Goal: Navigation & Orientation: Find specific page/section

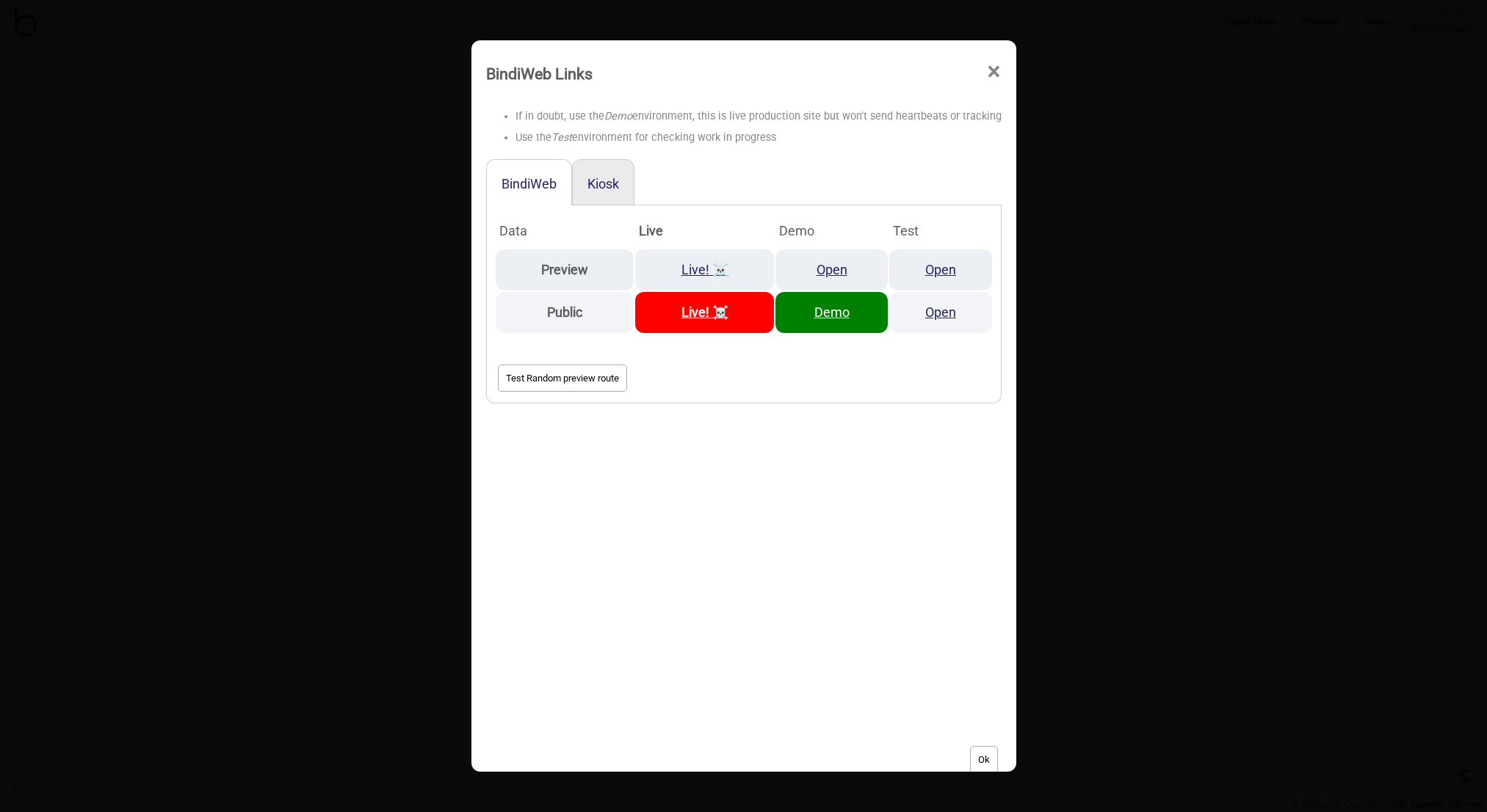
click at [994, 71] on span "×" at bounding box center [993, 72] width 16 height 48
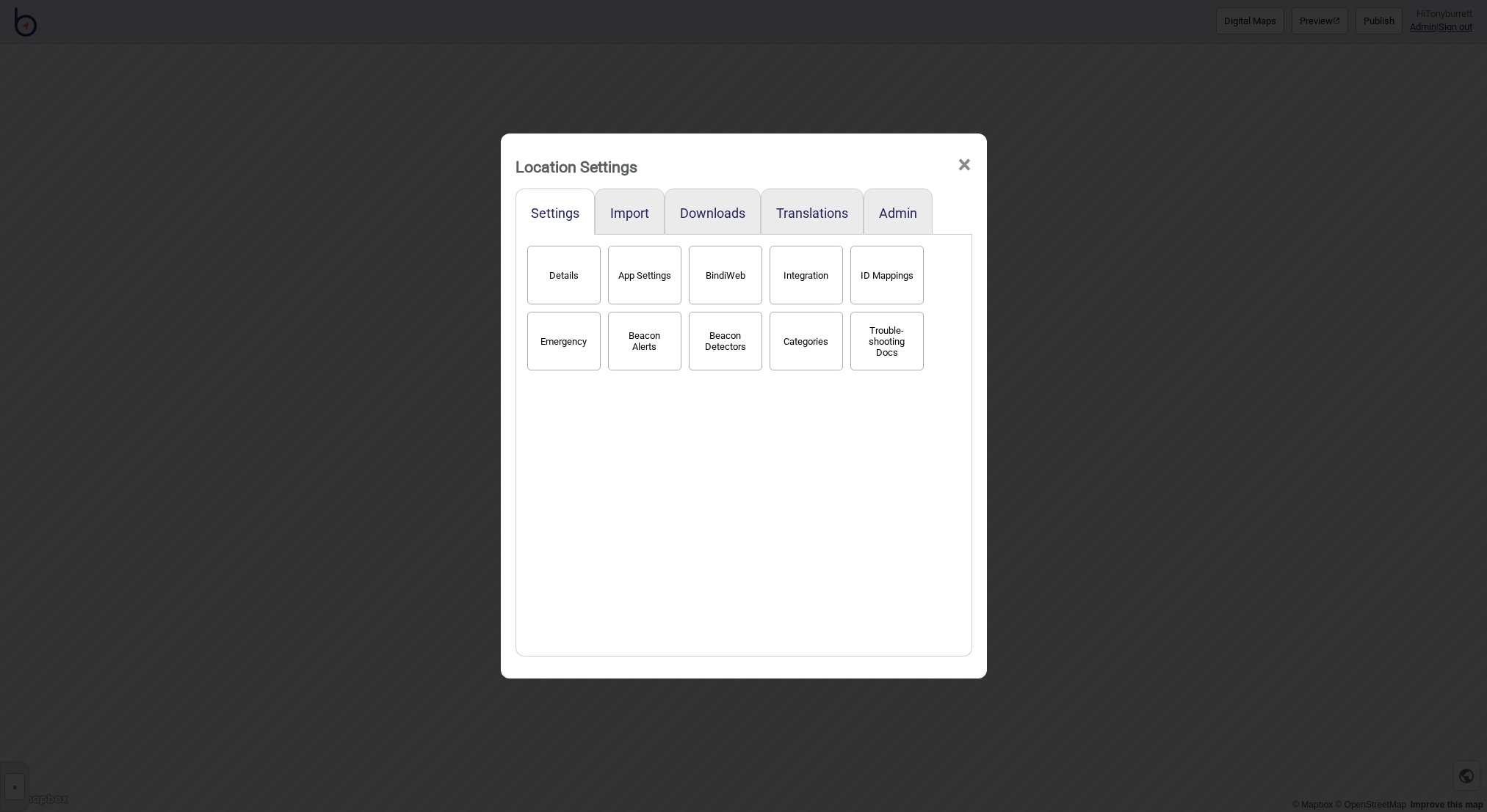
click at [976, 168] on div "Location Settings ×" at bounding box center [744, 163] width 471 height 44
click at [968, 163] on span "×" at bounding box center [964, 165] width 16 height 48
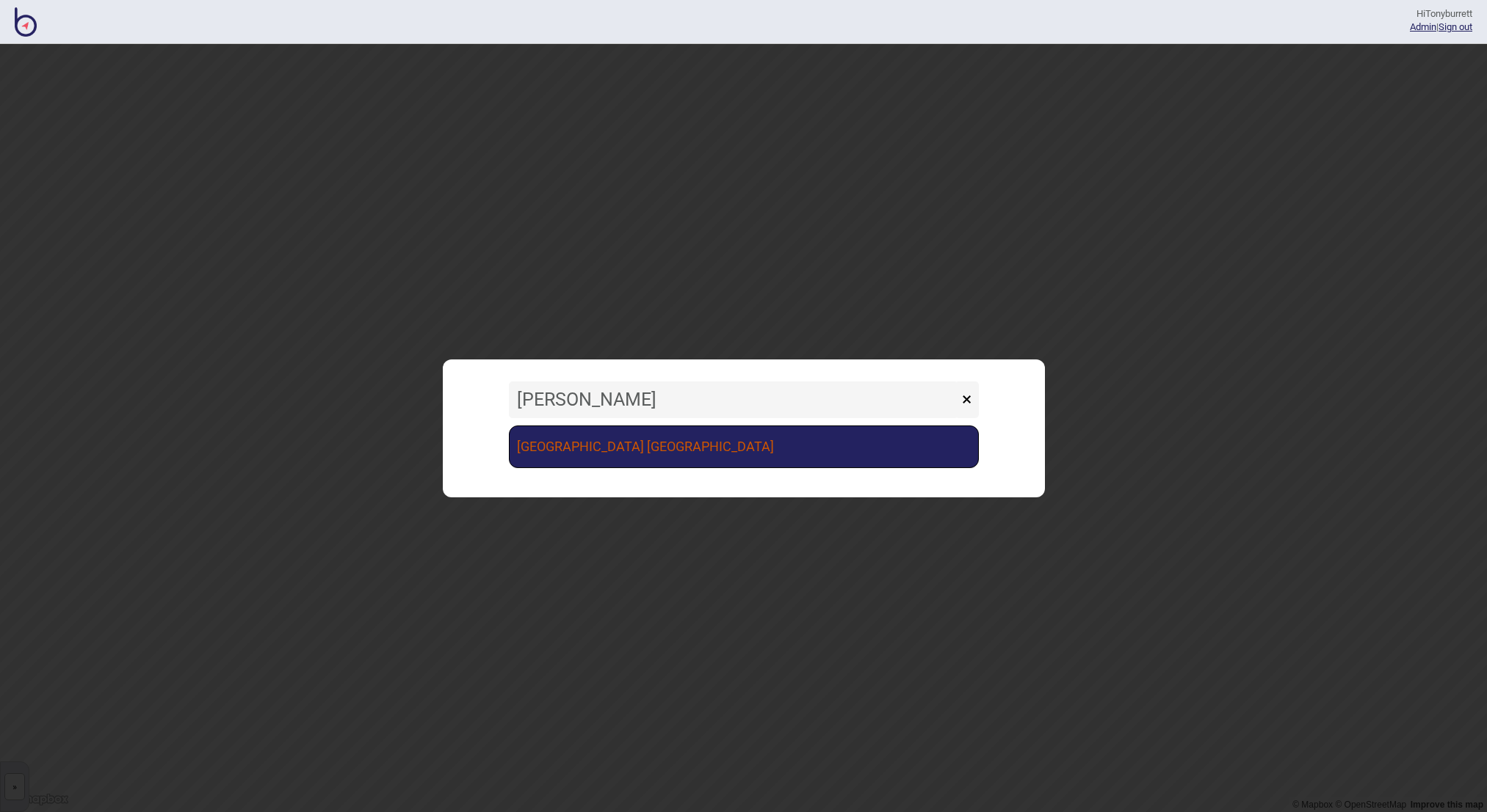
type input "[PERSON_NAME]"
click at [684, 459] on link "[GEOGRAPHIC_DATA] [GEOGRAPHIC_DATA]" at bounding box center [744, 446] width 470 height 42
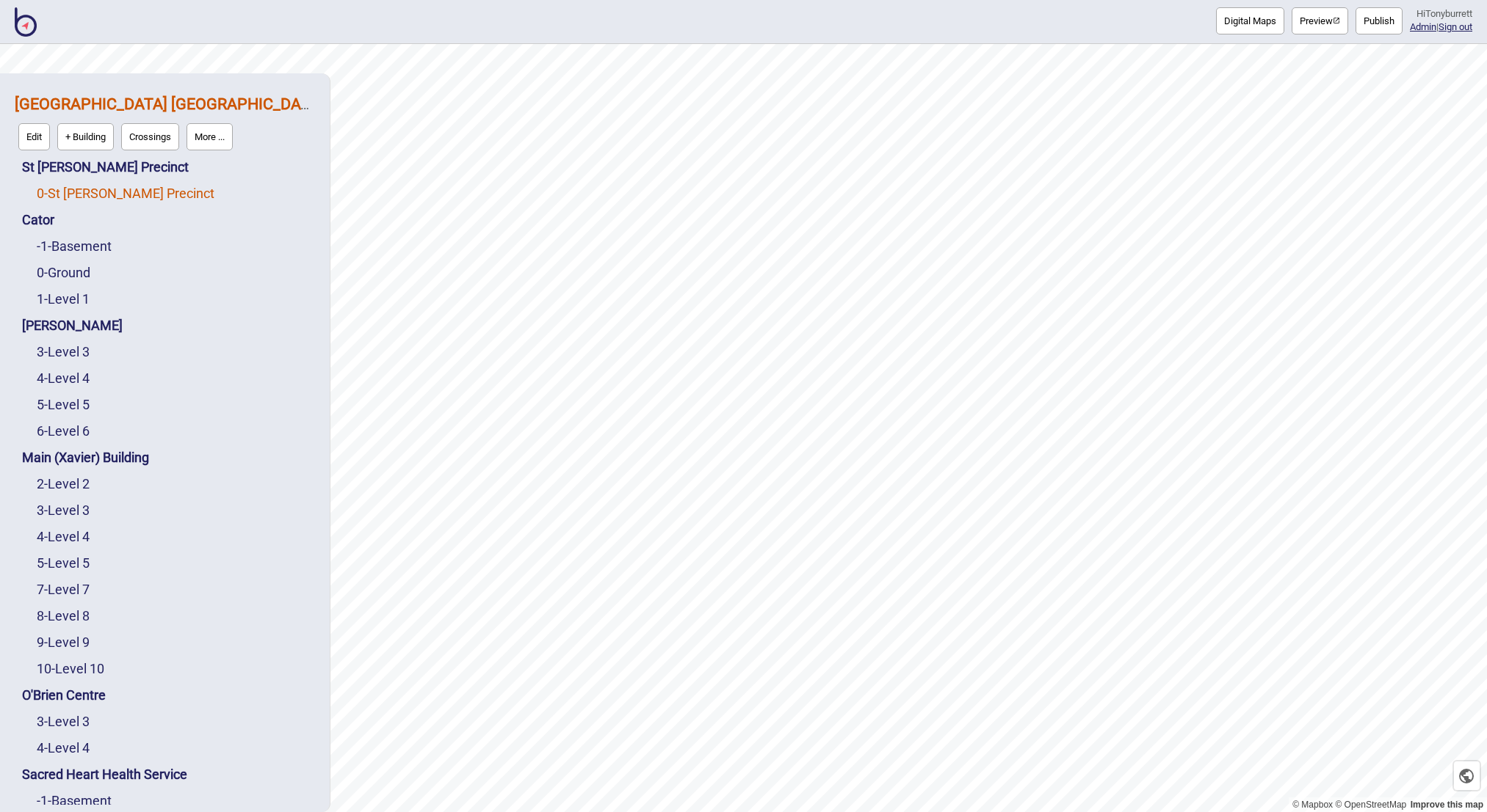
click at [73, 194] on link "0 - St Vincent's Precinct" at bounding box center [125, 193] width 178 height 16
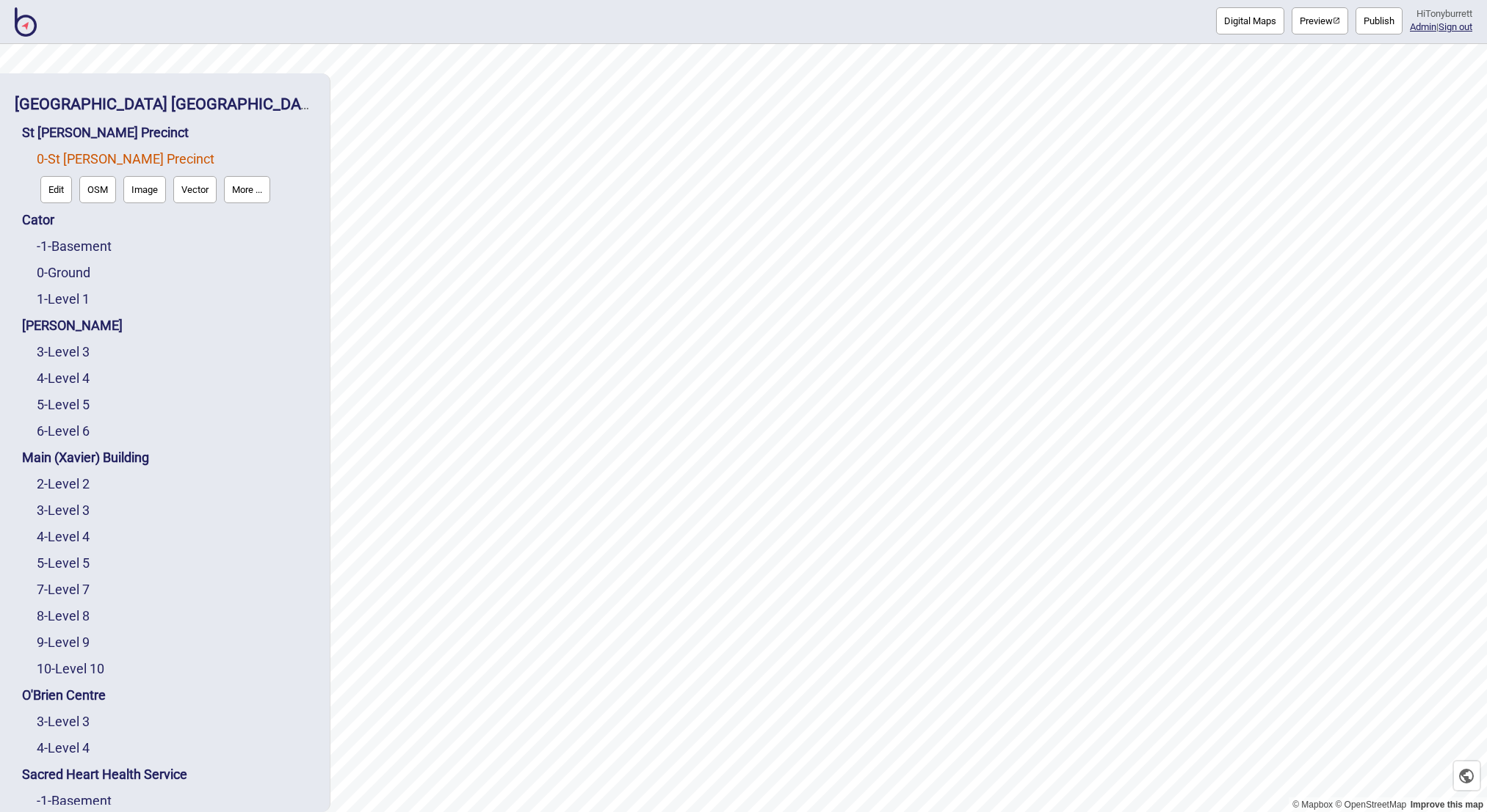
click at [250, 192] on button "More ..." at bounding box center [247, 189] width 46 height 27
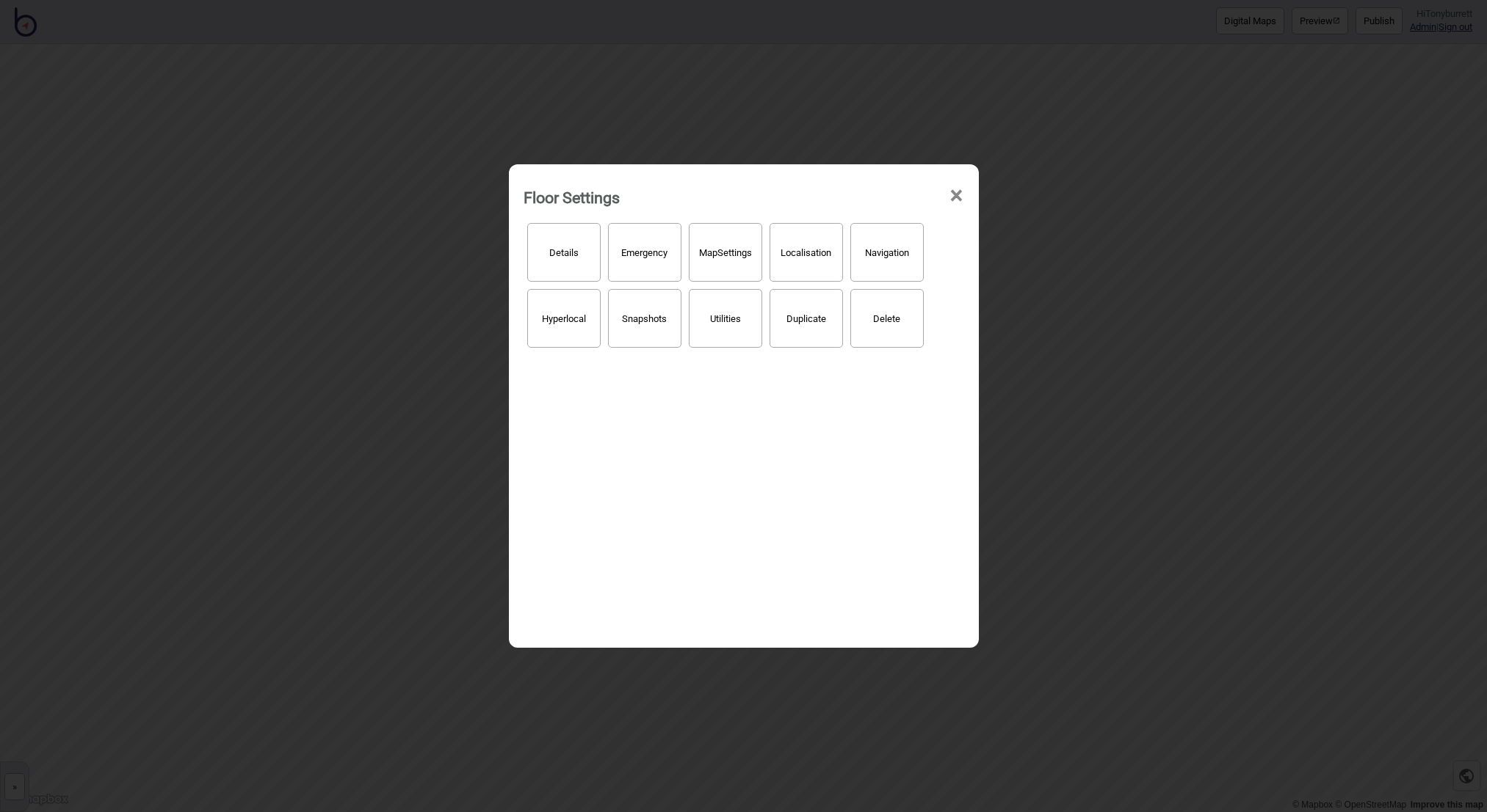
click at [546, 321] on button "Hyperlocal" at bounding box center [563, 318] width 73 height 59
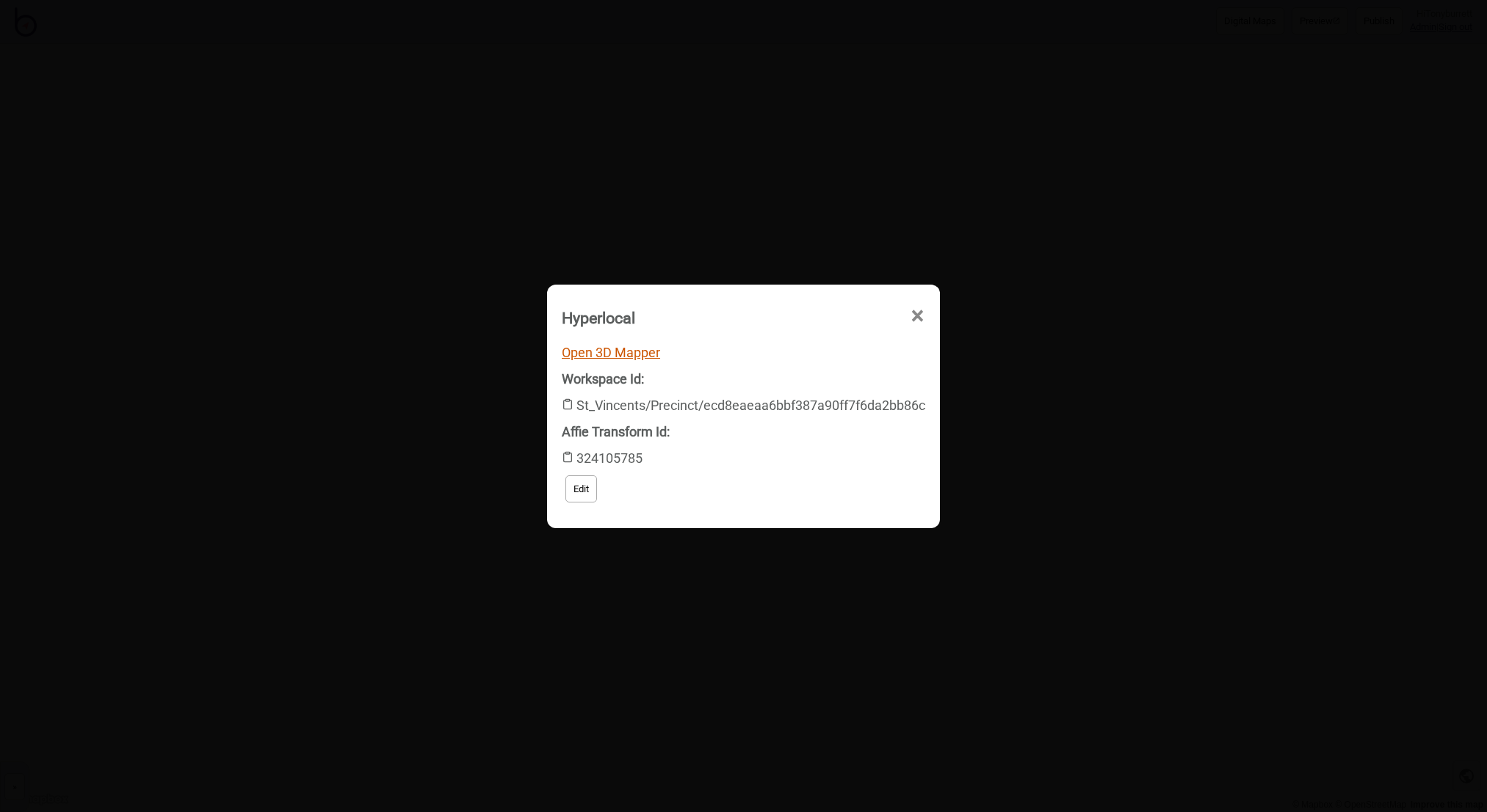
click at [600, 358] on link "Open 3D Mapper" at bounding box center [611, 353] width 99 height 16
click at [807, 375] on span "×" at bounding box center [799, 399] width 16 height 48
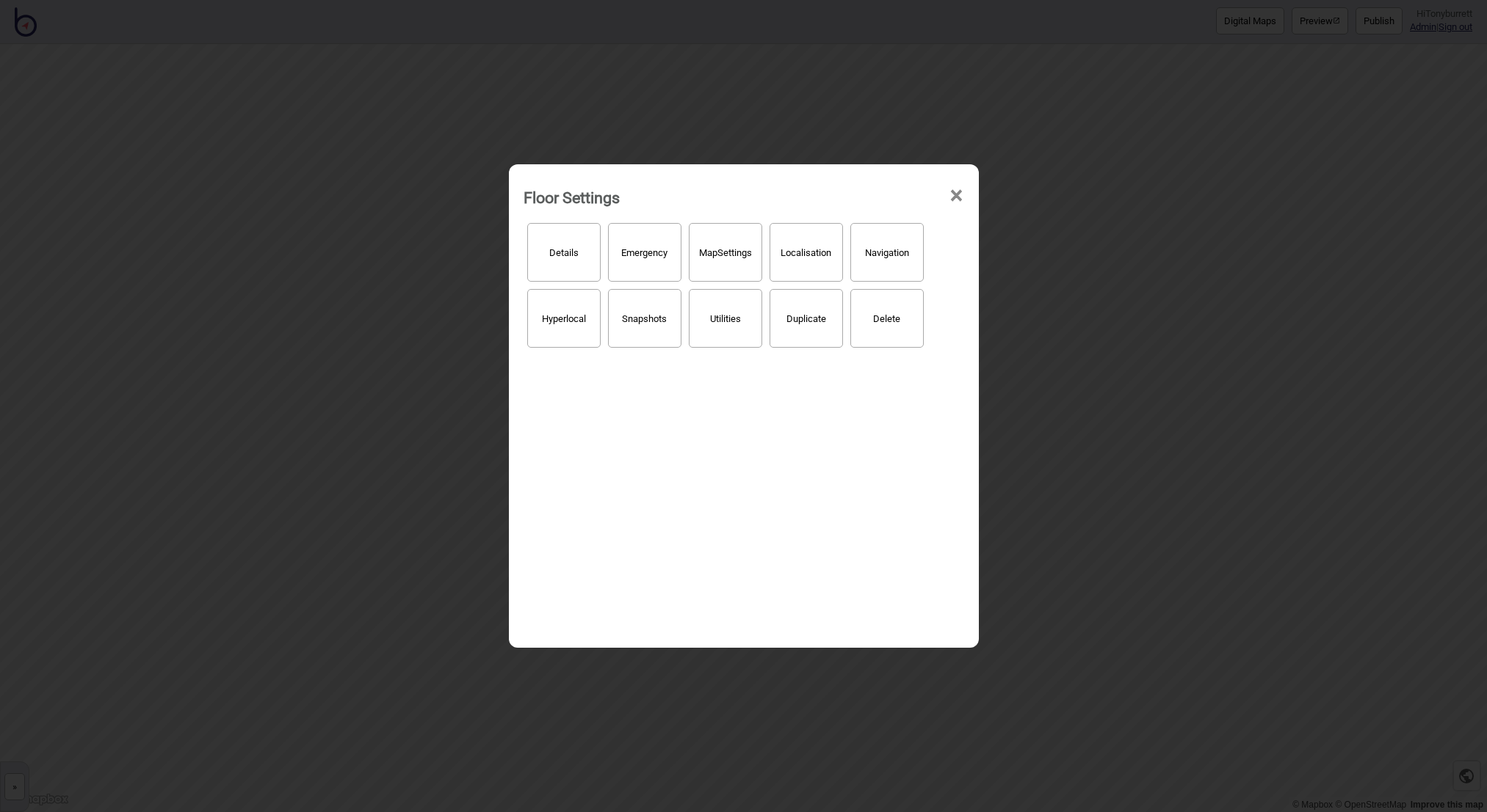
click at [953, 192] on span "×" at bounding box center [956, 196] width 16 height 48
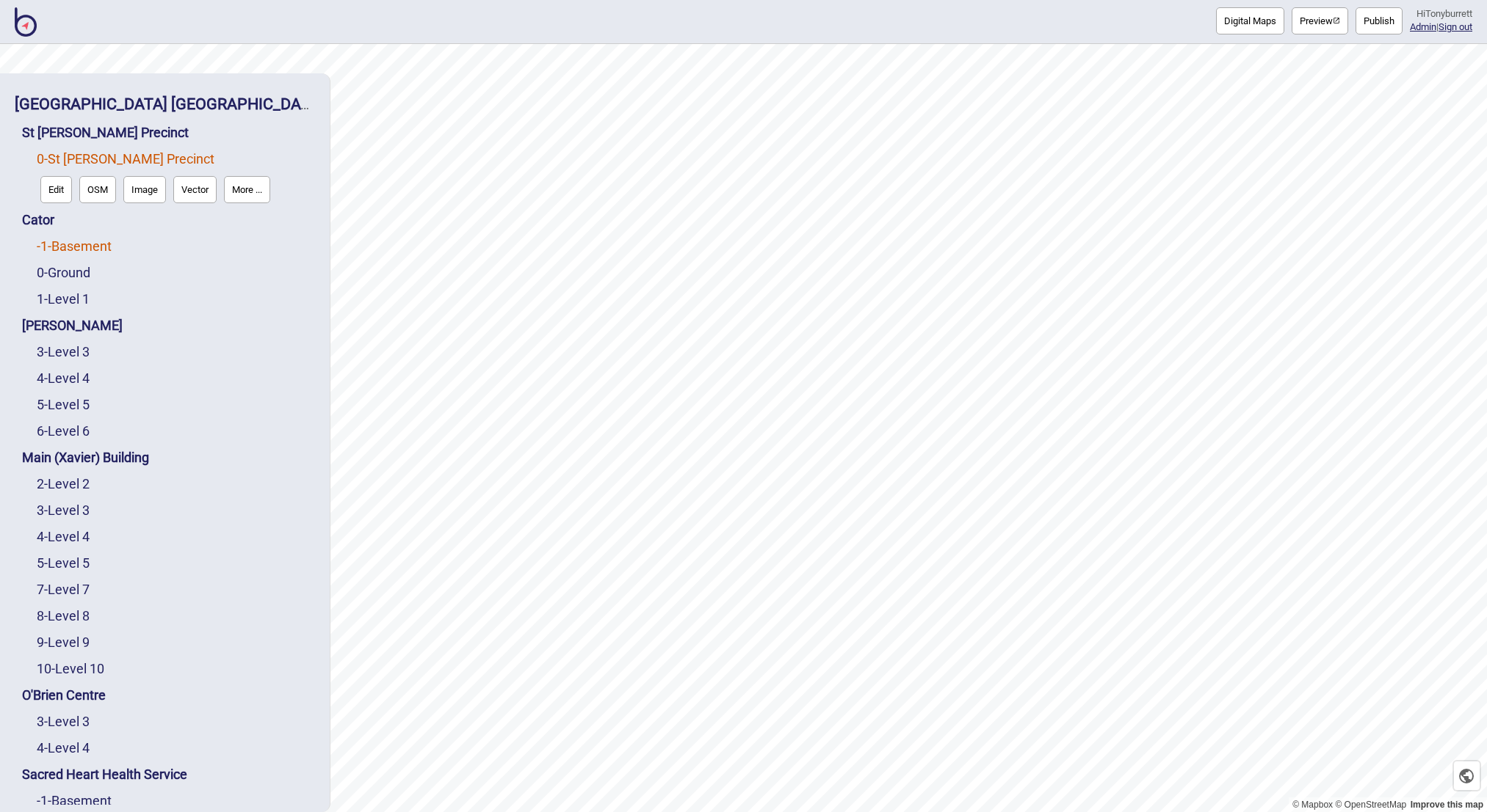
click at [61, 245] on link "-1 - Basement" at bounding box center [74, 246] width 75 height 16
click at [61, 245] on button "Edit" at bounding box center [56, 242] width 32 height 27
click at [212, 231] on button "More ..." at bounding box center [203, 242] width 46 height 27
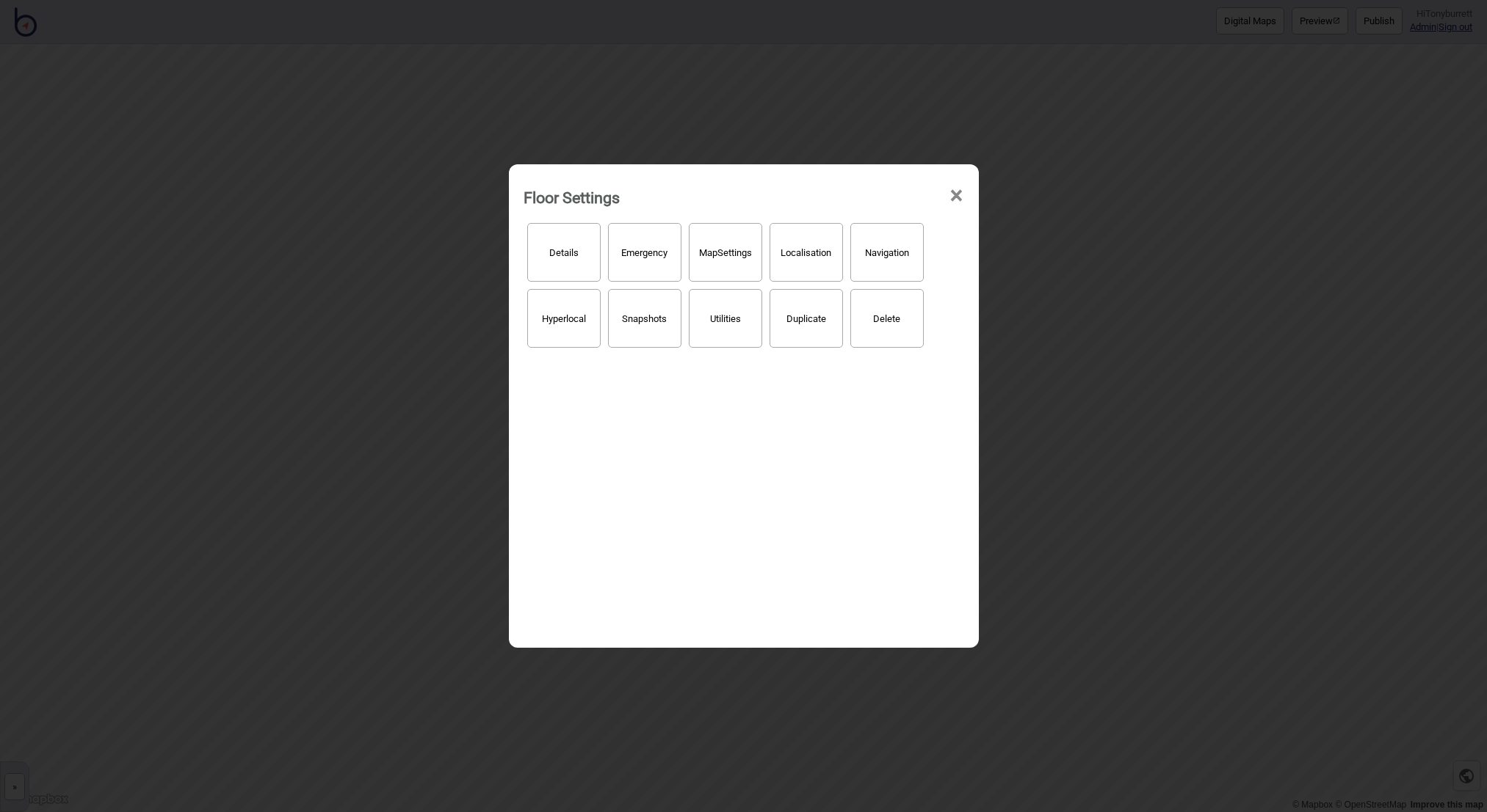
click at [538, 318] on button "Hyperlocal" at bounding box center [563, 318] width 73 height 59
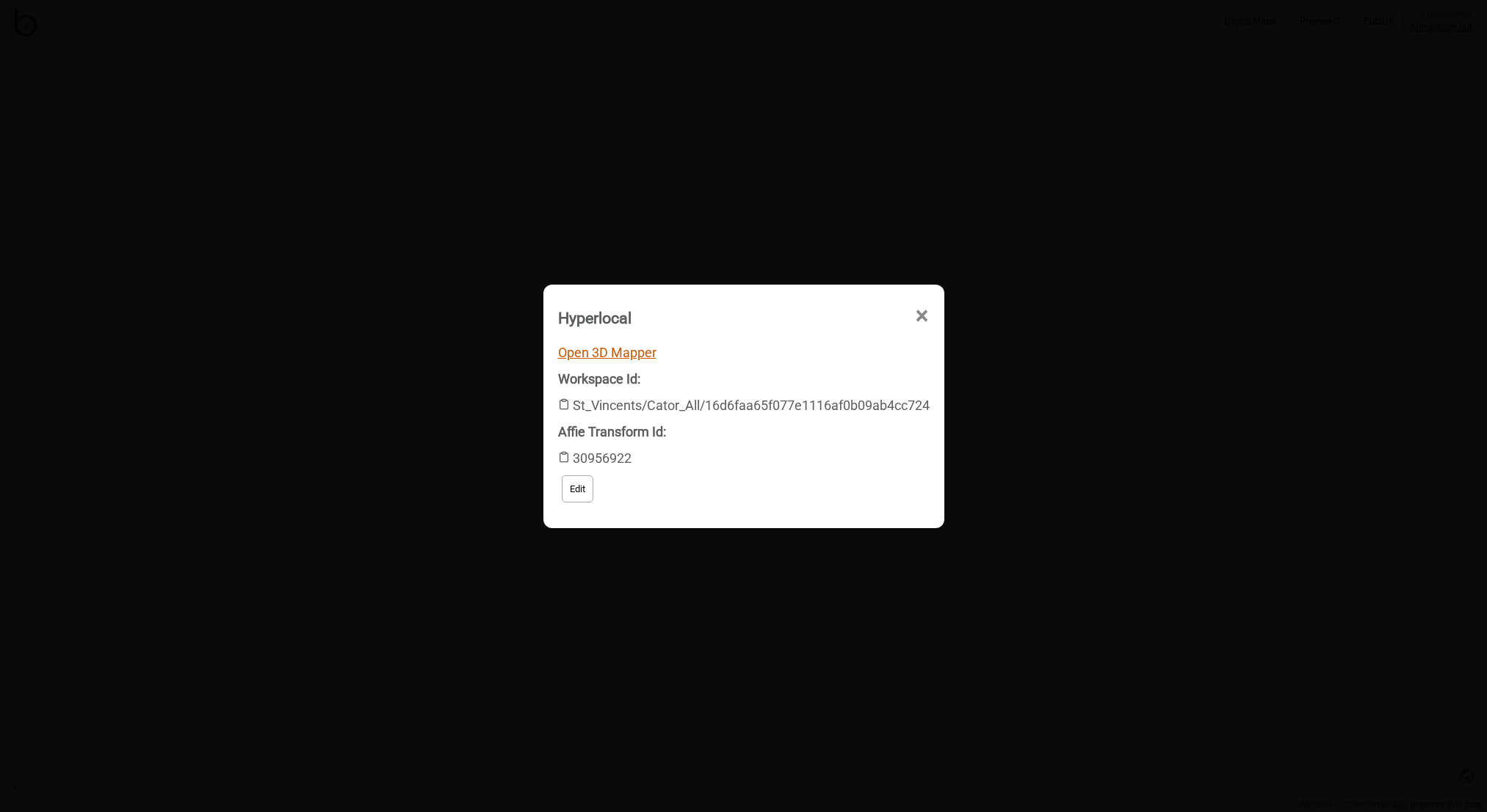
click at [619, 350] on link "Open 3D Mapper" at bounding box center [607, 353] width 99 height 16
click at [807, 375] on span "×" at bounding box center [799, 399] width 16 height 48
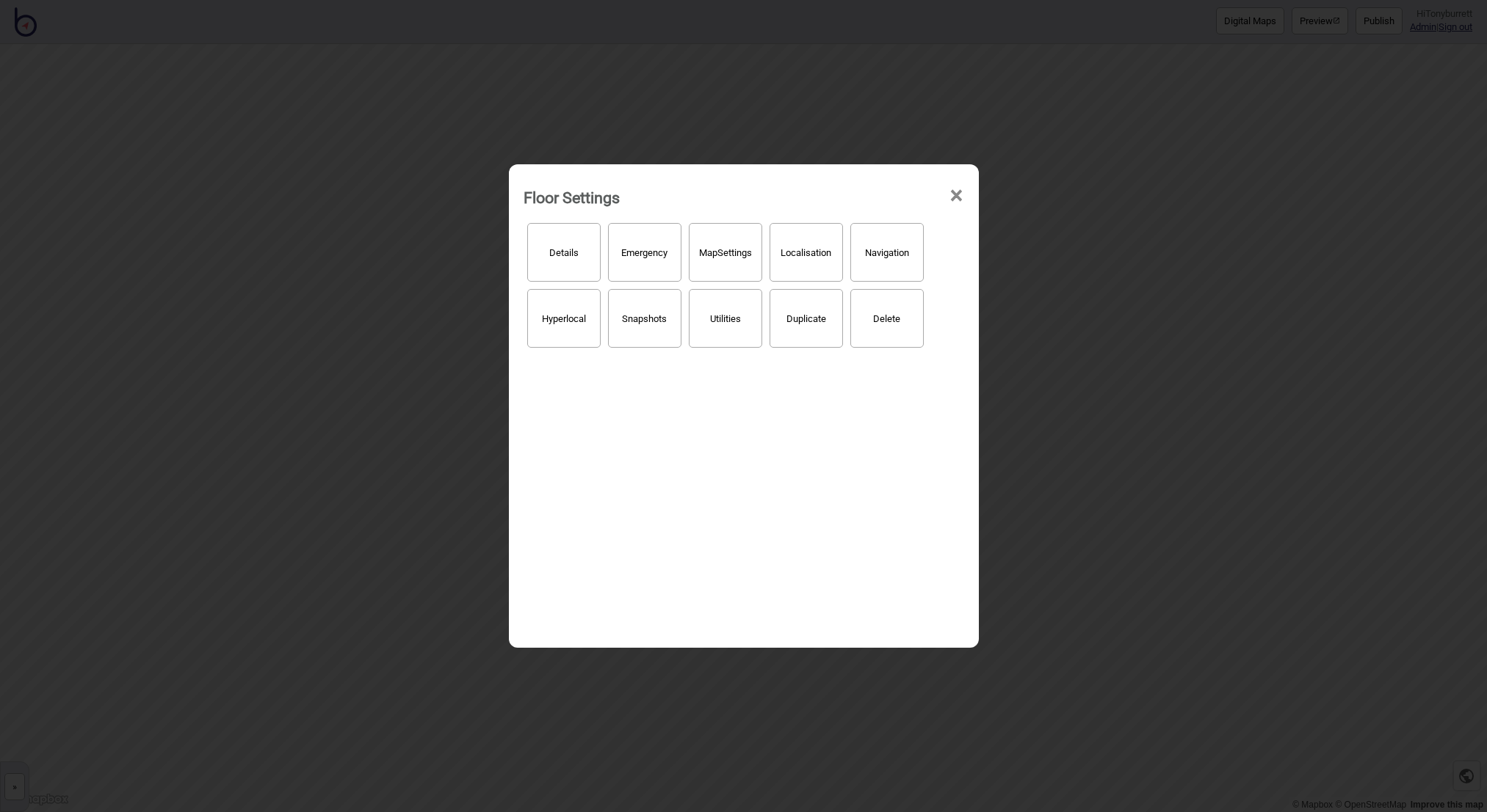
click at [951, 196] on span "×" at bounding box center [956, 196] width 16 height 48
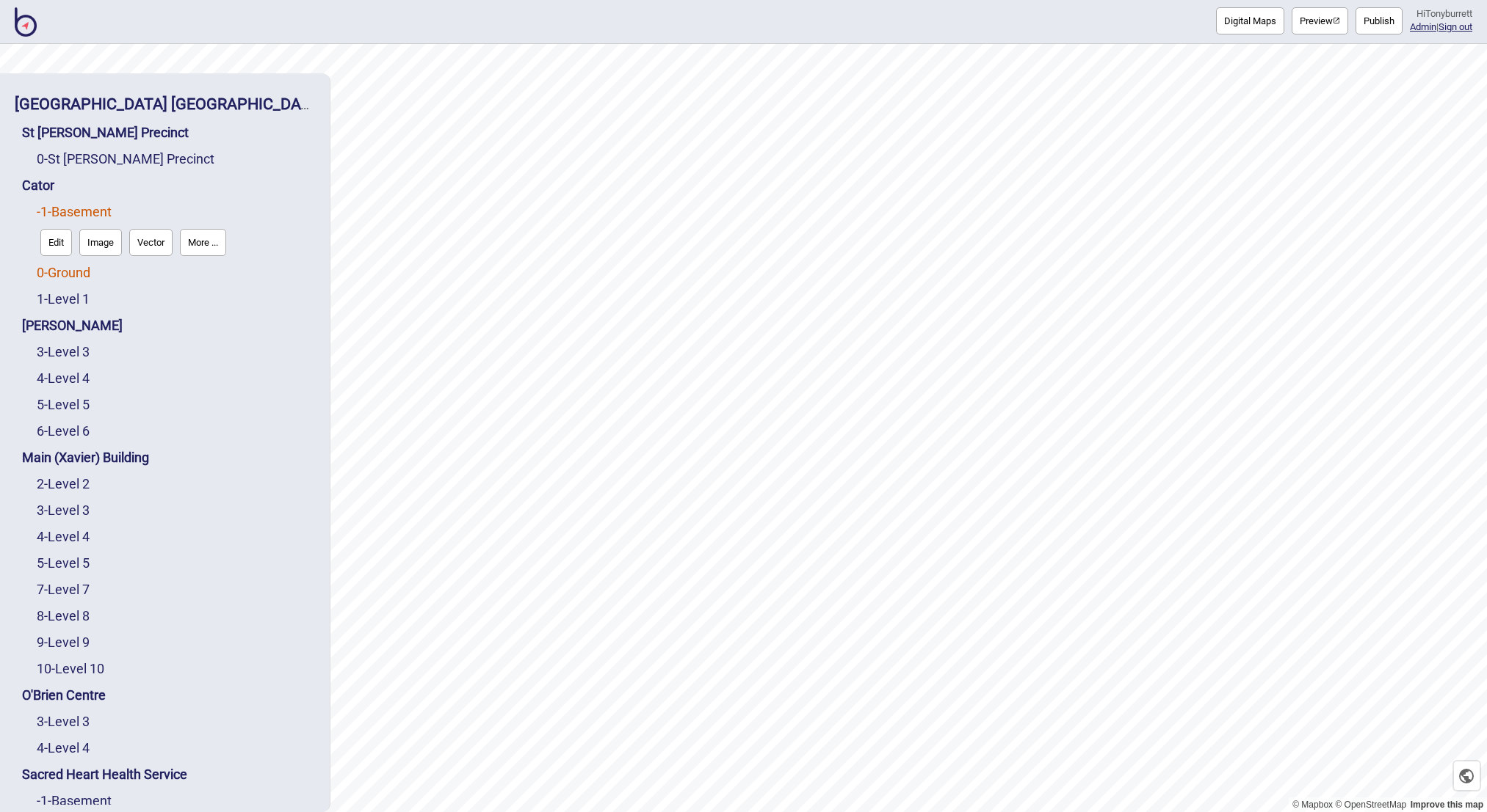
click at [71, 274] on link "0 - Ground" at bounding box center [63, 272] width 54 height 16
click at [197, 270] on button "More ..." at bounding box center [203, 269] width 46 height 27
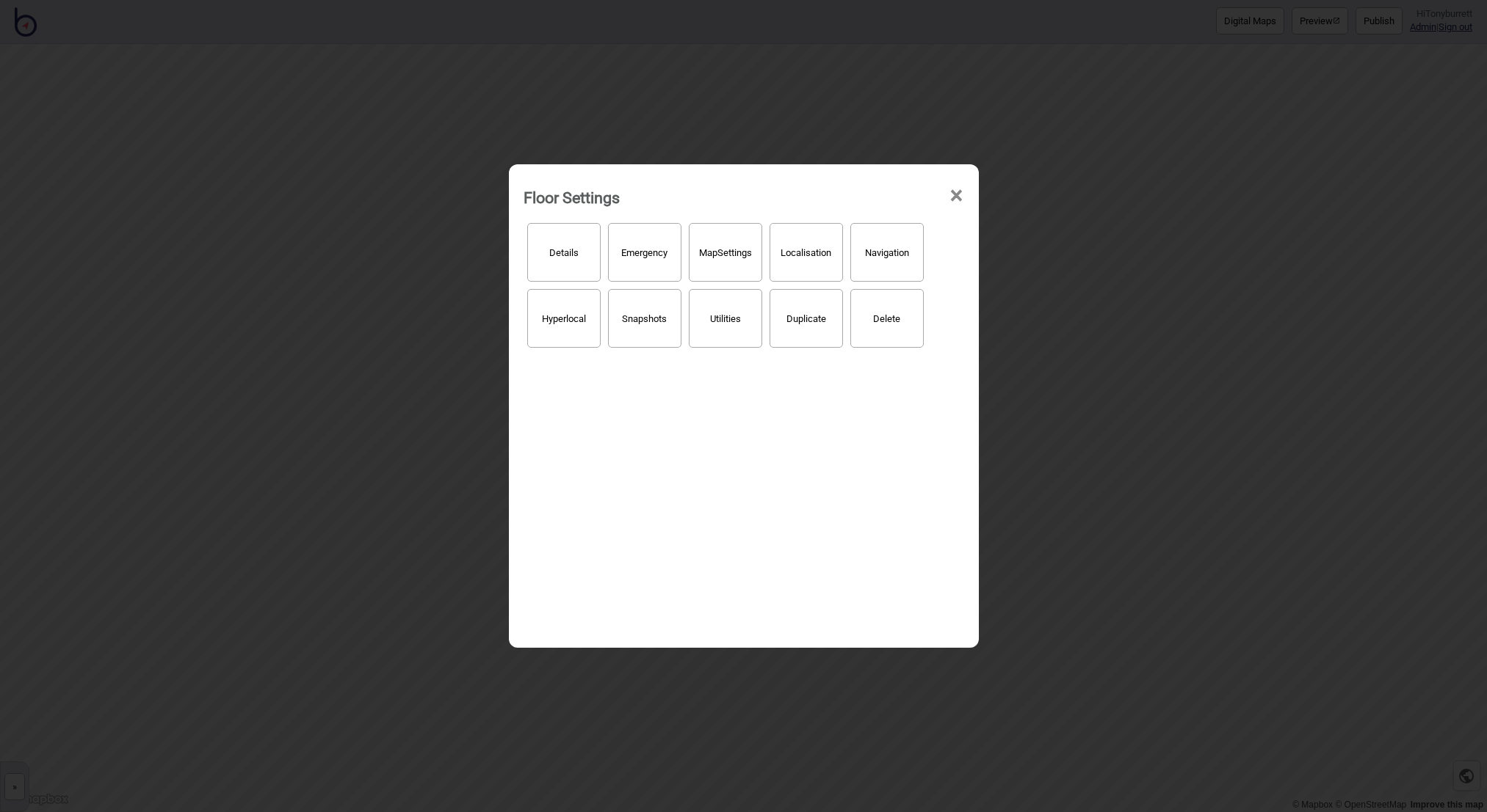
click at [560, 322] on button "Hyperlocal" at bounding box center [563, 318] width 73 height 59
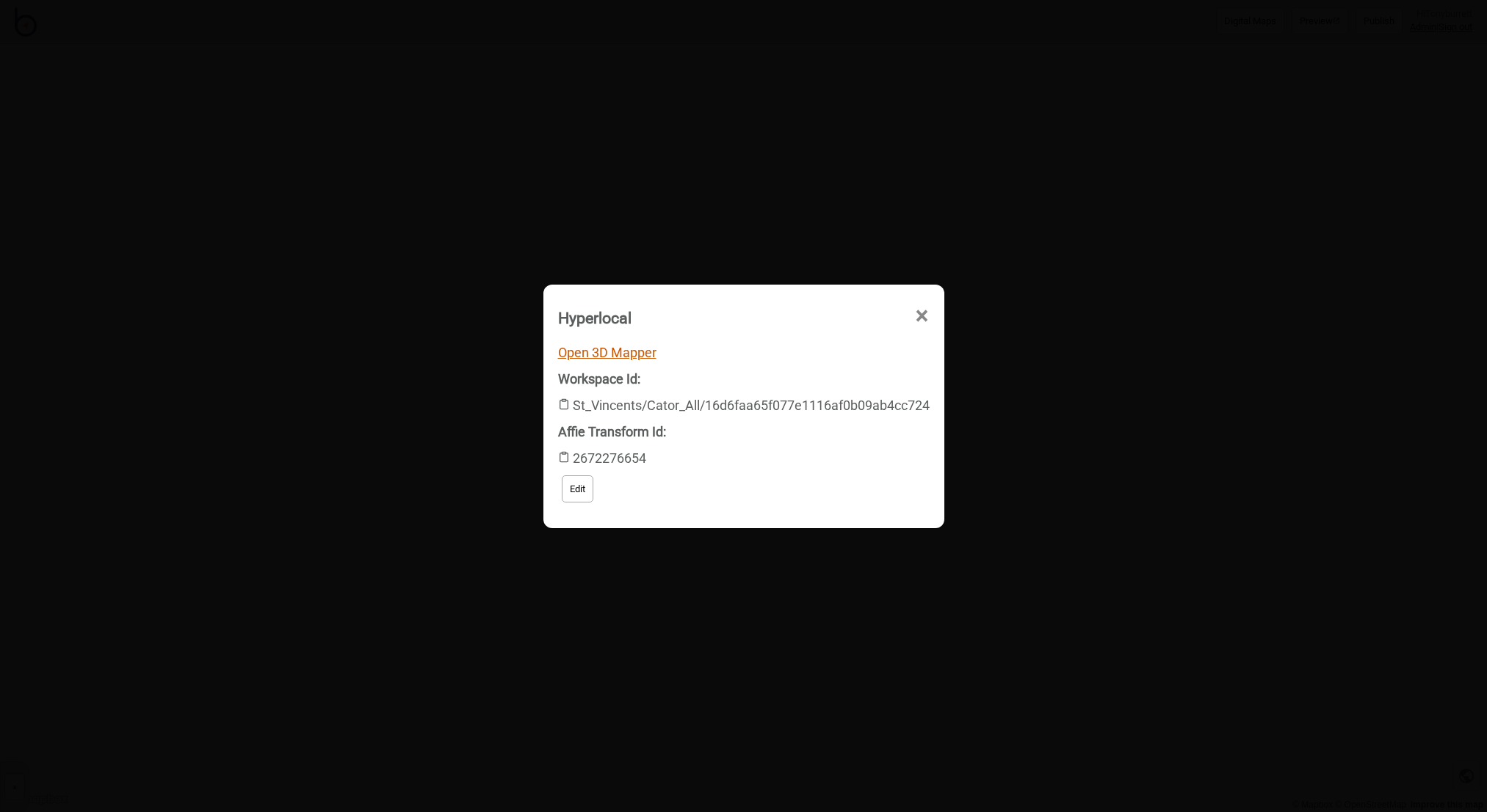
click at [609, 357] on link "Open 3D Mapper" at bounding box center [607, 353] width 99 height 16
click at [807, 375] on span "×" at bounding box center [799, 399] width 16 height 48
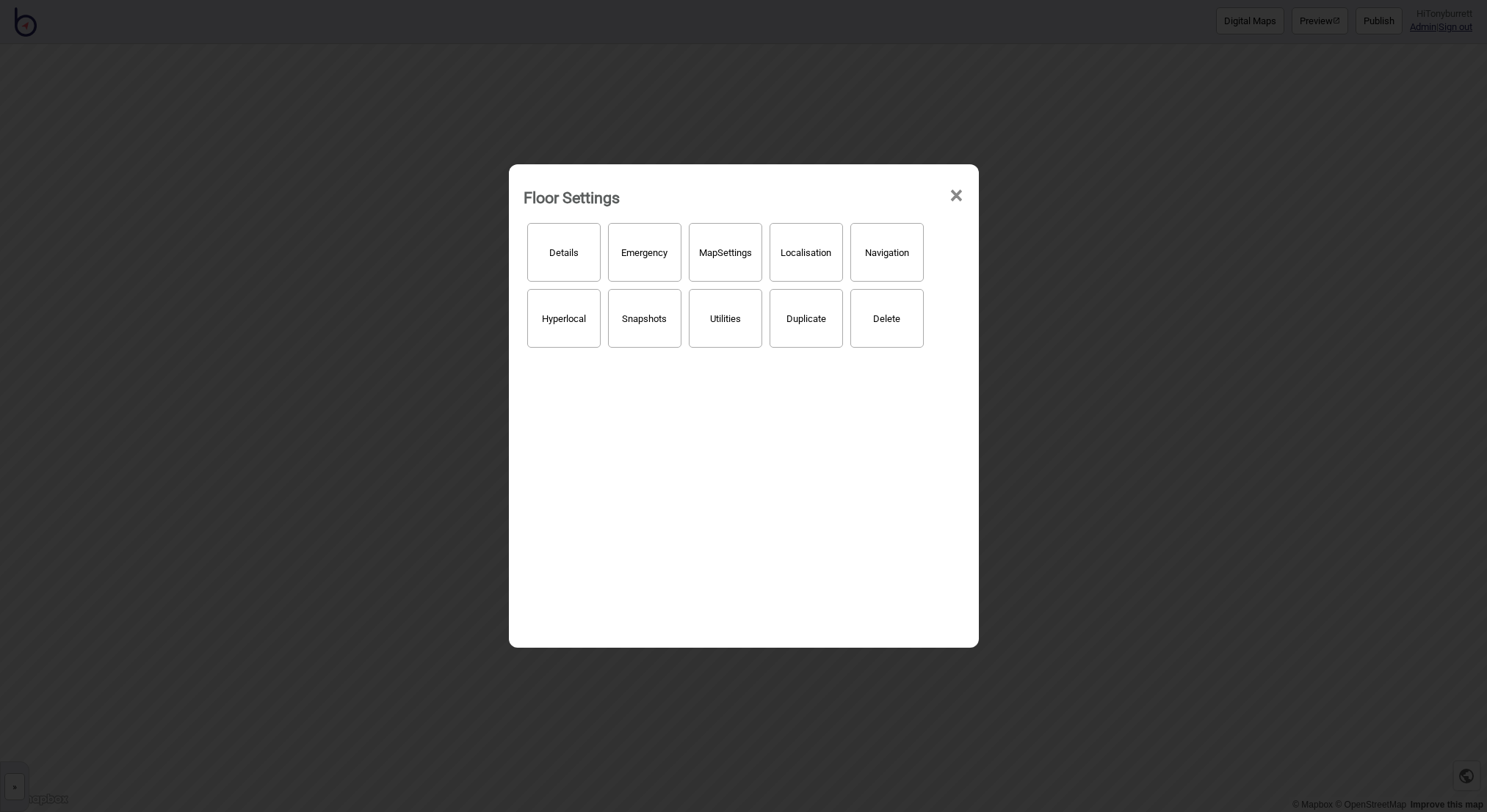
click at [952, 192] on span "×" at bounding box center [956, 196] width 16 height 48
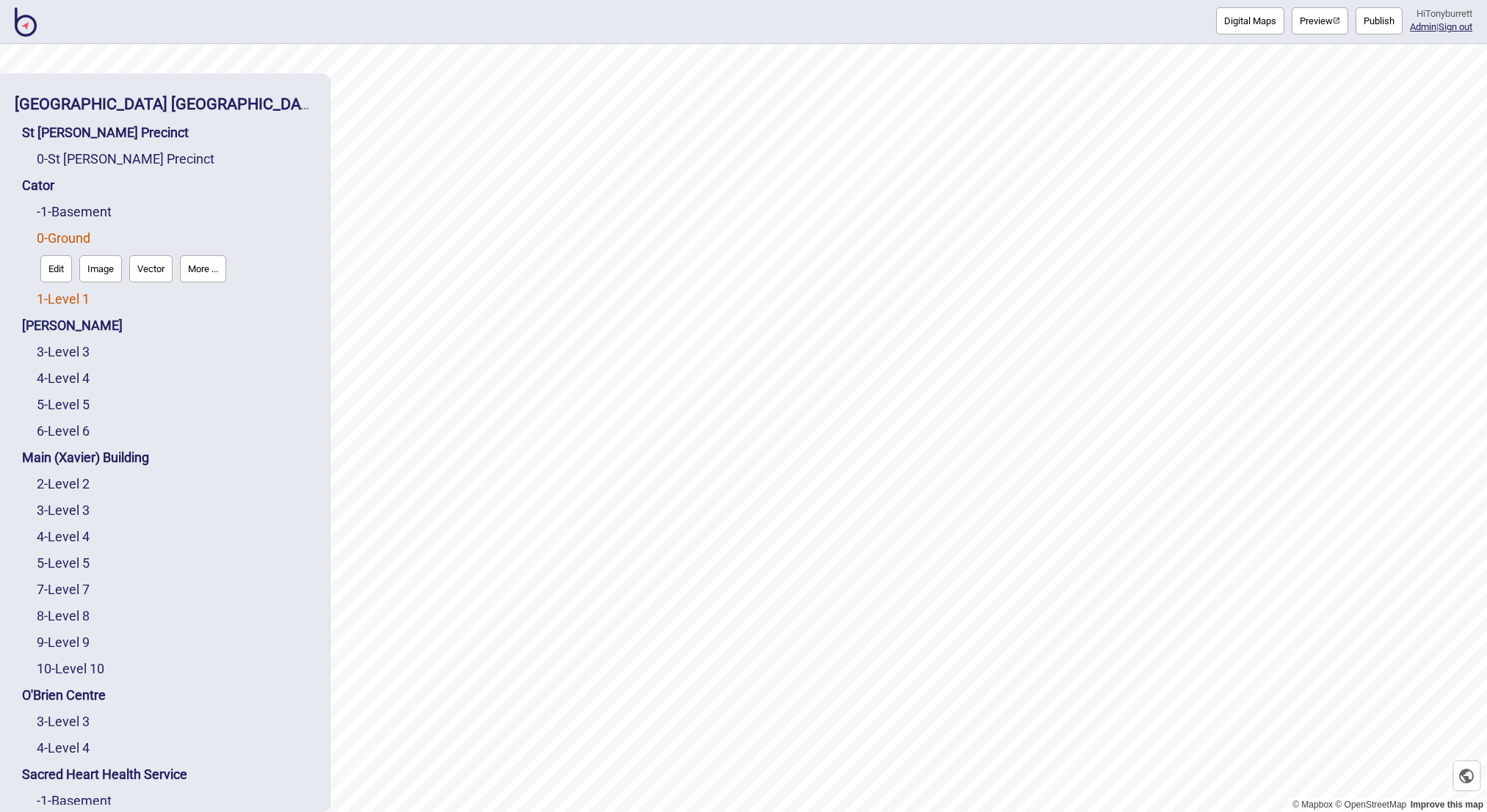
drag, startPoint x: 40, startPoint y: 309, endPoint x: 50, endPoint y: 301, distance: 12.8
click at [41, 308] on div "1 - Level 1" at bounding box center [175, 299] width 278 height 27
click at [50, 300] on link "1 - Level 1" at bounding box center [63, 299] width 53 height 16
click at [207, 299] on button "More ..." at bounding box center [203, 295] width 46 height 27
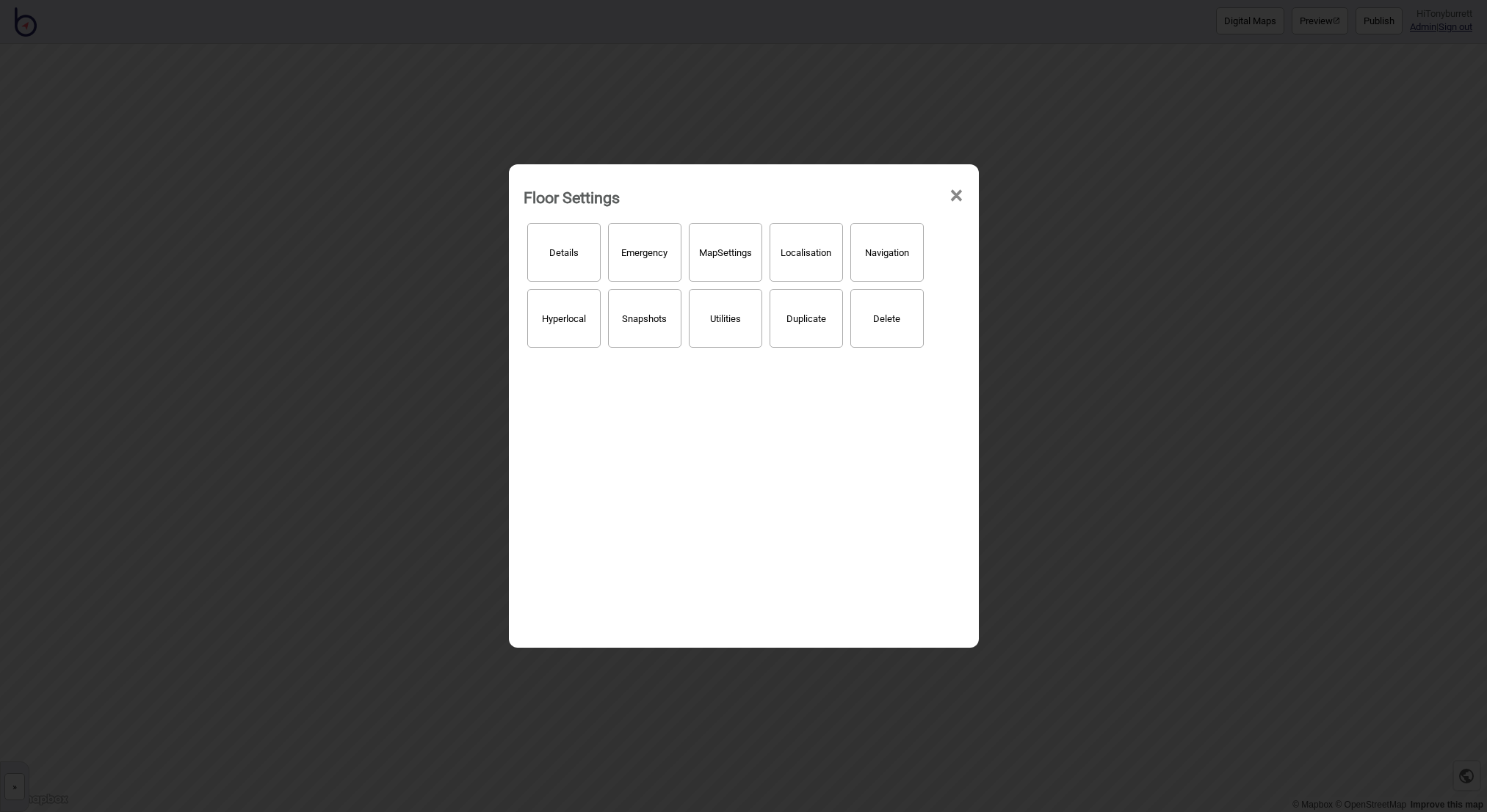
click at [553, 328] on button "Hyperlocal" at bounding box center [563, 318] width 73 height 59
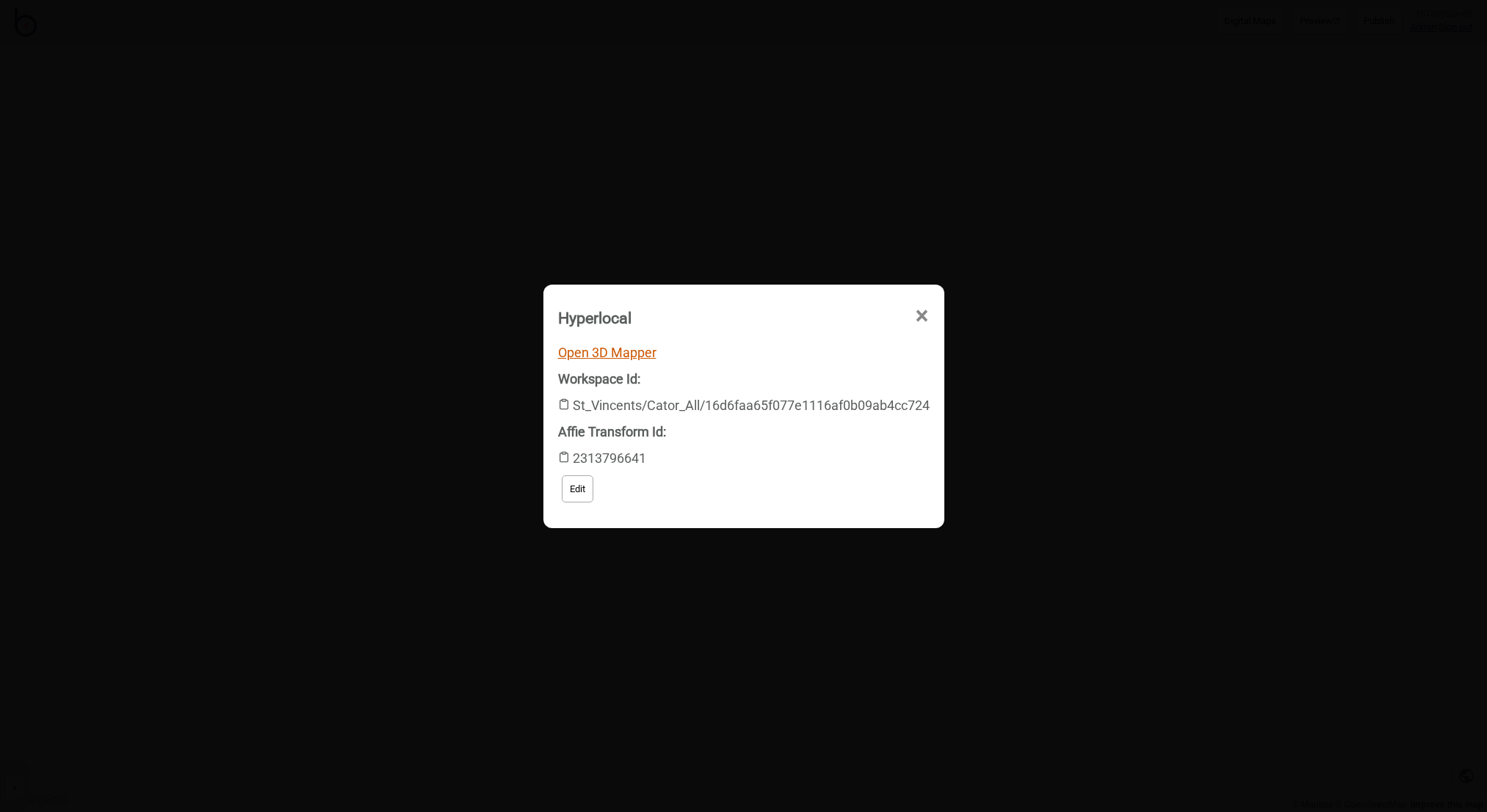
click at [598, 351] on link "Open 3D Mapper" at bounding box center [607, 353] width 99 height 16
click at [807, 375] on span "×" at bounding box center [799, 399] width 16 height 48
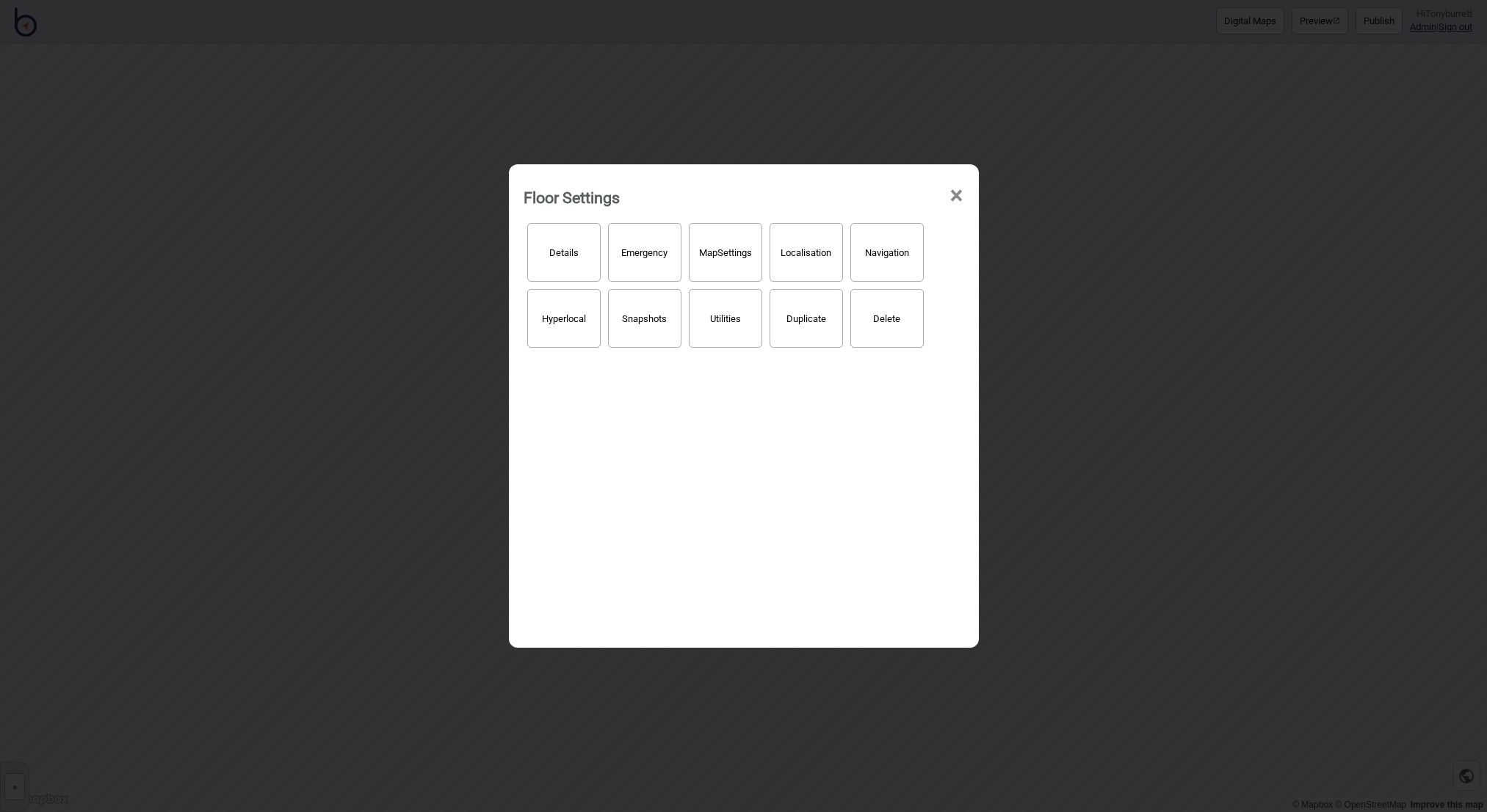
click at [951, 198] on span "×" at bounding box center [956, 196] width 16 height 48
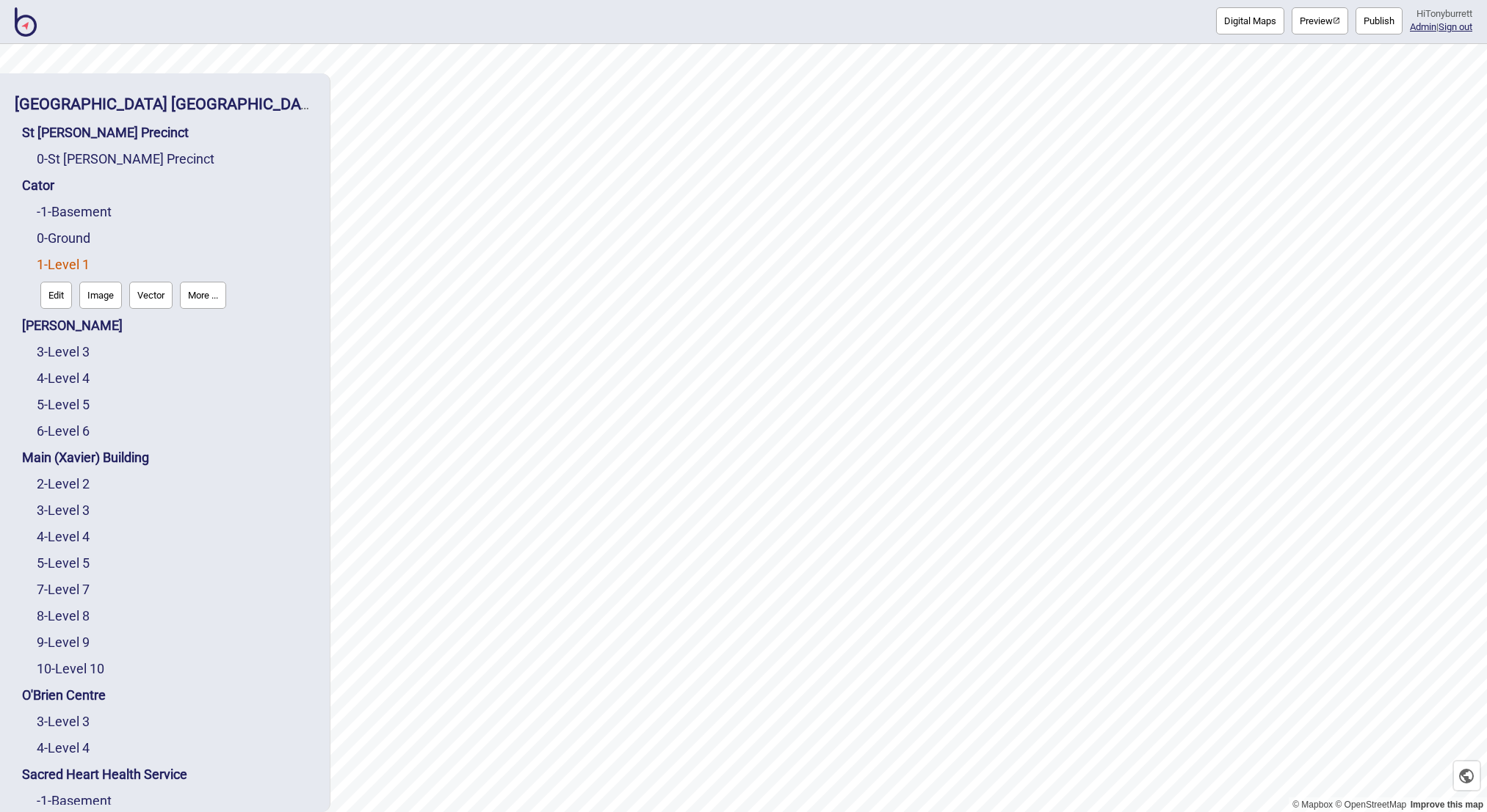
click at [89, 342] on div "3 - Level 3" at bounding box center [175, 353] width 278 height 27
click at [83, 356] on link "3 - Level 3" at bounding box center [63, 352] width 53 height 16
click at [206, 347] on button "More ..." at bounding box center [203, 348] width 46 height 27
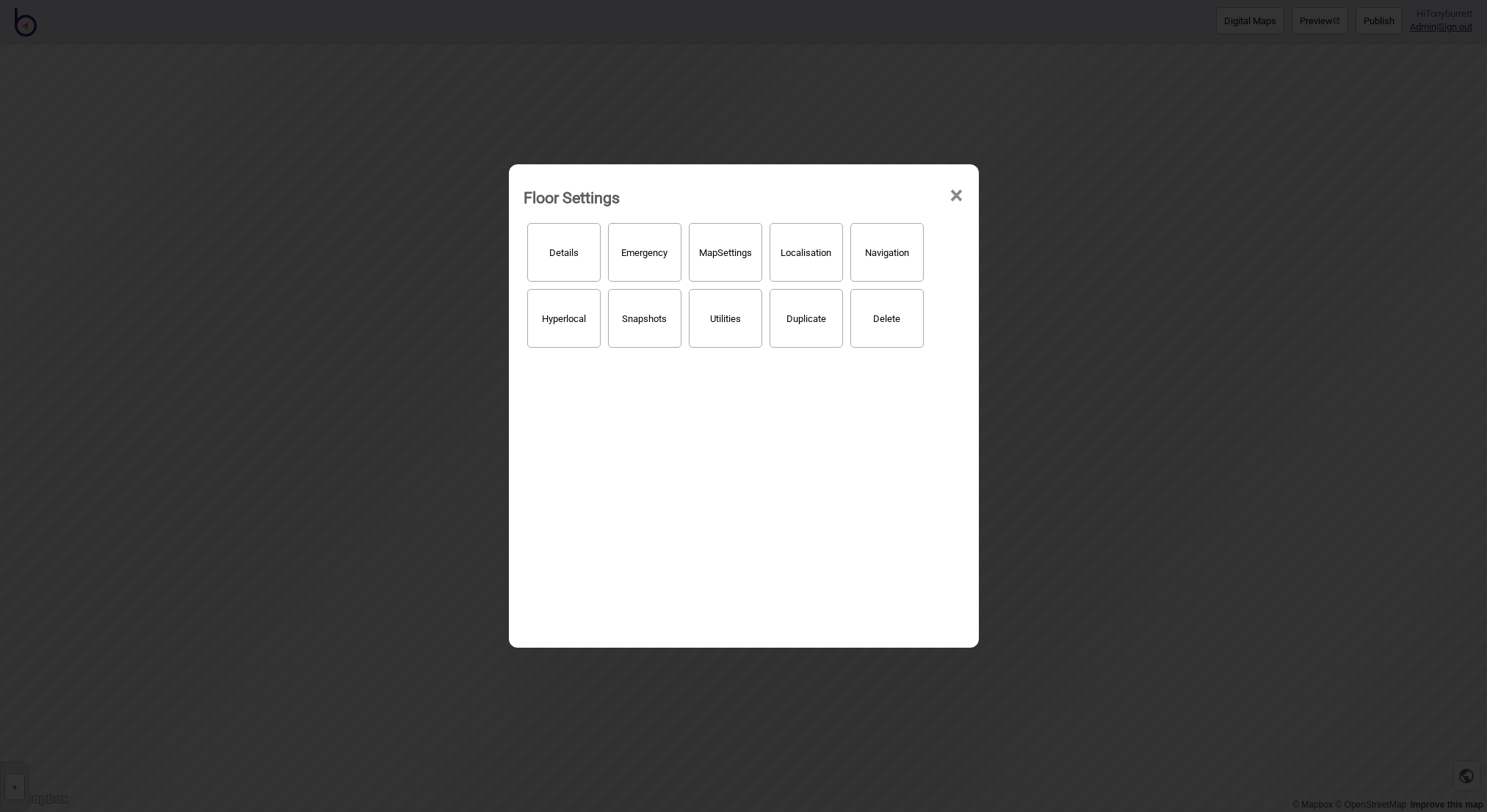
click at [567, 322] on button "Hyperlocal" at bounding box center [563, 318] width 73 height 59
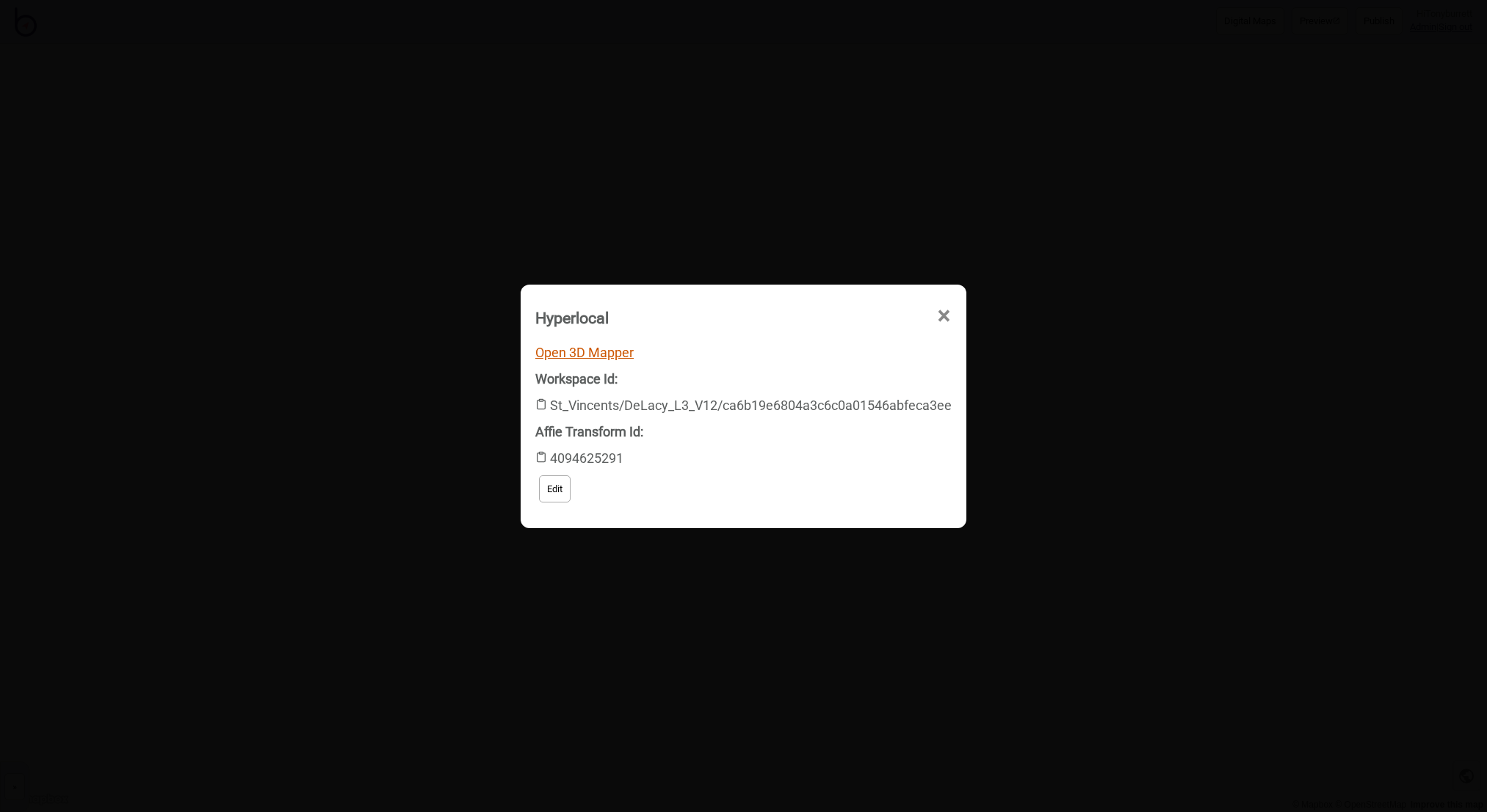
click at [608, 353] on link "Open 3D Mapper" at bounding box center [584, 353] width 99 height 16
click at [592, 350] on link "Open 3D Mapper" at bounding box center [584, 353] width 99 height 16
click at [807, 375] on span "×" at bounding box center [799, 399] width 16 height 48
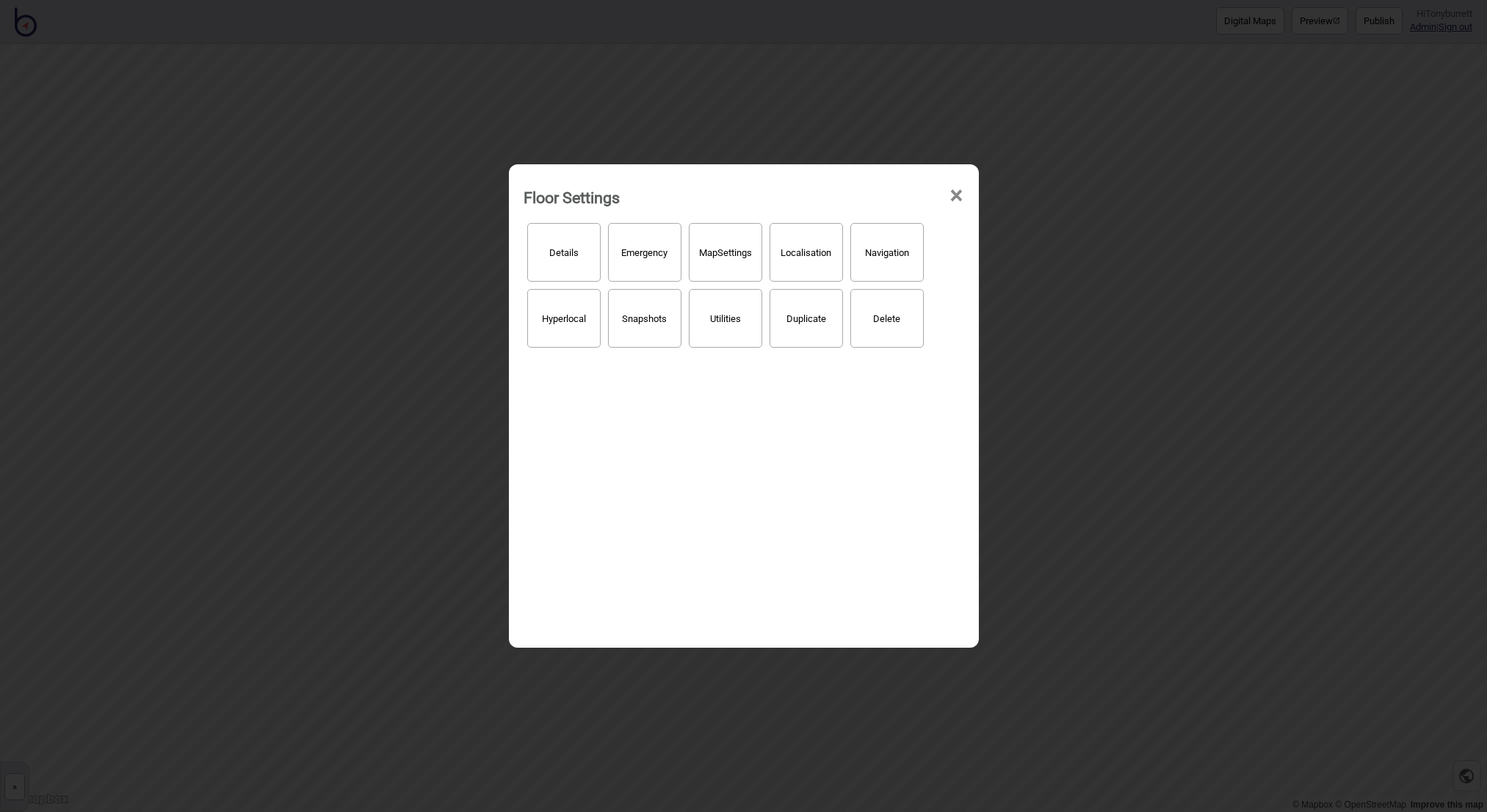
click at [962, 197] on span "×" at bounding box center [956, 196] width 16 height 48
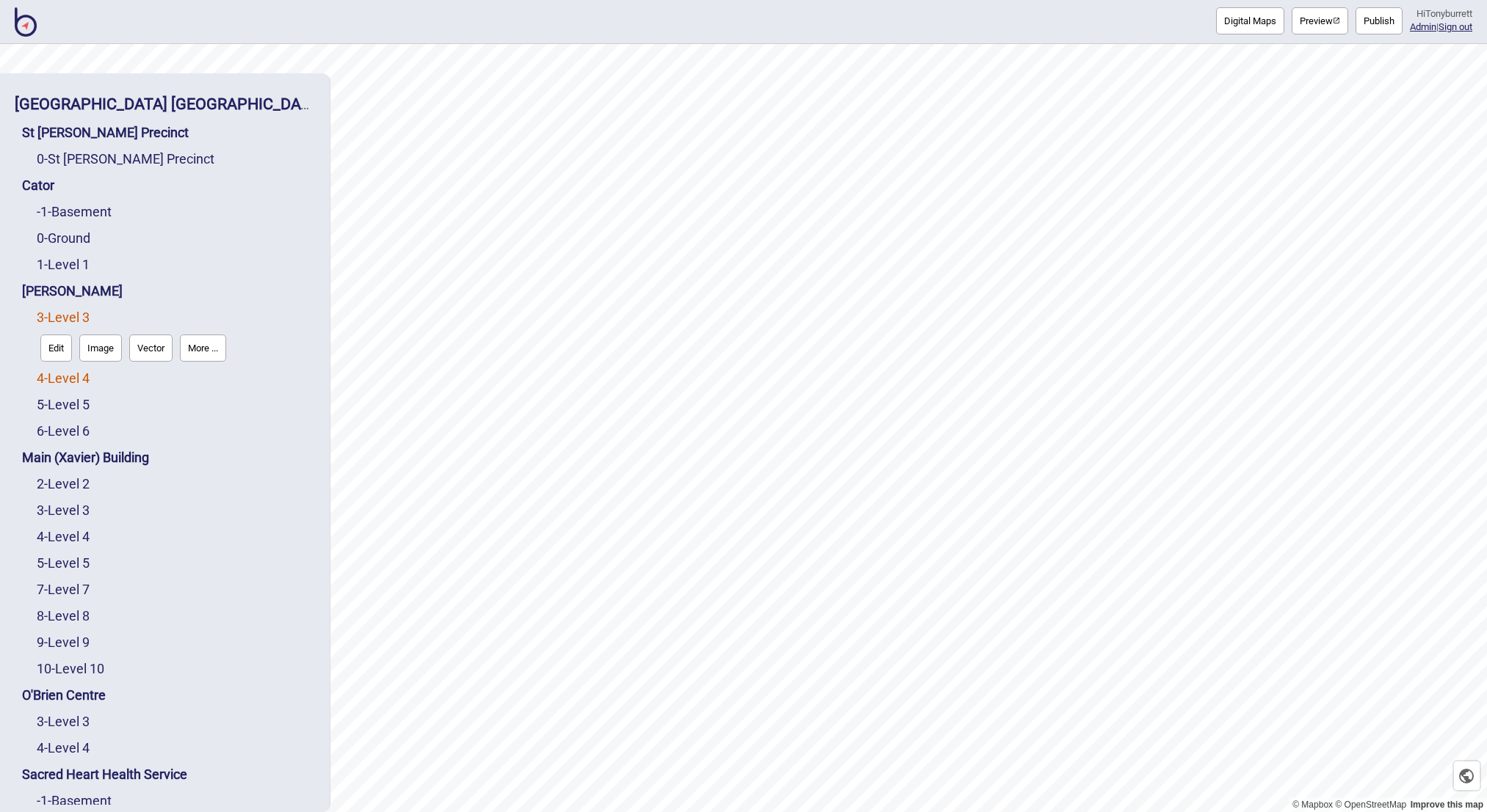
click at [61, 378] on link "4 - Level 4" at bounding box center [63, 378] width 53 height 16
click at [227, 377] on button "More ..." at bounding box center [203, 374] width 46 height 27
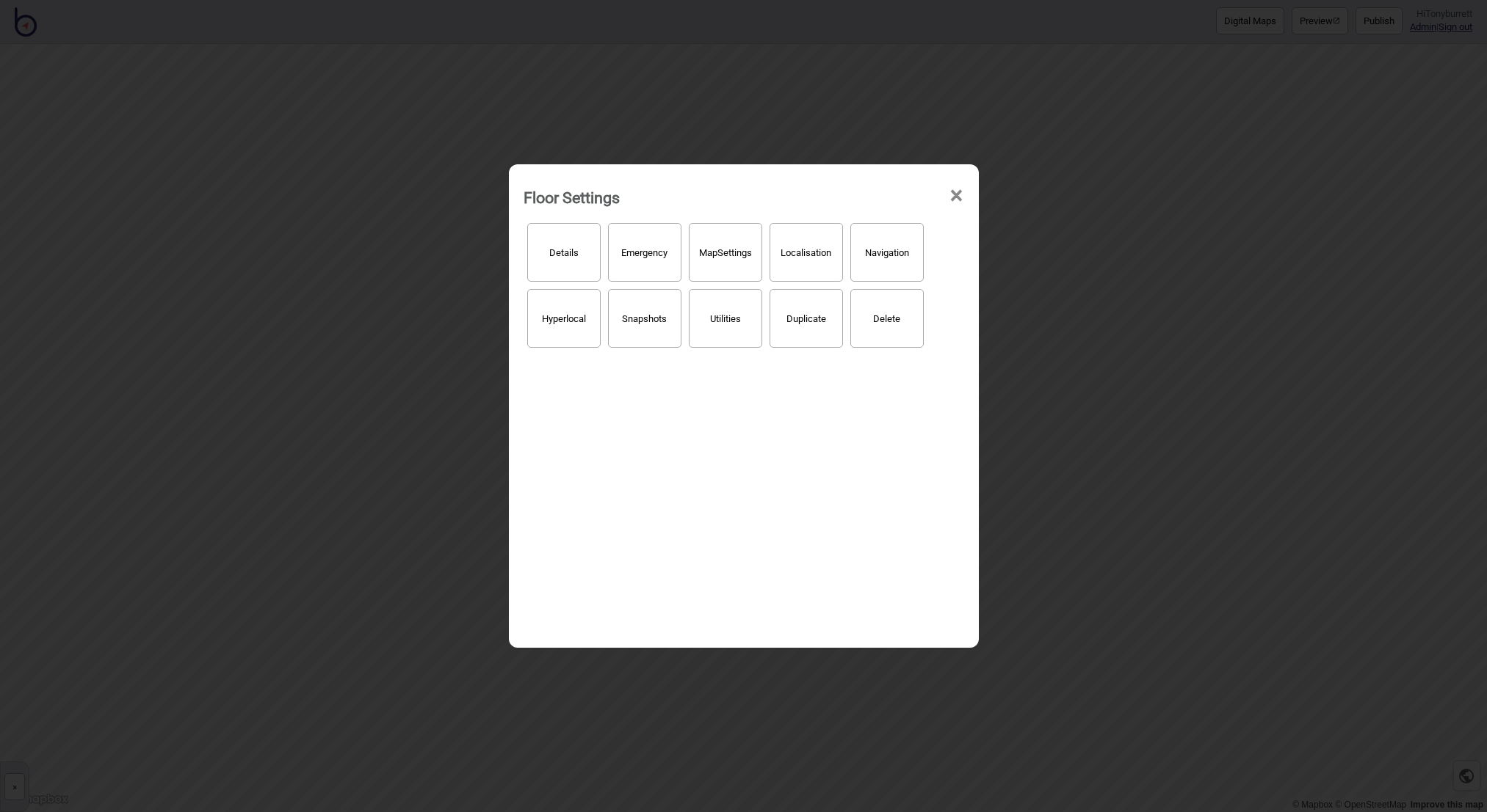
click at [551, 319] on button "Hyperlocal" at bounding box center [563, 318] width 73 height 59
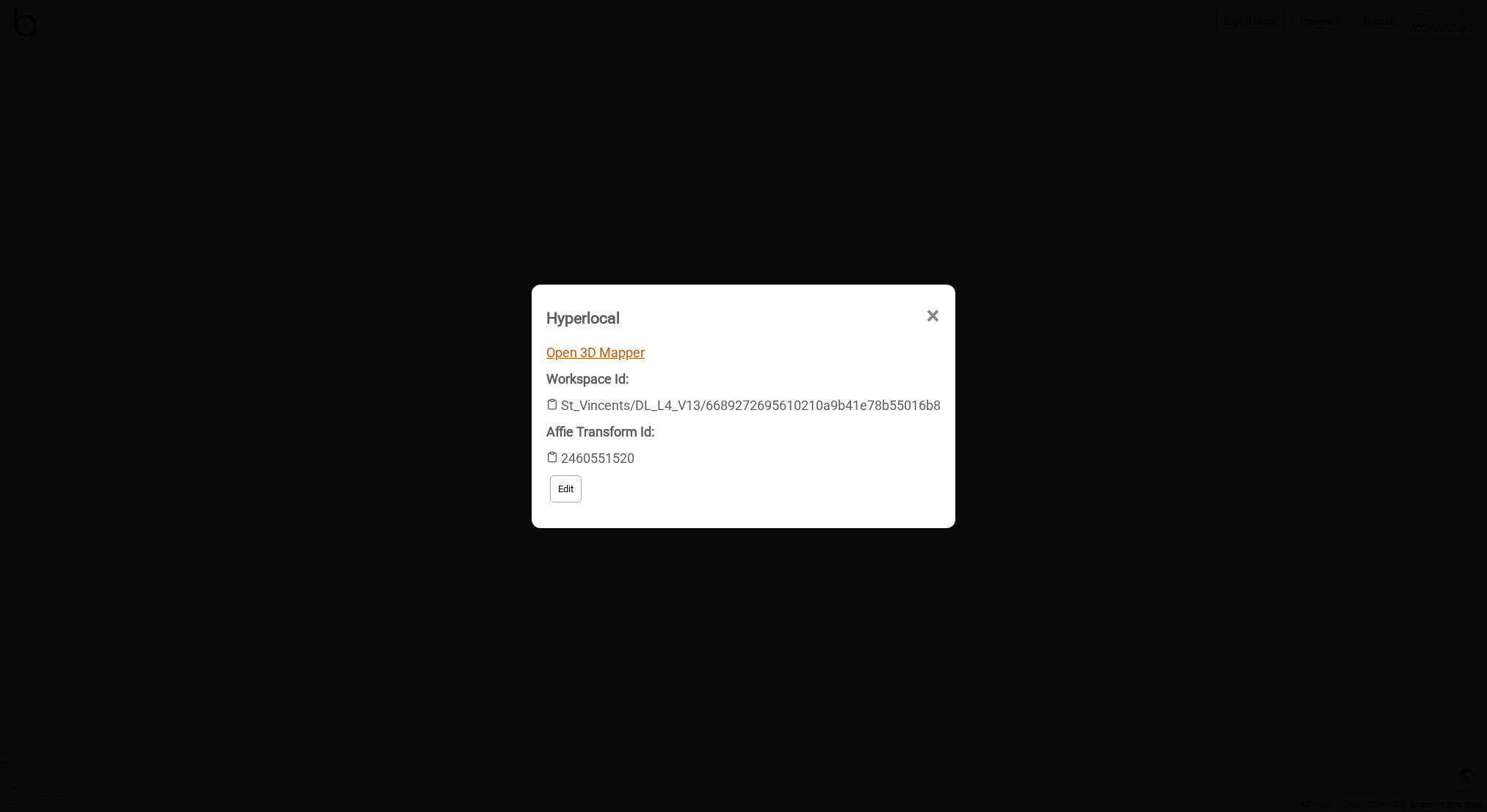
click at [578, 354] on link "Open 3D Mapper" at bounding box center [595, 353] width 99 height 16
click at [807, 375] on span "×" at bounding box center [799, 399] width 16 height 48
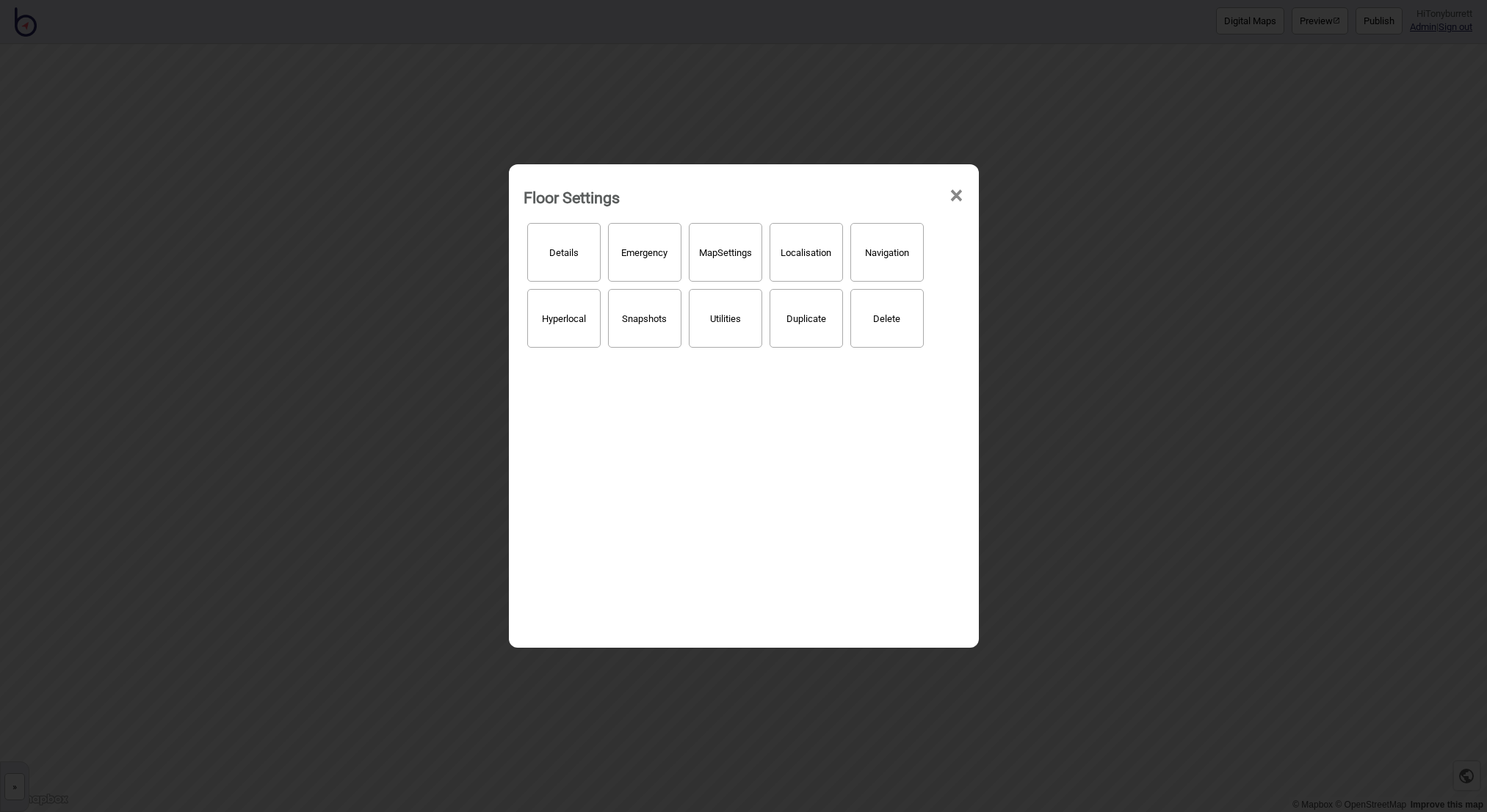
click at [955, 194] on span "×" at bounding box center [956, 196] width 16 height 48
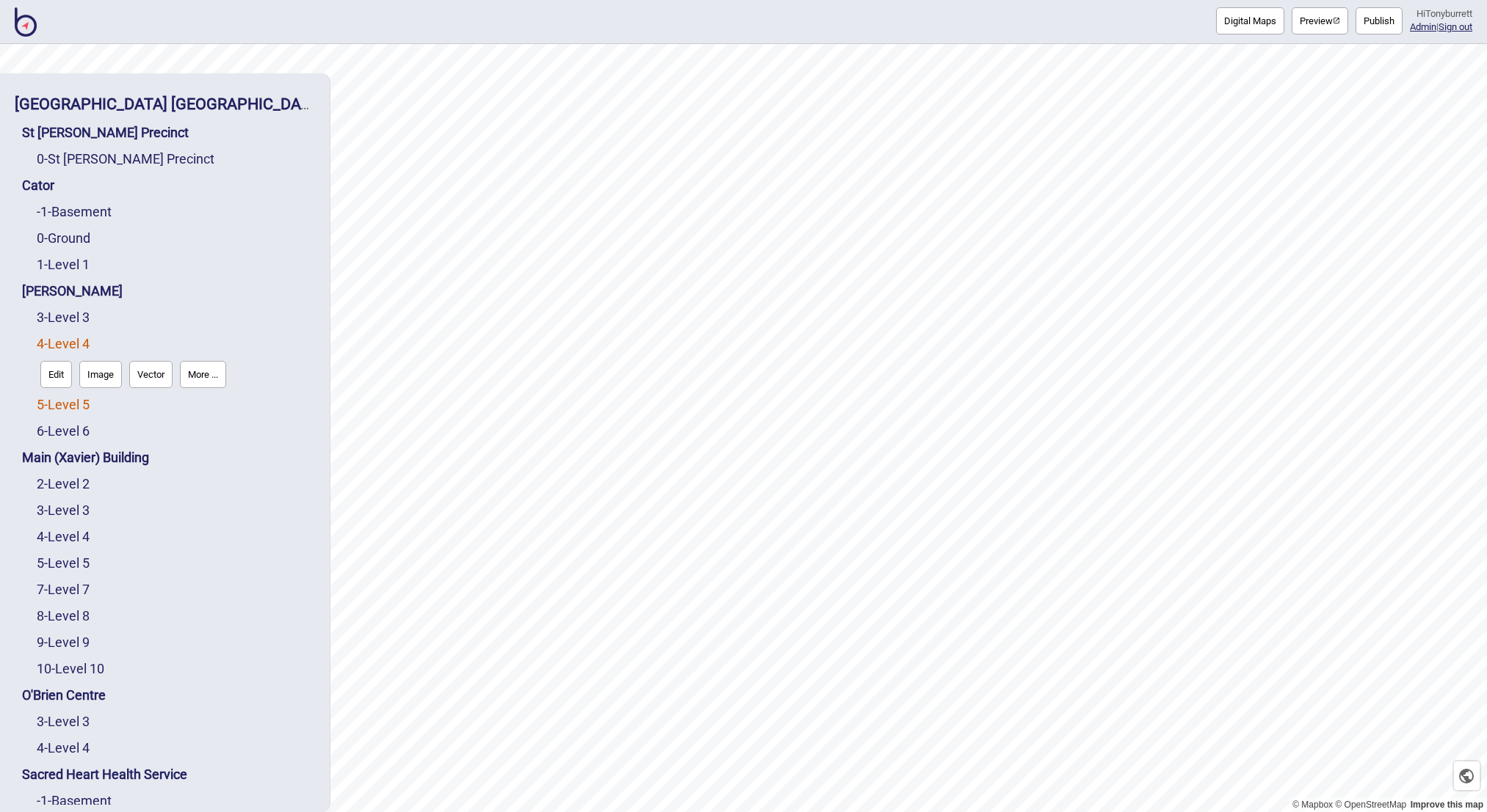
click at [67, 409] on link "5 - Level 5" at bounding box center [63, 405] width 53 height 16
click at [210, 405] on button "More ..." at bounding box center [203, 401] width 46 height 27
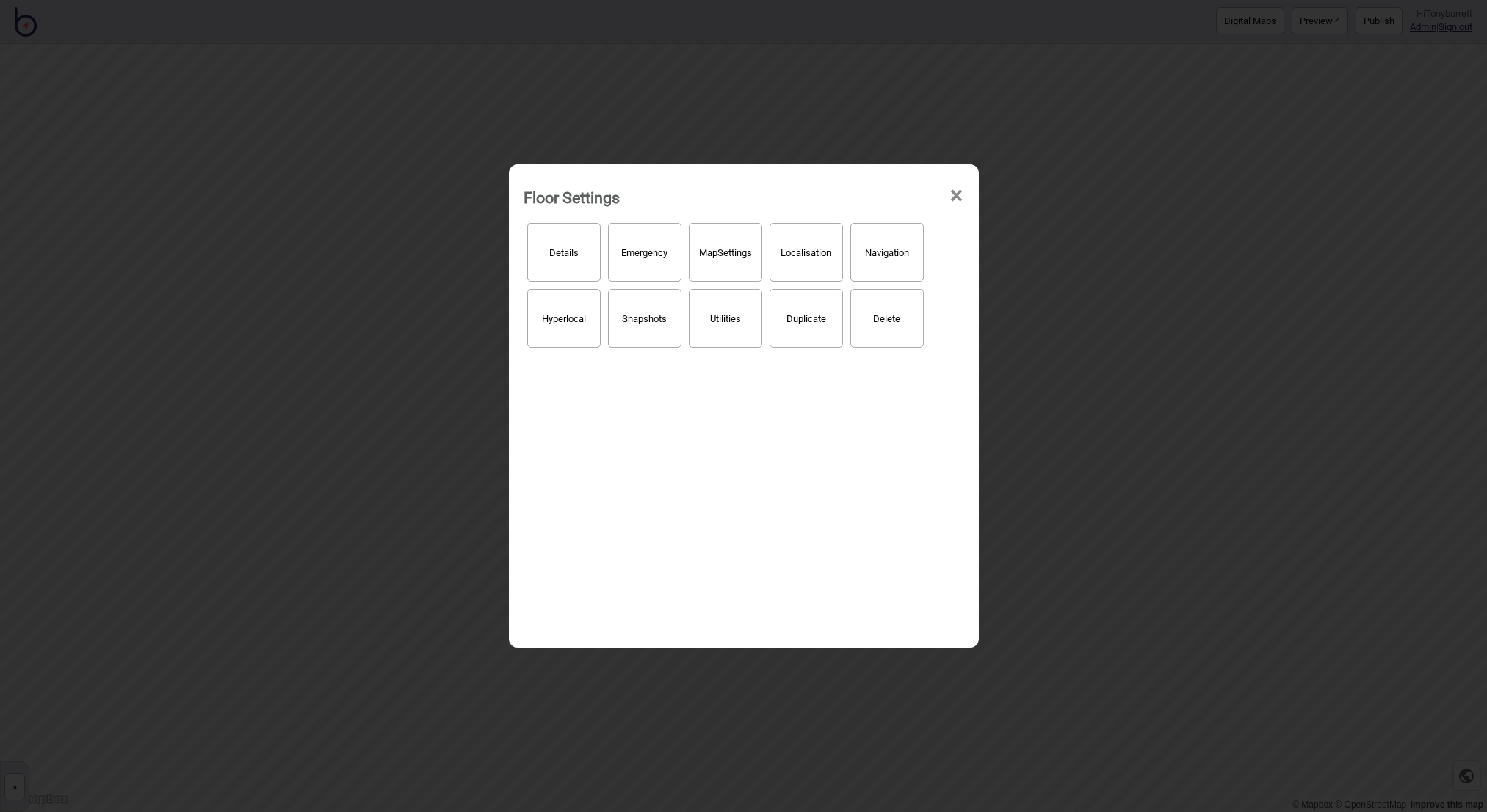
click at [518, 327] on div "Details Emergency Map Settings Localisation Navigation Hyperlocal Snapshots Uti…" at bounding box center [744, 428] width 456 height 425
click at [553, 324] on button "Hyperlocal" at bounding box center [563, 318] width 73 height 59
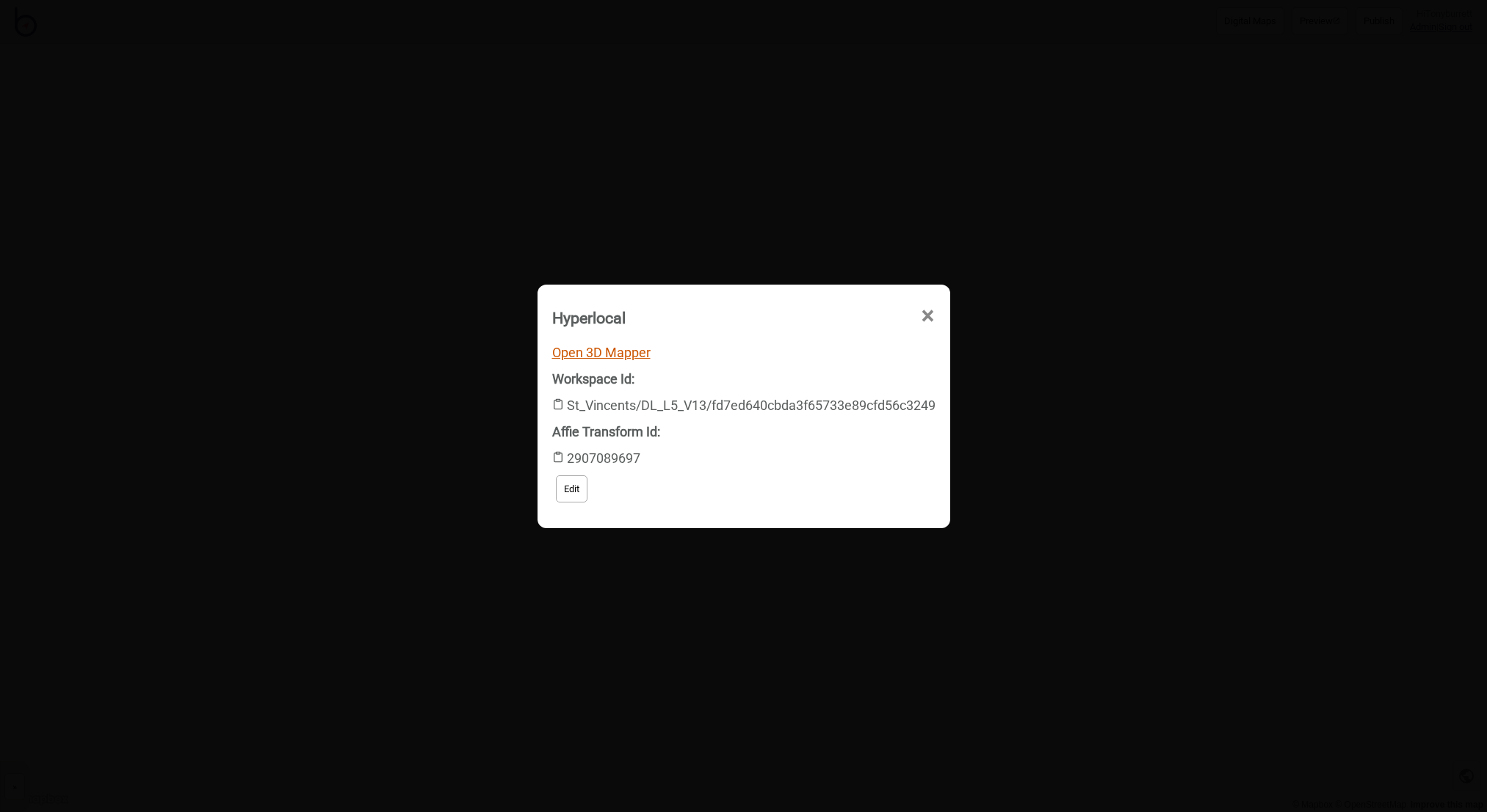
click at [615, 349] on link "Open 3D Mapper" at bounding box center [601, 353] width 99 height 16
click at [807, 375] on span "×" at bounding box center [799, 399] width 16 height 48
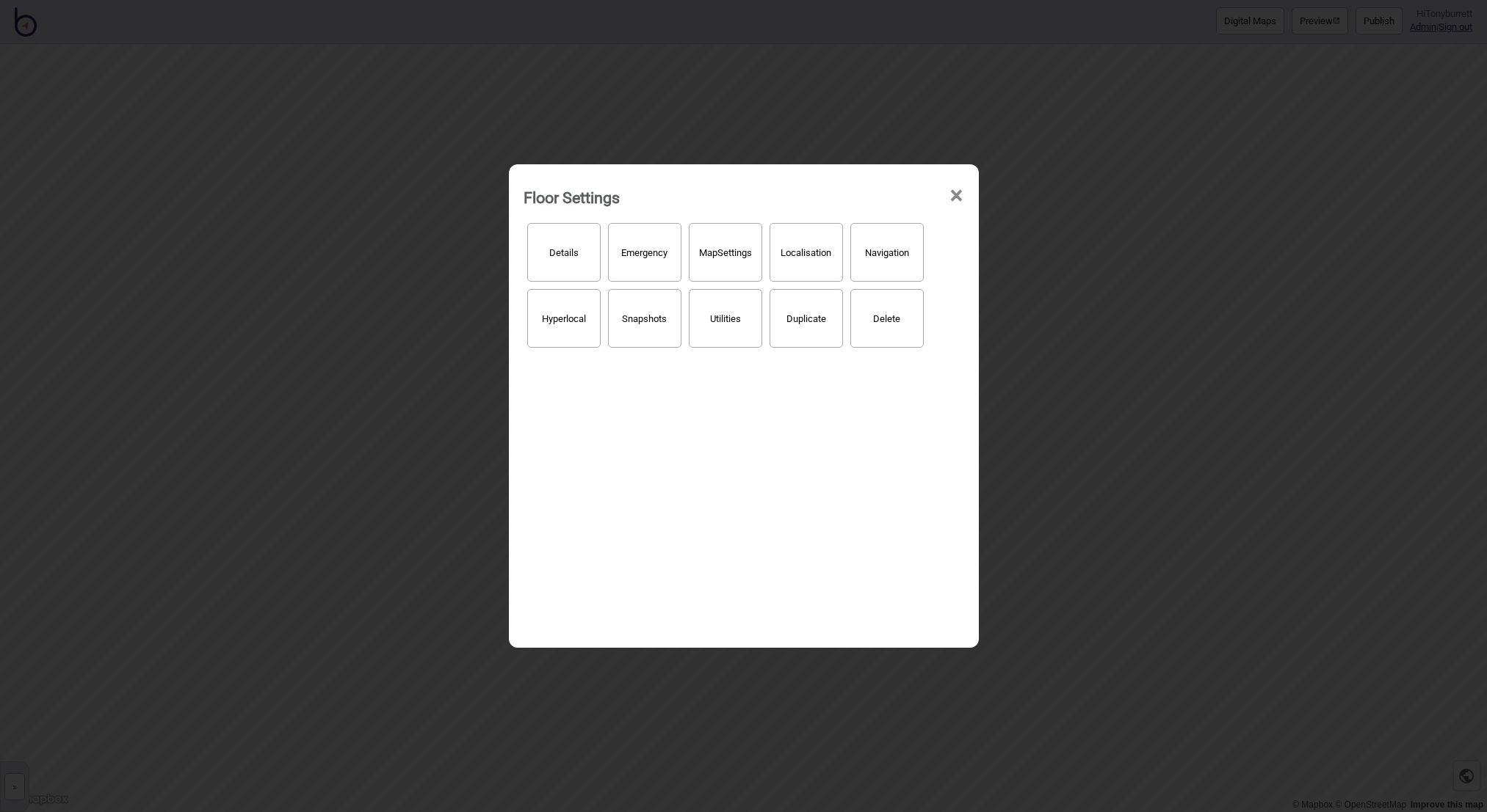
click at [958, 196] on span "×" at bounding box center [956, 196] width 16 height 48
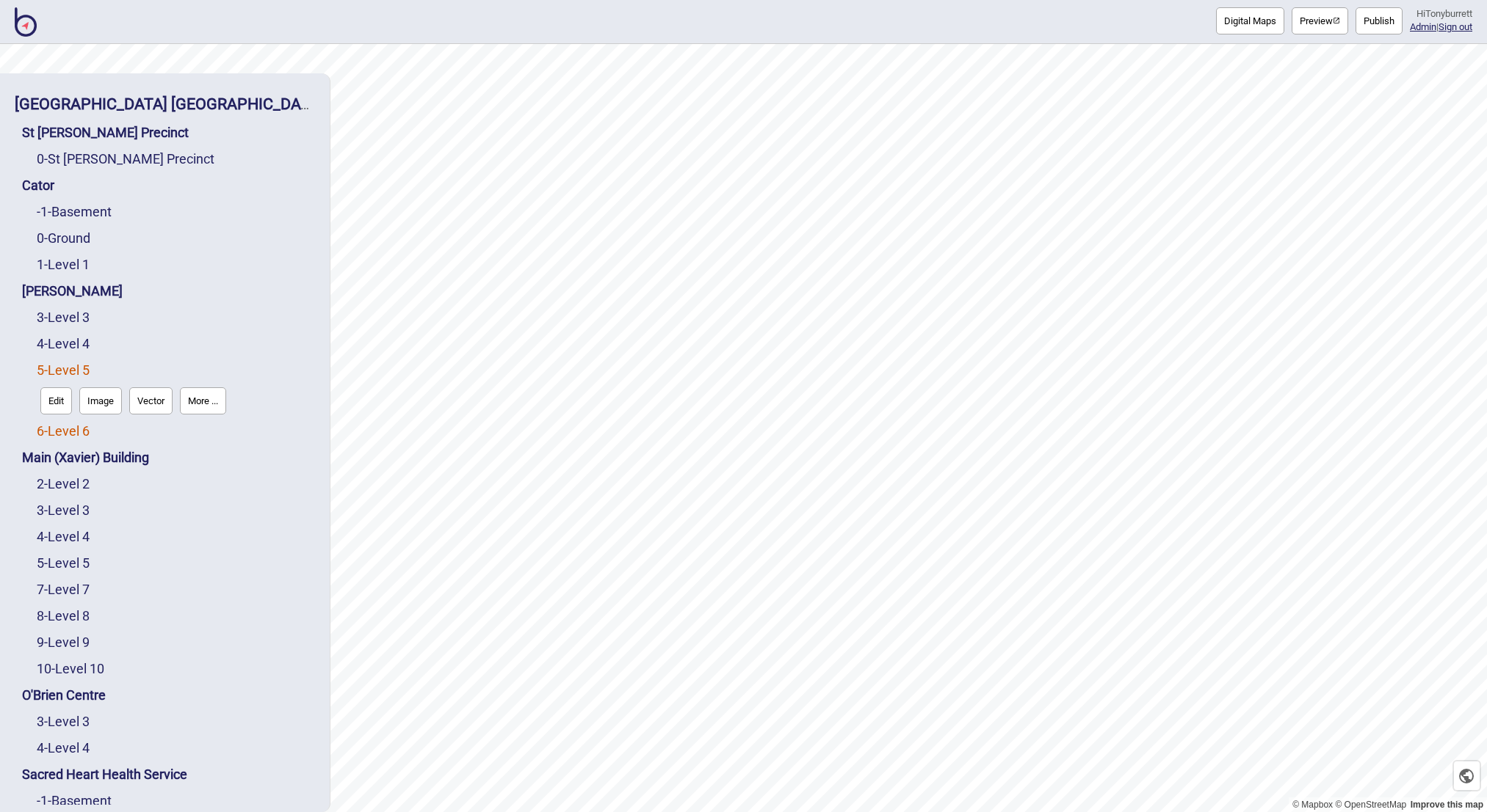
click at [71, 427] on link "6 - Level 6" at bounding box center [63, 430] width 53 height 16
click at [207, 429] on button "More ..." at bounding box center [203, 427] width 46 height 27
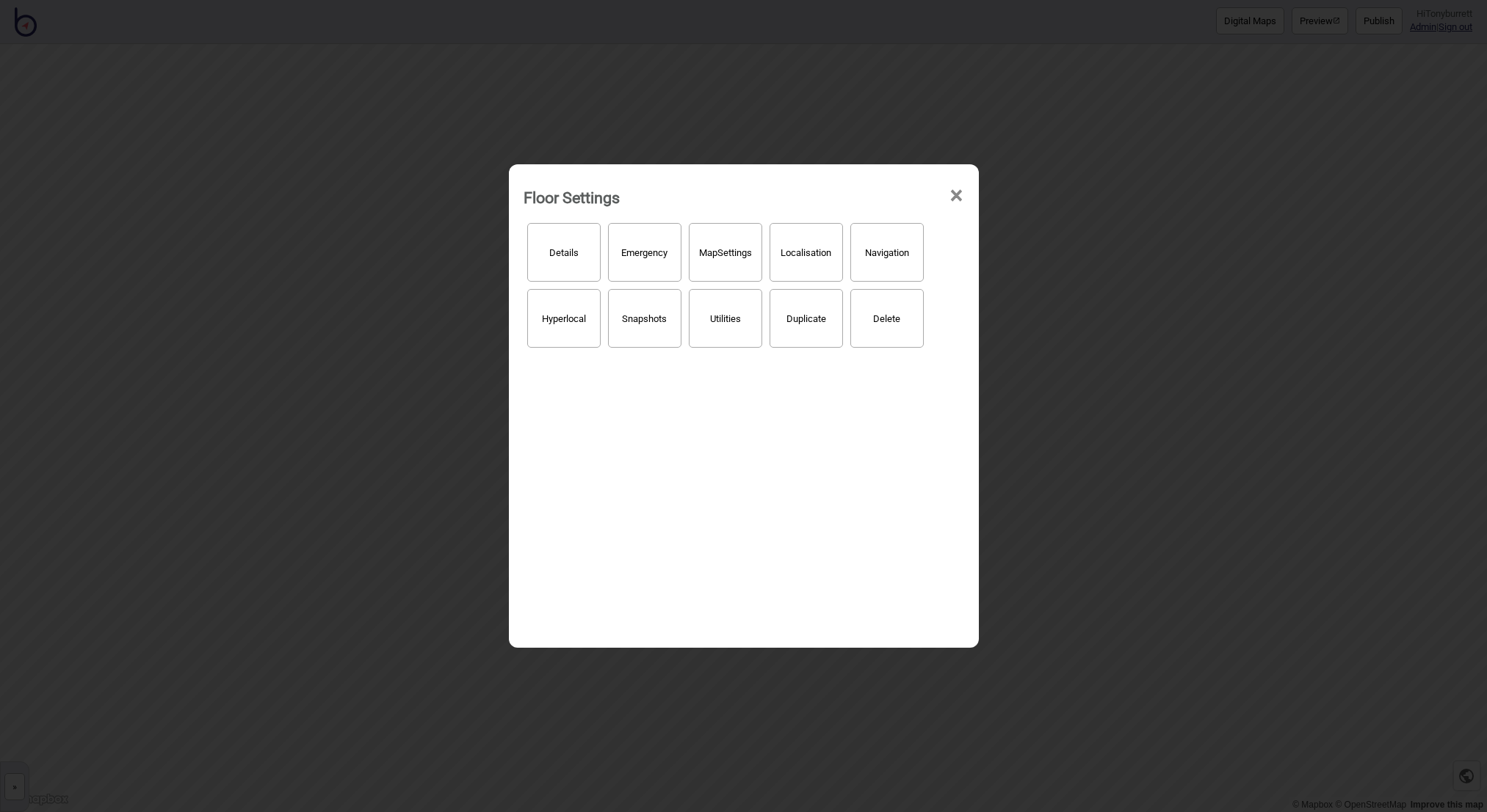
click at [566, 314] on button "Hyperlocal" at bounding box center [563, 318] width 73 height 59
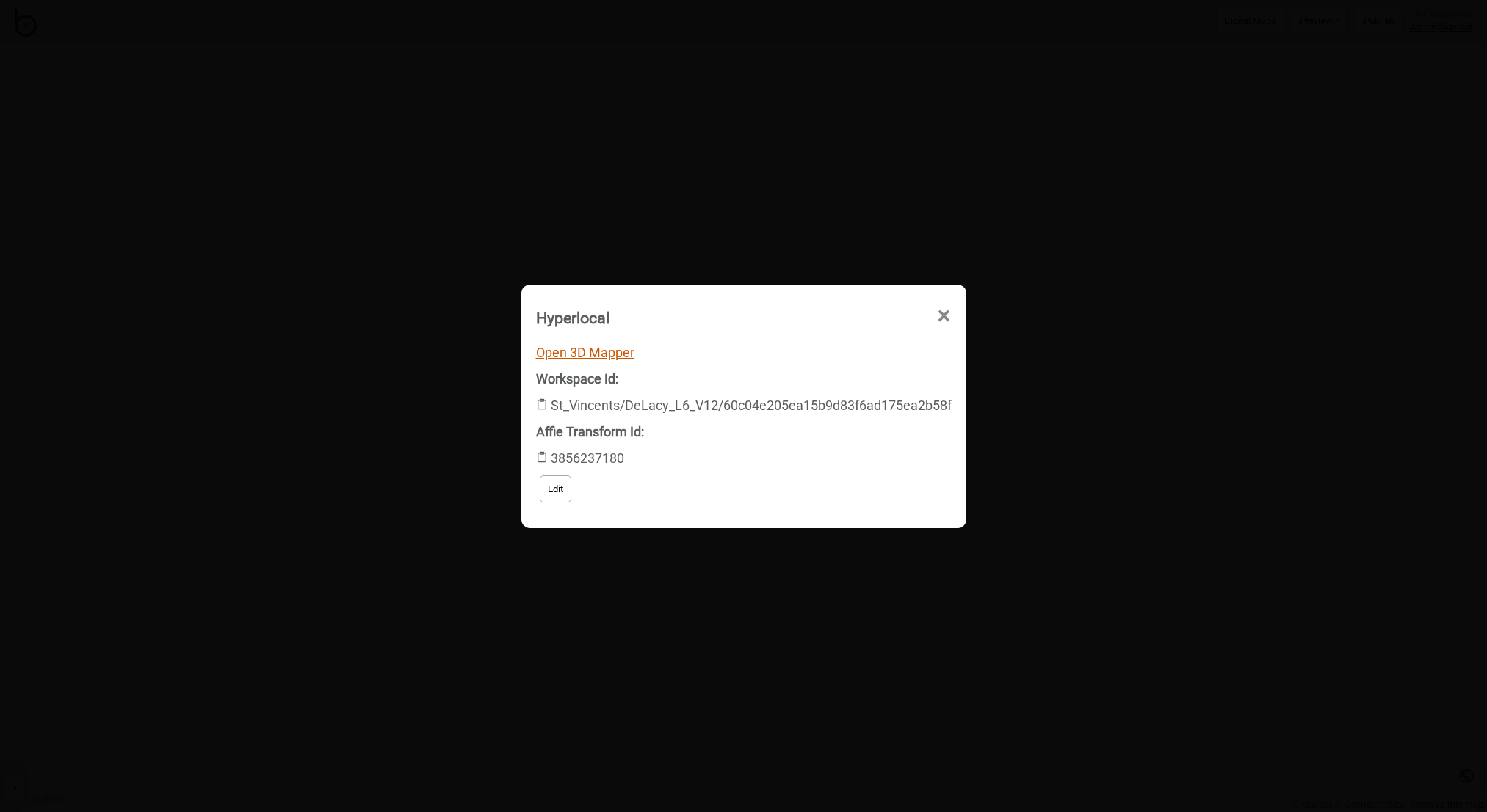
click at [561, 347] on link "Open 3D Mapper" at bounding box center [585, 353] width 99 height 16
click at [807, 375] on span "×" at bounding box center [799, 399] width 16 height 48
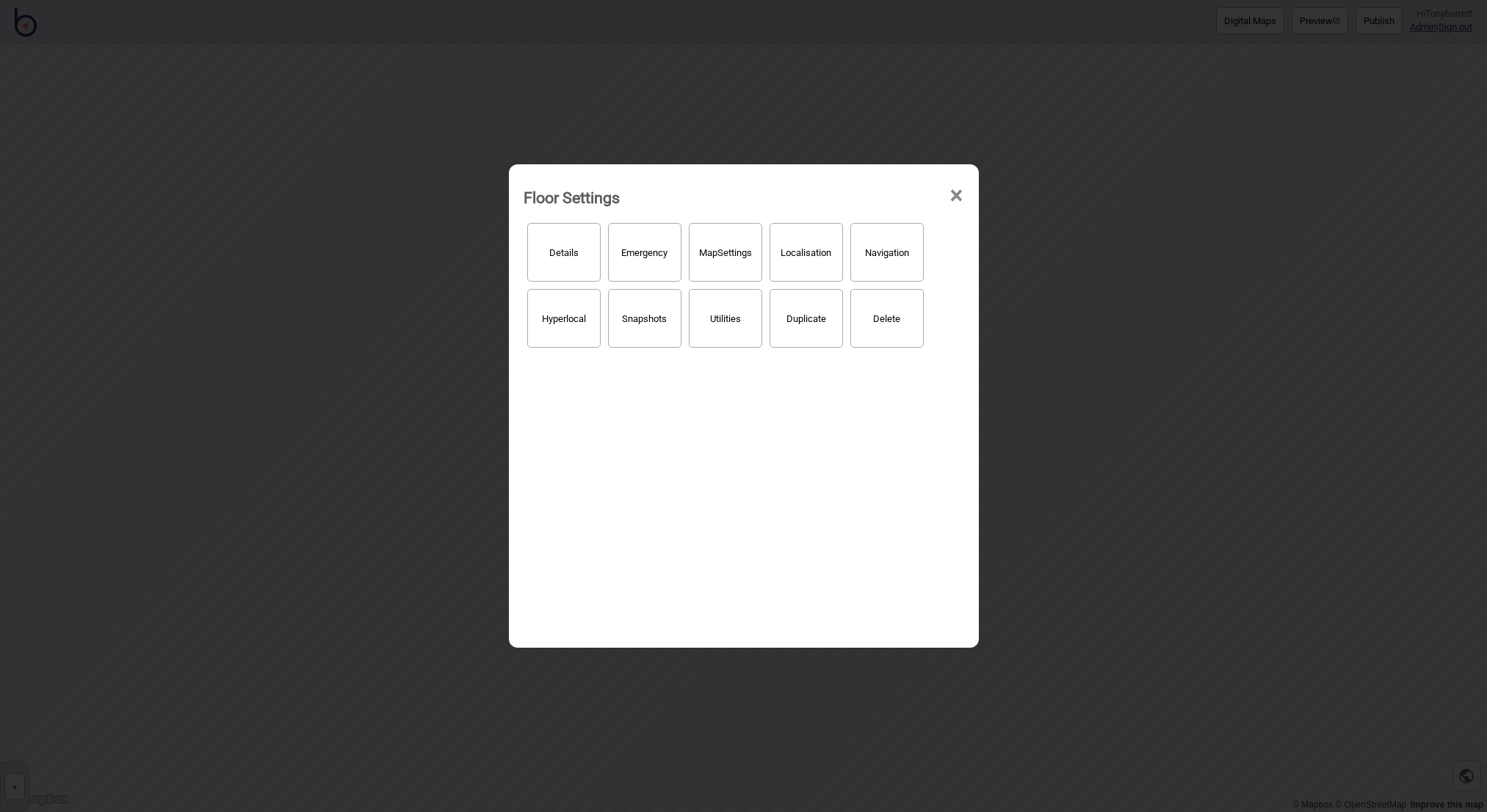
click at [953, 192] on span "×" at bounding box center [956, 196] width 16 height 48
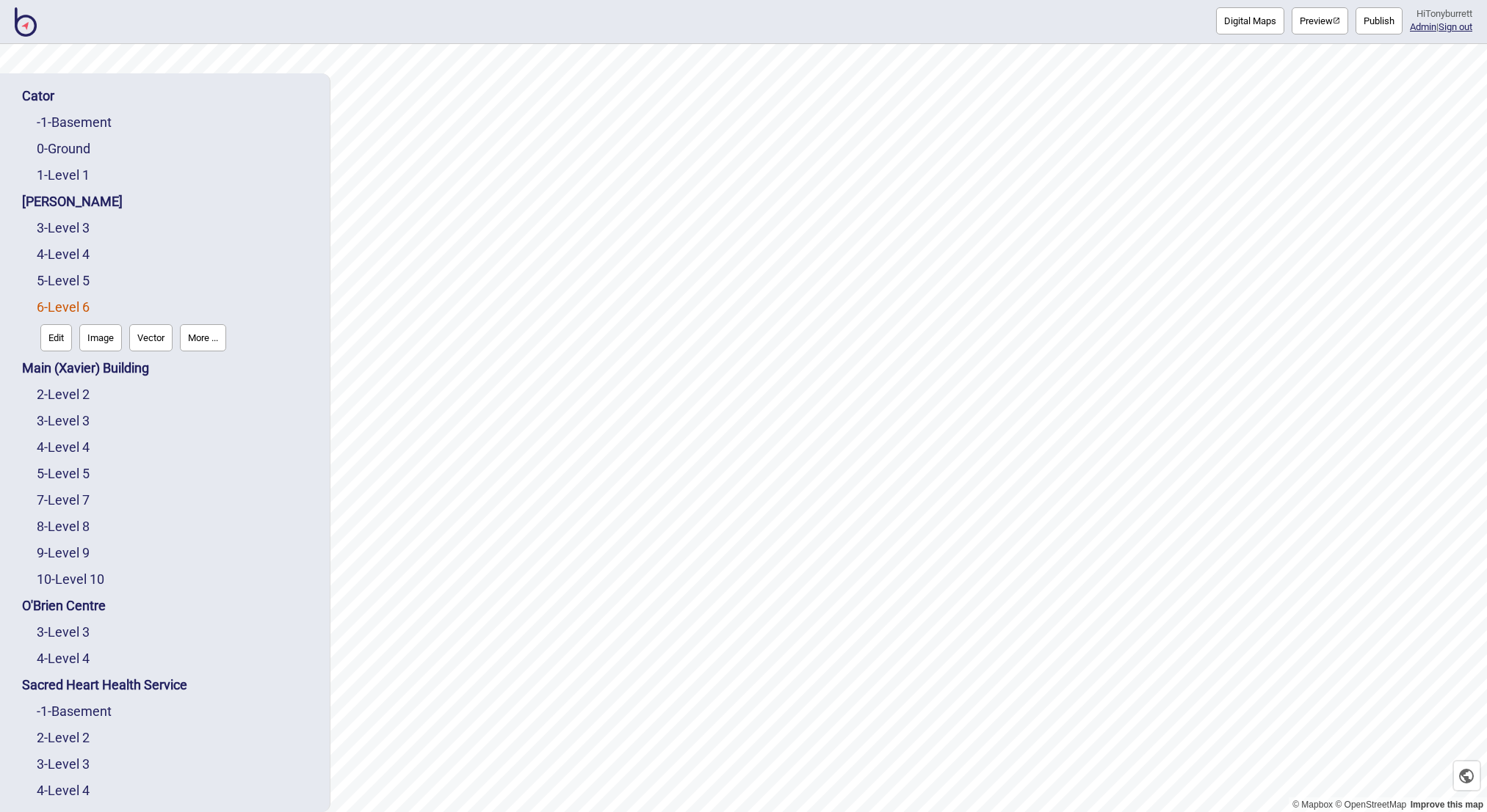
scroll to position [124, 0]
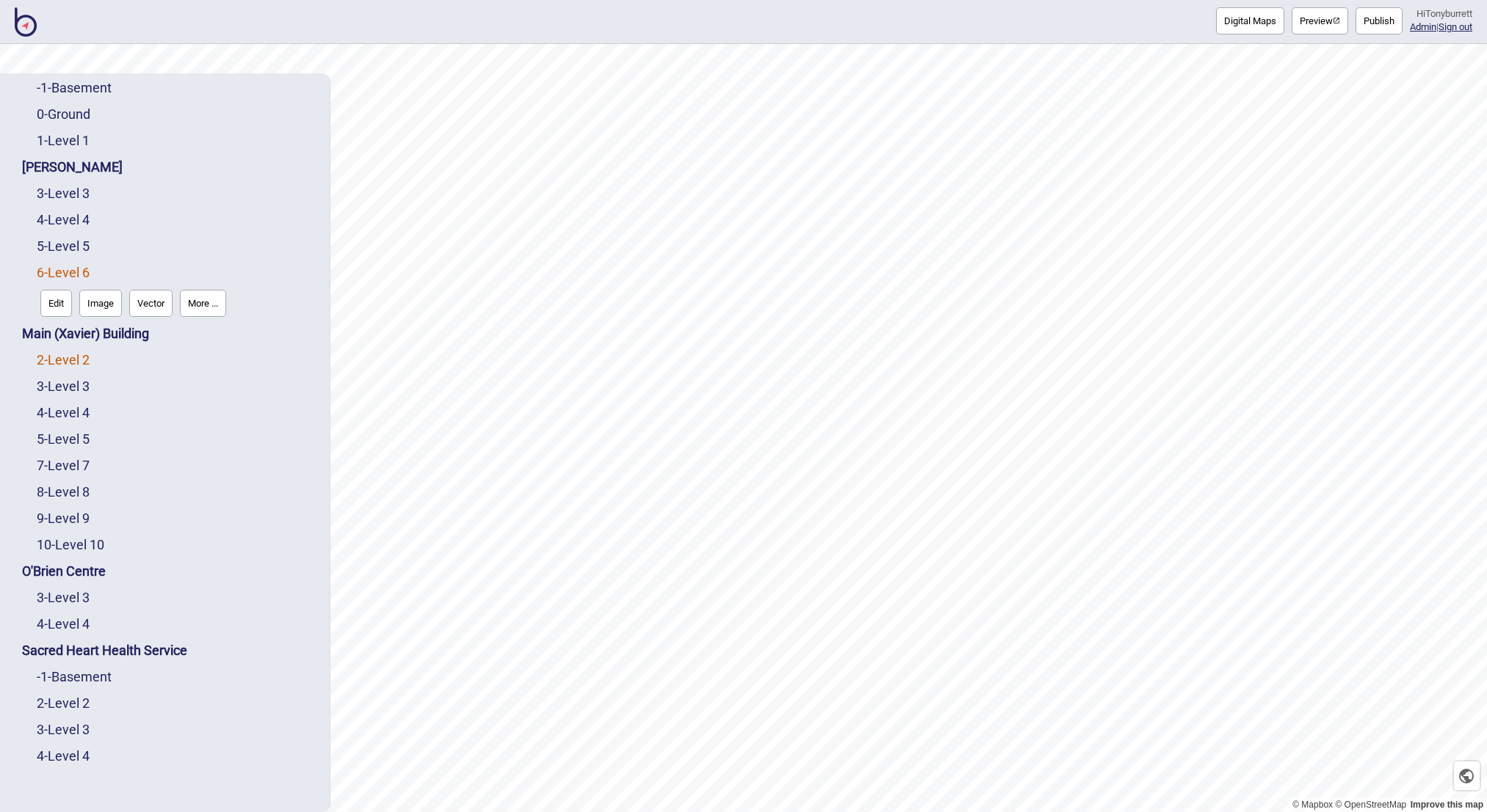
click at [66, 359] on link "2 - Level 2" at bounding box center [63, 360] width 53 height 16
click at [203, 356] on button "More ..." at bounding box center [203, 356] width 46 height 27
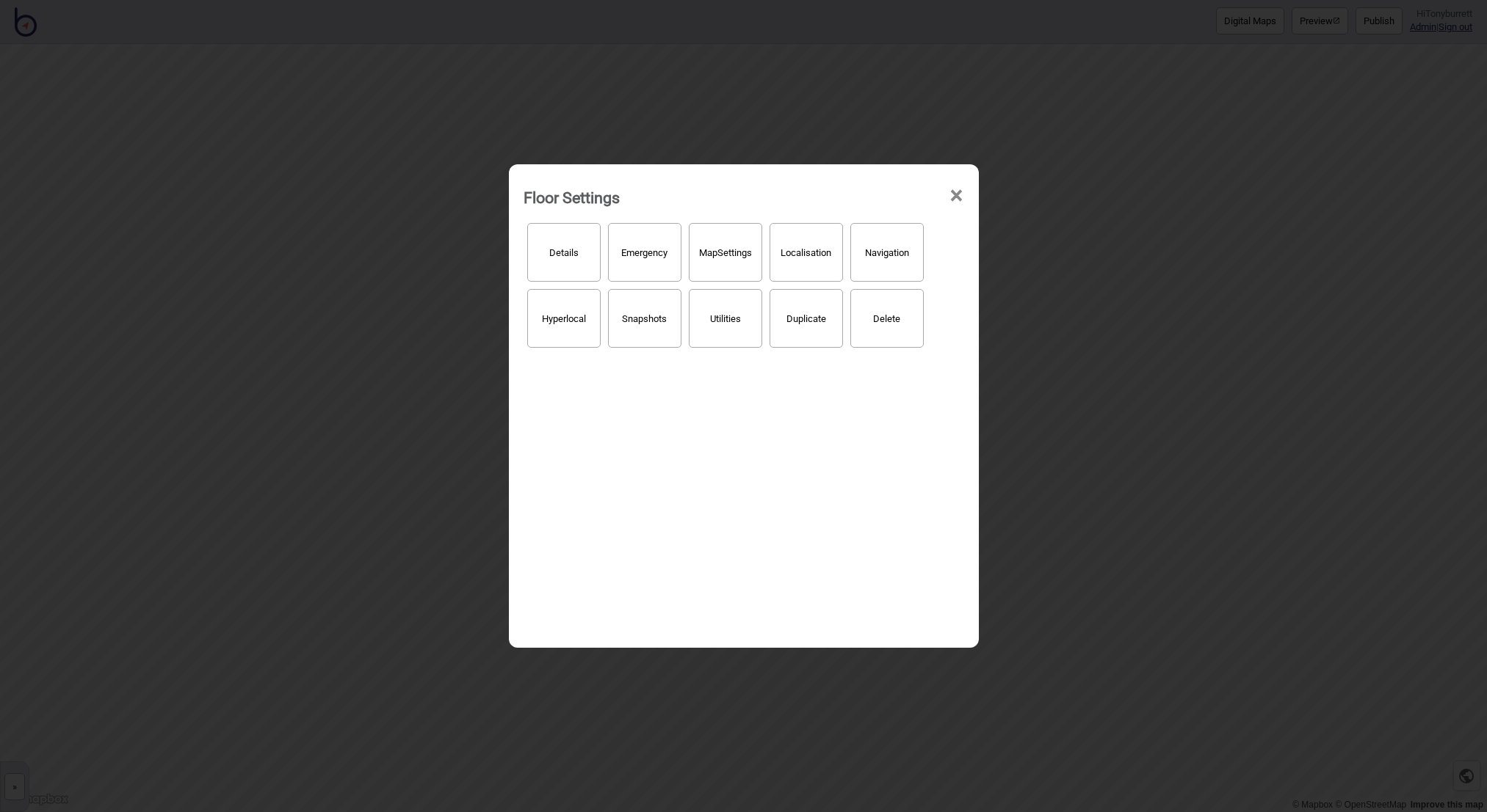
click at [560, 321] on button "Hyperlocal" at bounding box center [563, 318] width 73 height 59
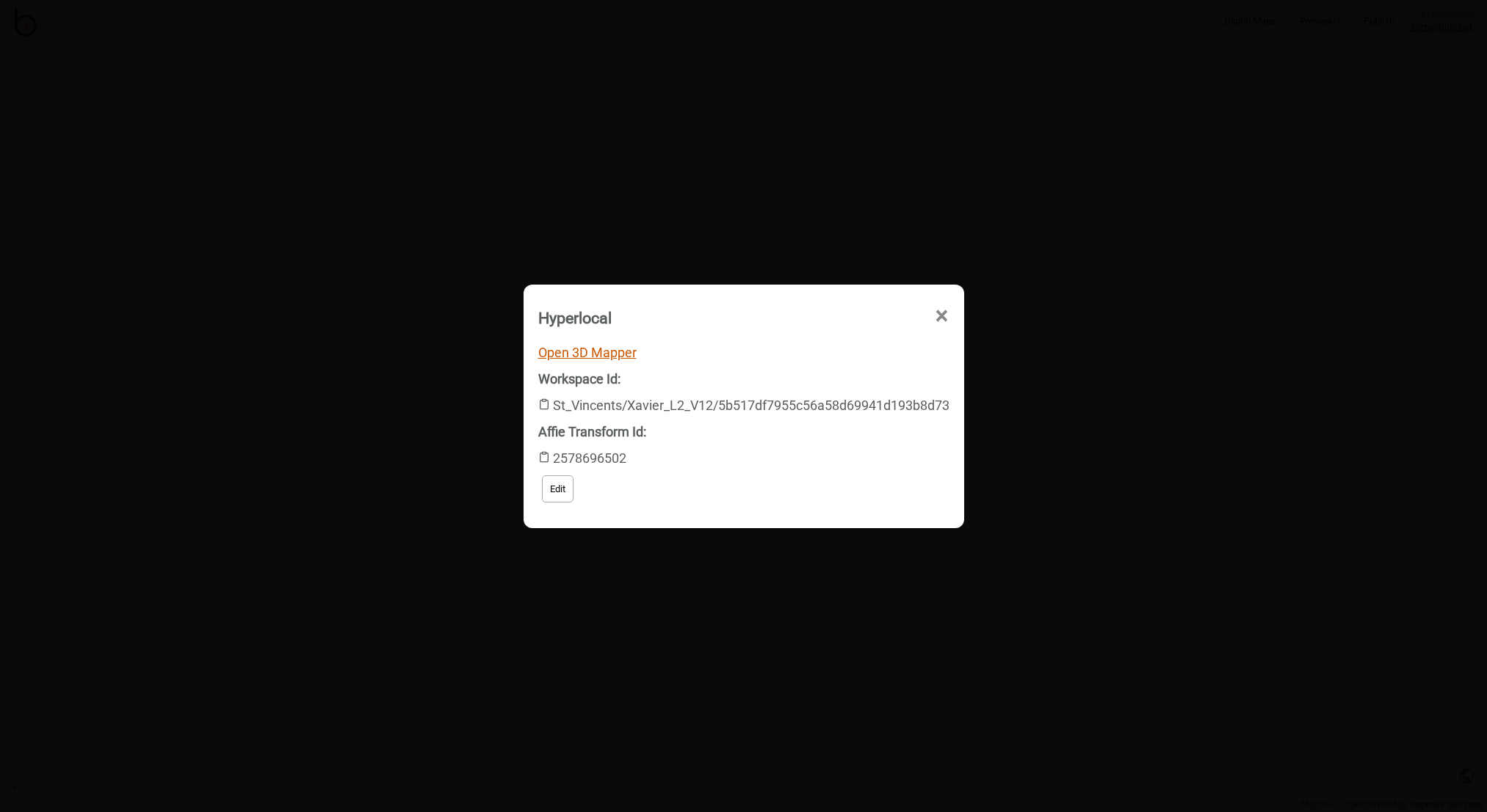
click at [570, 352] on link "Open 3D Mapper" at bounding box center [587, 353] width 99 height 16
click at [807, 375] on span "×" at bounding box center [799, 399] width 16 height 48
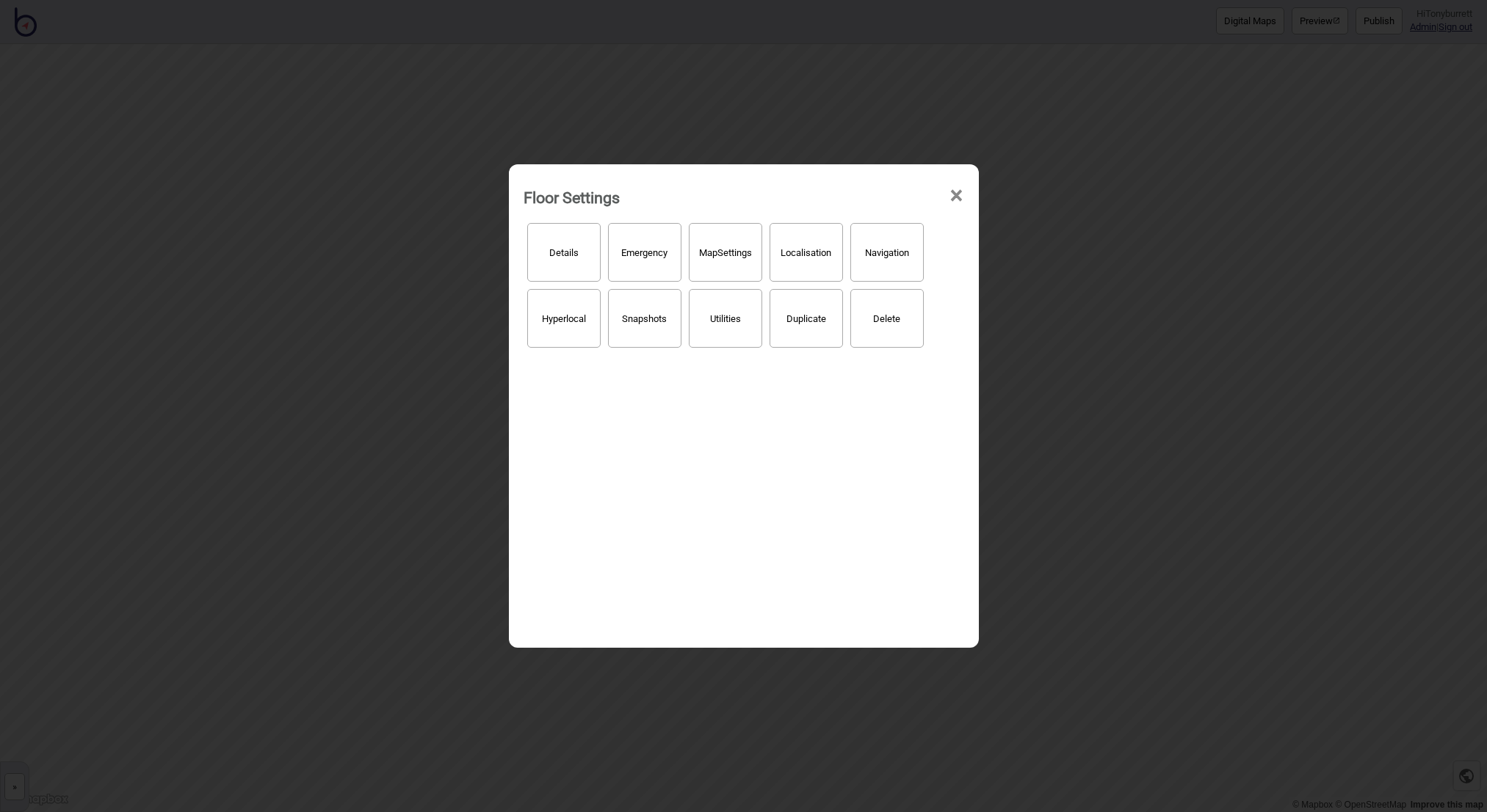
click at [952, 192] on span "×" at bounding box center [956, 196] width 16 height 48
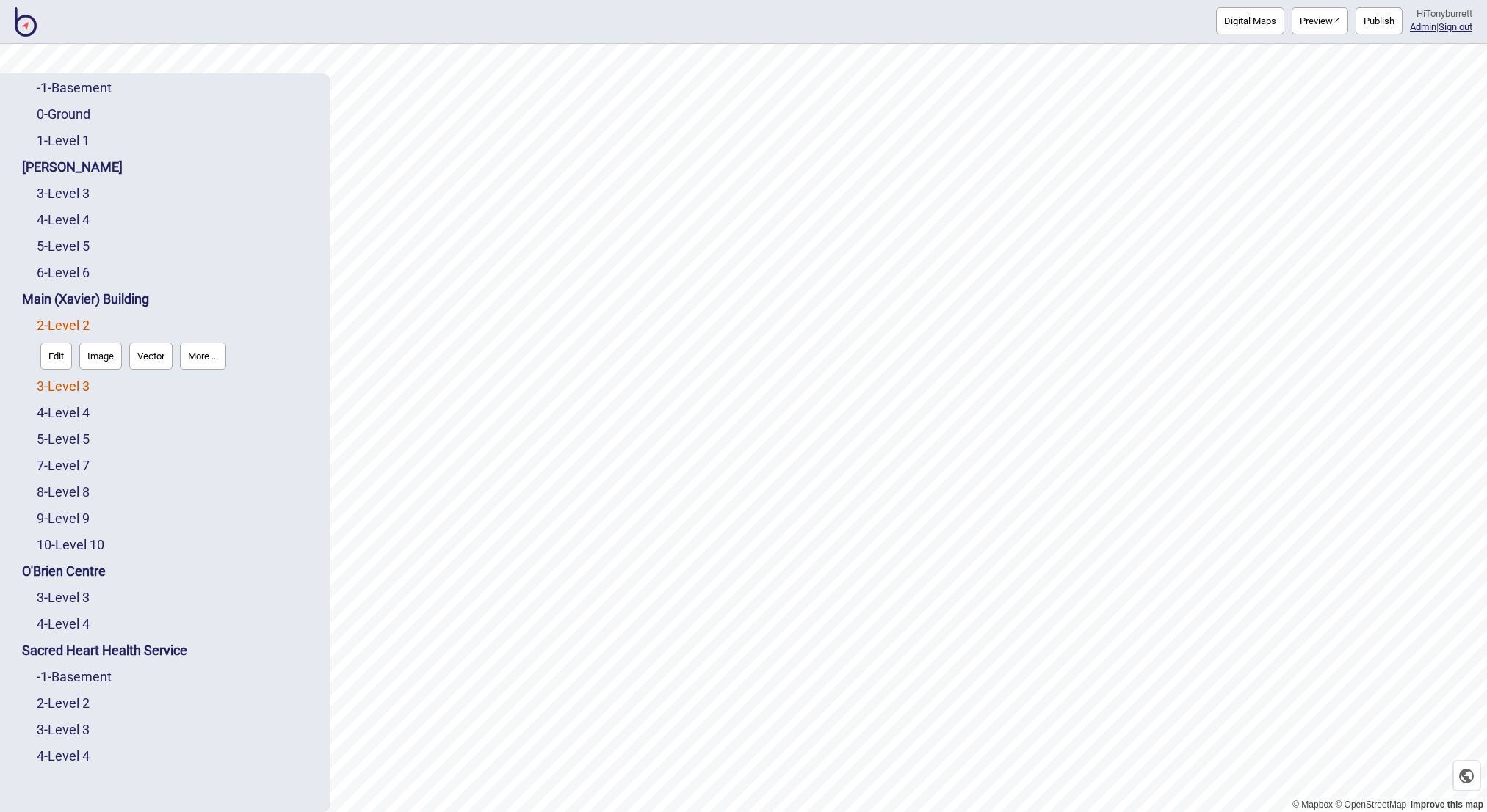
click at [60, 389] on link "3 - Level 3" at bounding box center [63, 387] width 53 height 16
click at [196, 386] on button "More ..." at bounding box center [203, 382] width 46 height 27
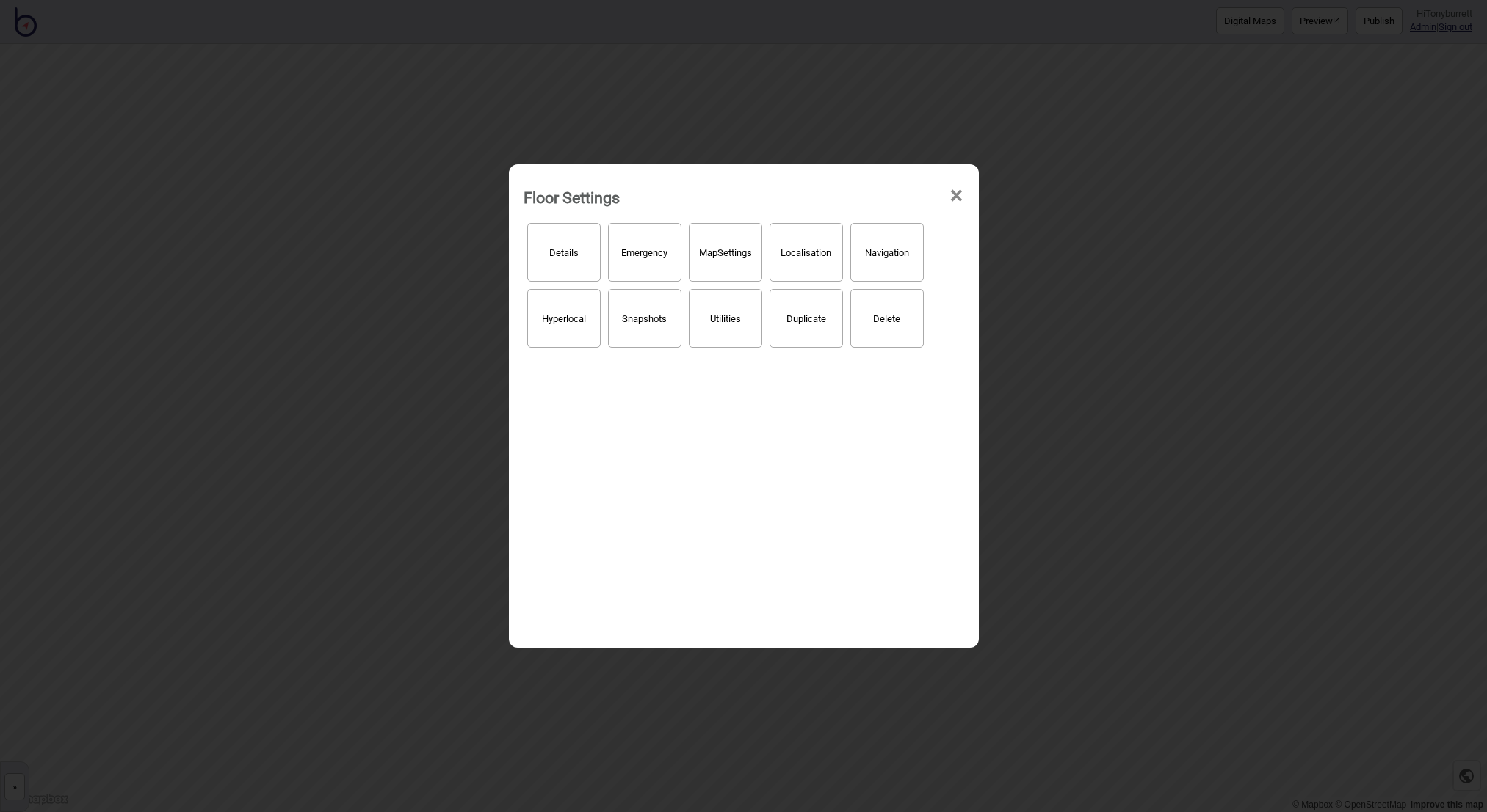
click at [567, 307] on button "Hyperlocal" at bounding box center [563, 318] width 73 height 59
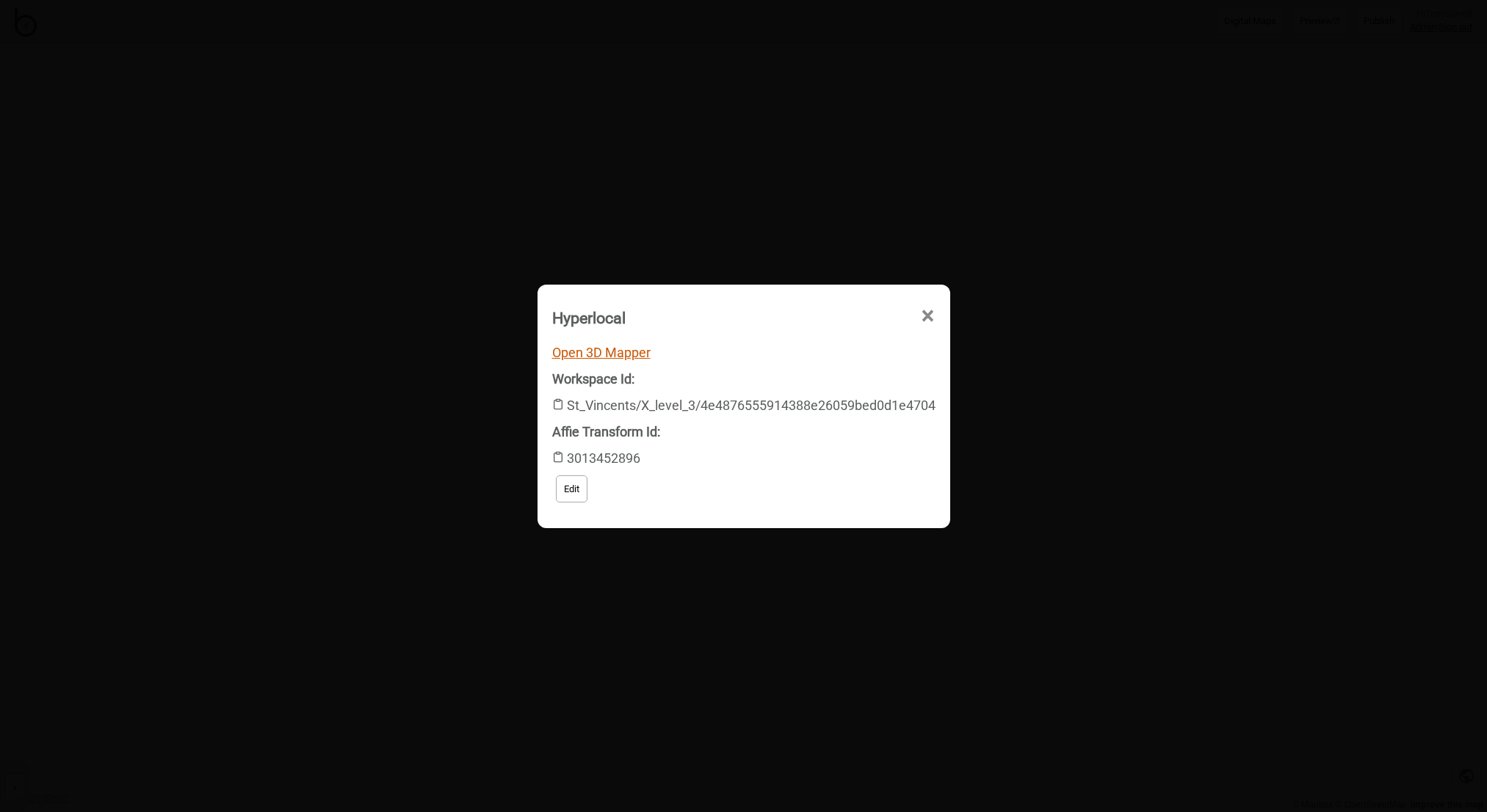
click at [621, 351] on link "Open 3D Mapper" at bounding box center [601, 353] width 99 height 16
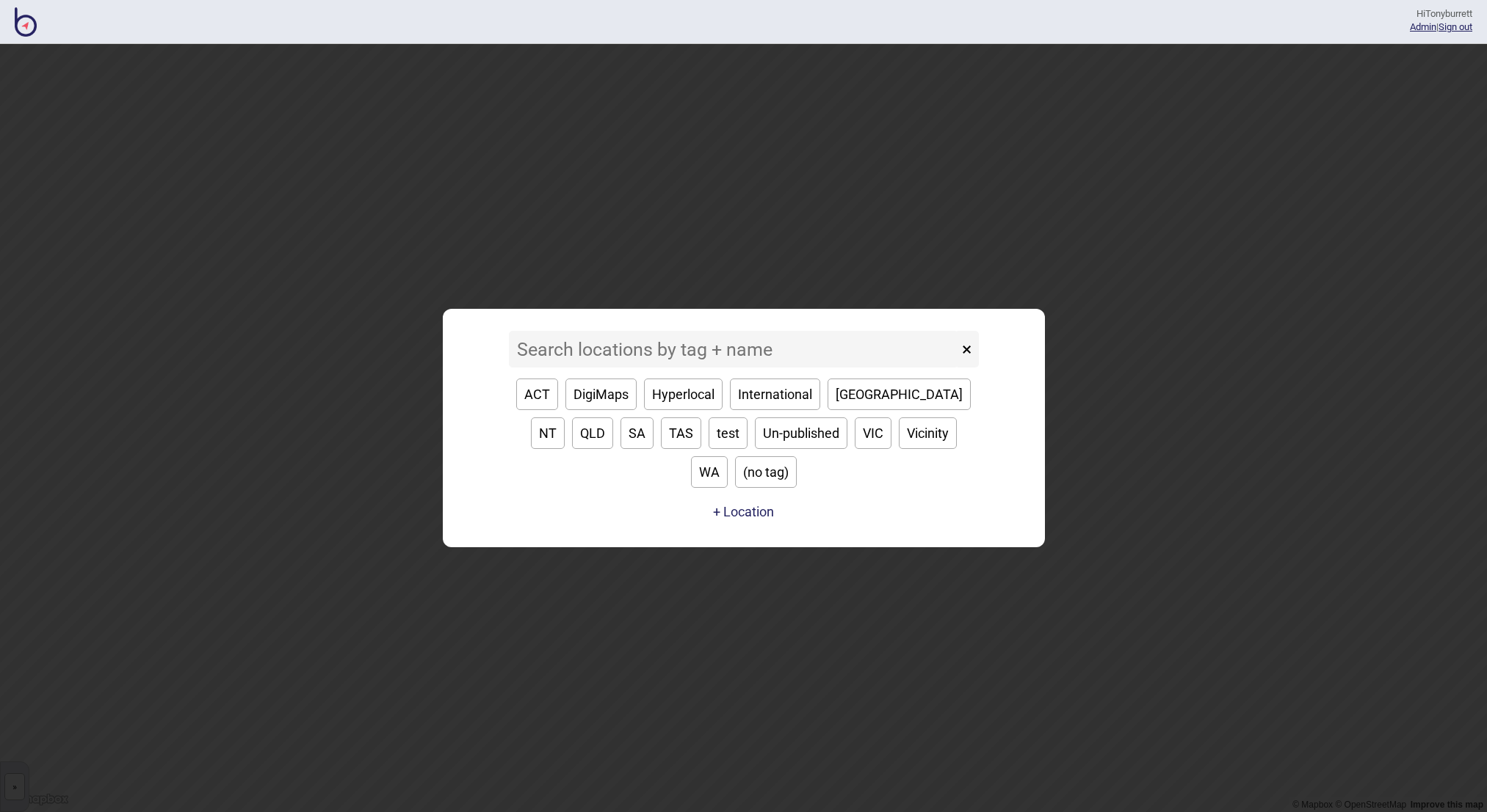
click at [566, 366] on input at bounding box center [733, 349] width 449 height 36
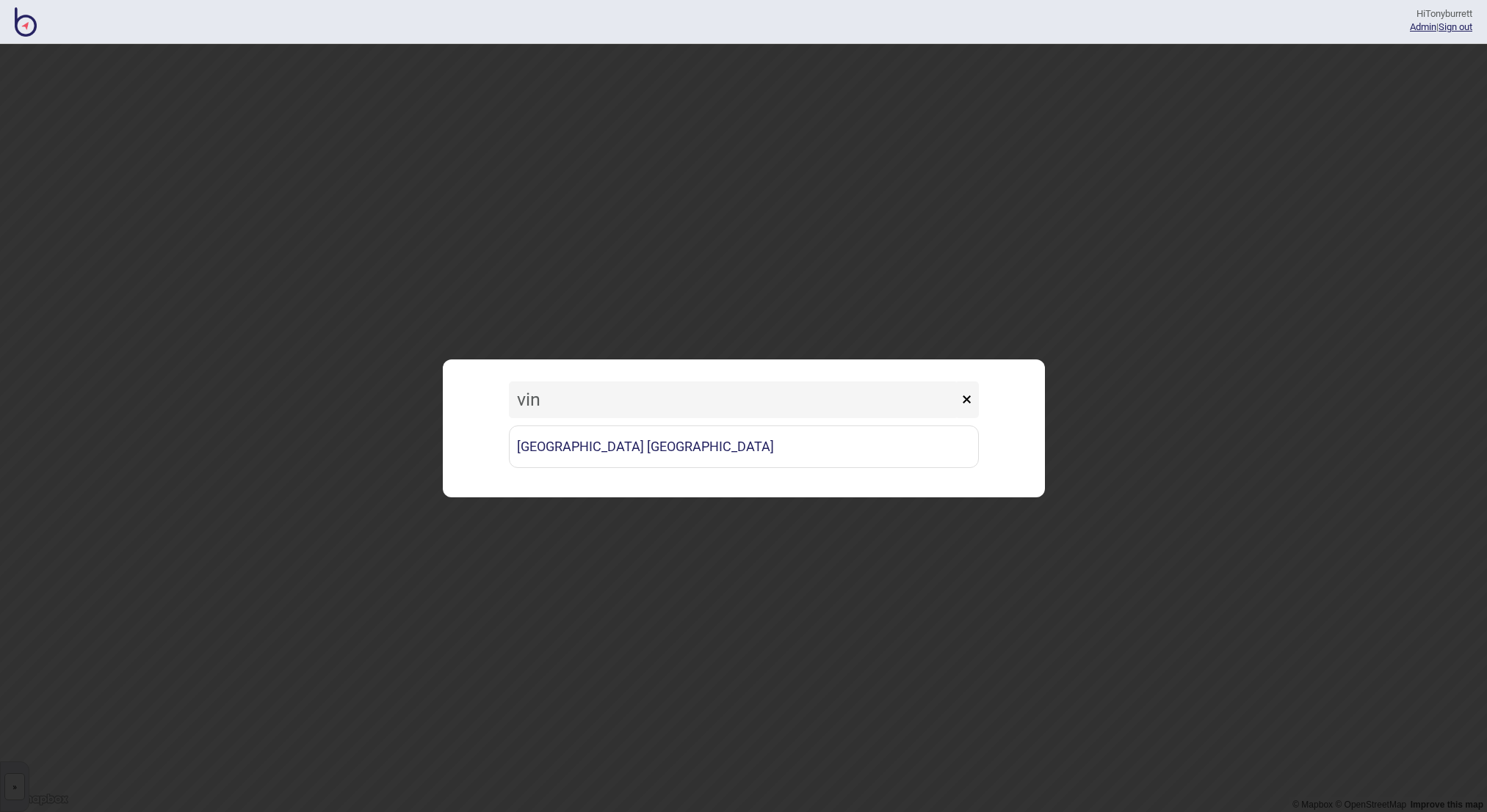
type input "vin"
click at [621, 469] on div "[GEOGRAPHIC_DATA] [GEOGRAPHIC_DATA]" at bounding box center [744, 446] width 470 height 57
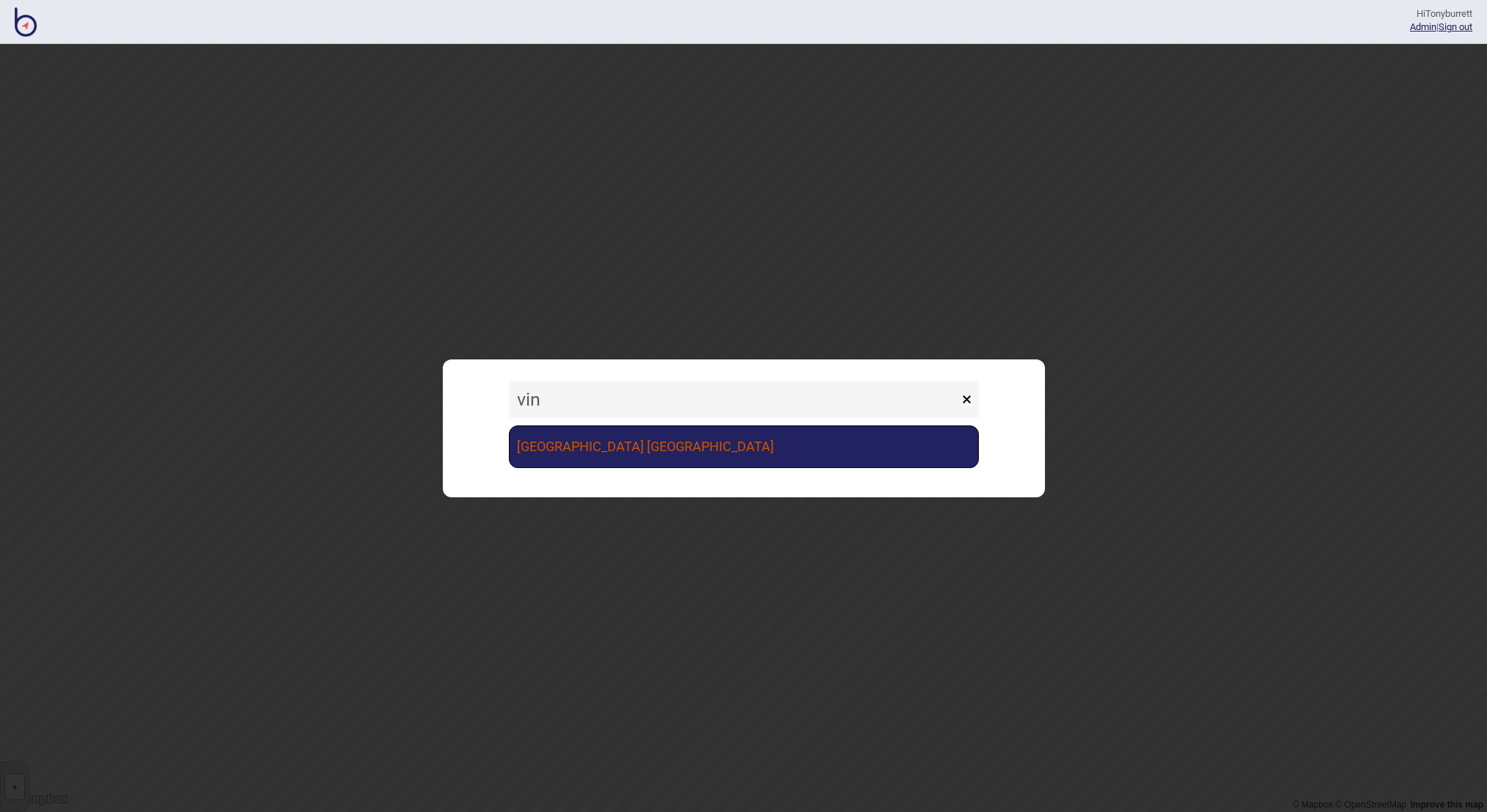
click at [622, 452] on link "[GEOGRAPHIC_DATA] [GEOGRAPHIC_DATA]" at bounding box center [744, 446] width 470 height 42
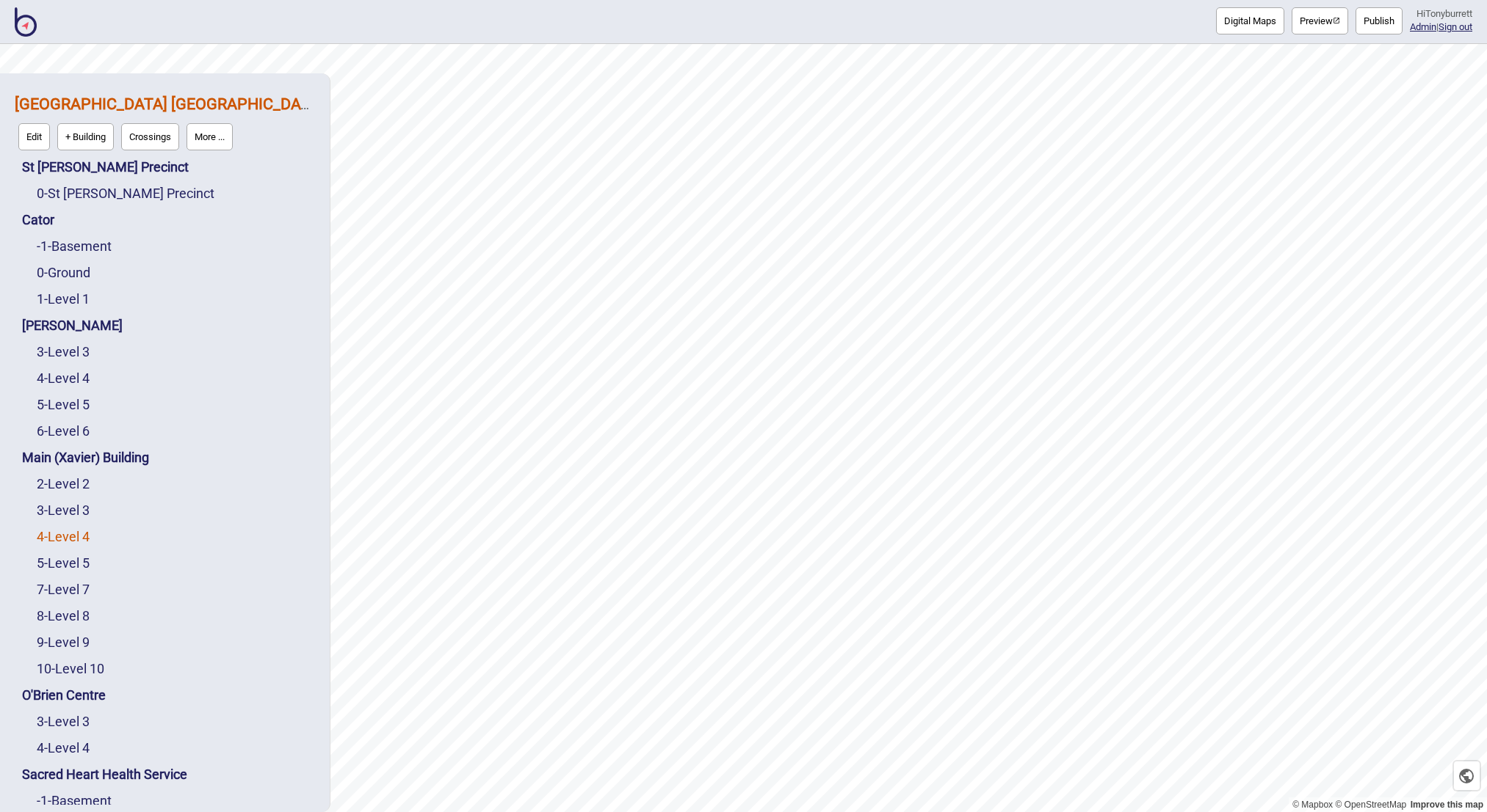
click at [82, 531] on link "4 - Level 4" at bounding box center [63, 537] width 53 height 16
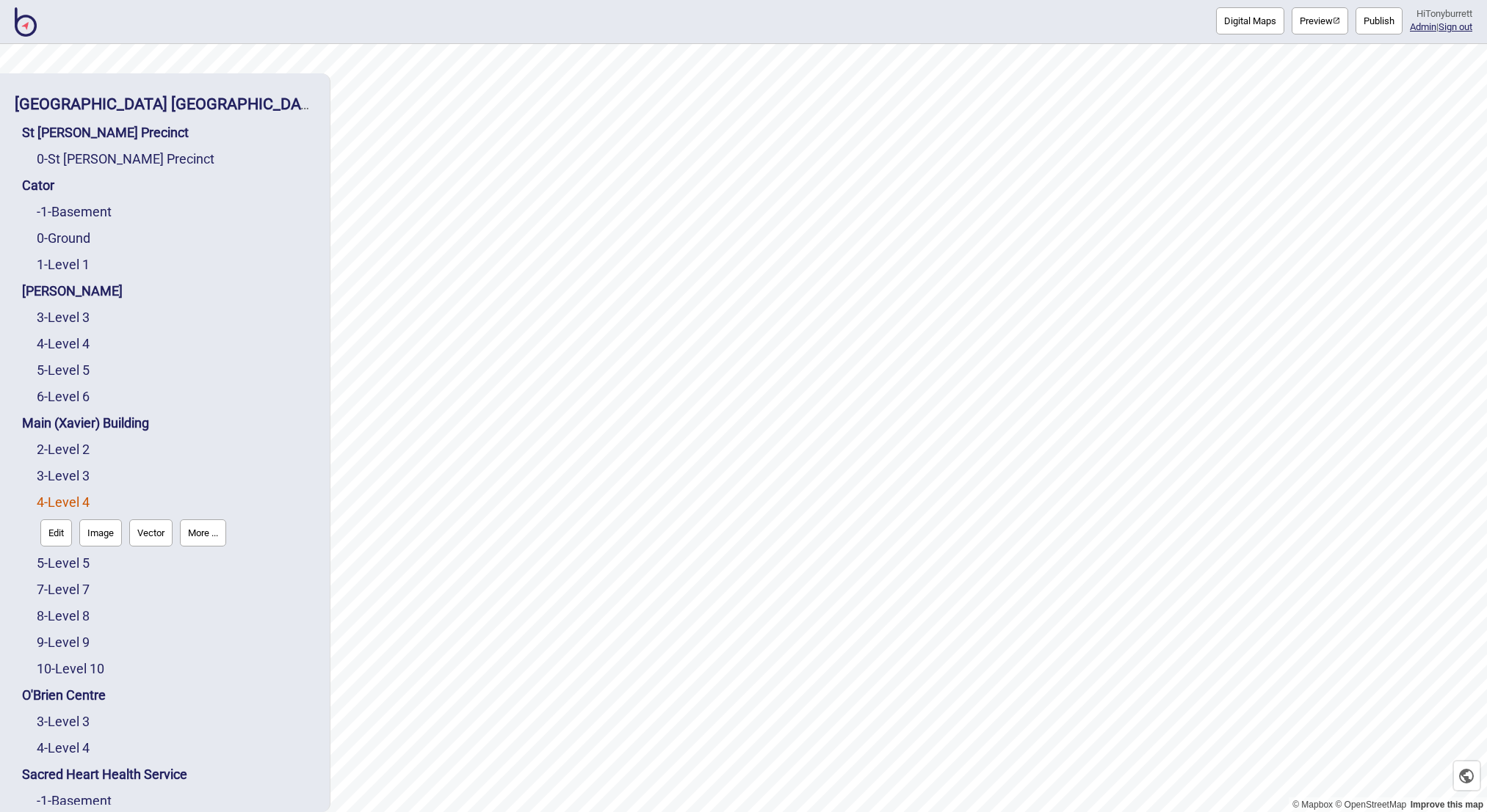
click at [191, 529] on button "More ..." at bounding box center [203, 532] width 46 height 27
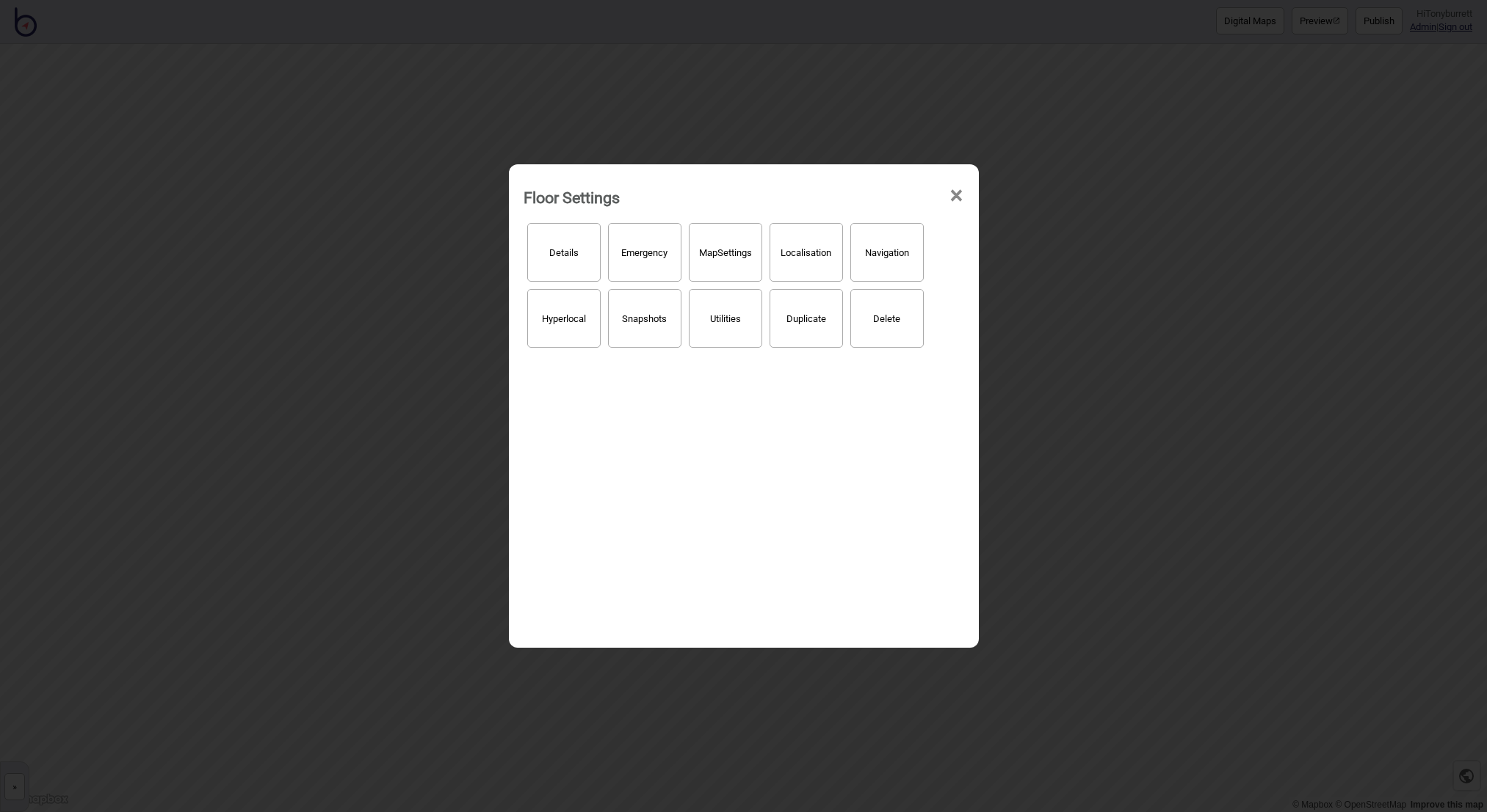
click at [541, 320] on button "Hyperlocal" at bounding box center [563, 318] width 73 height 59
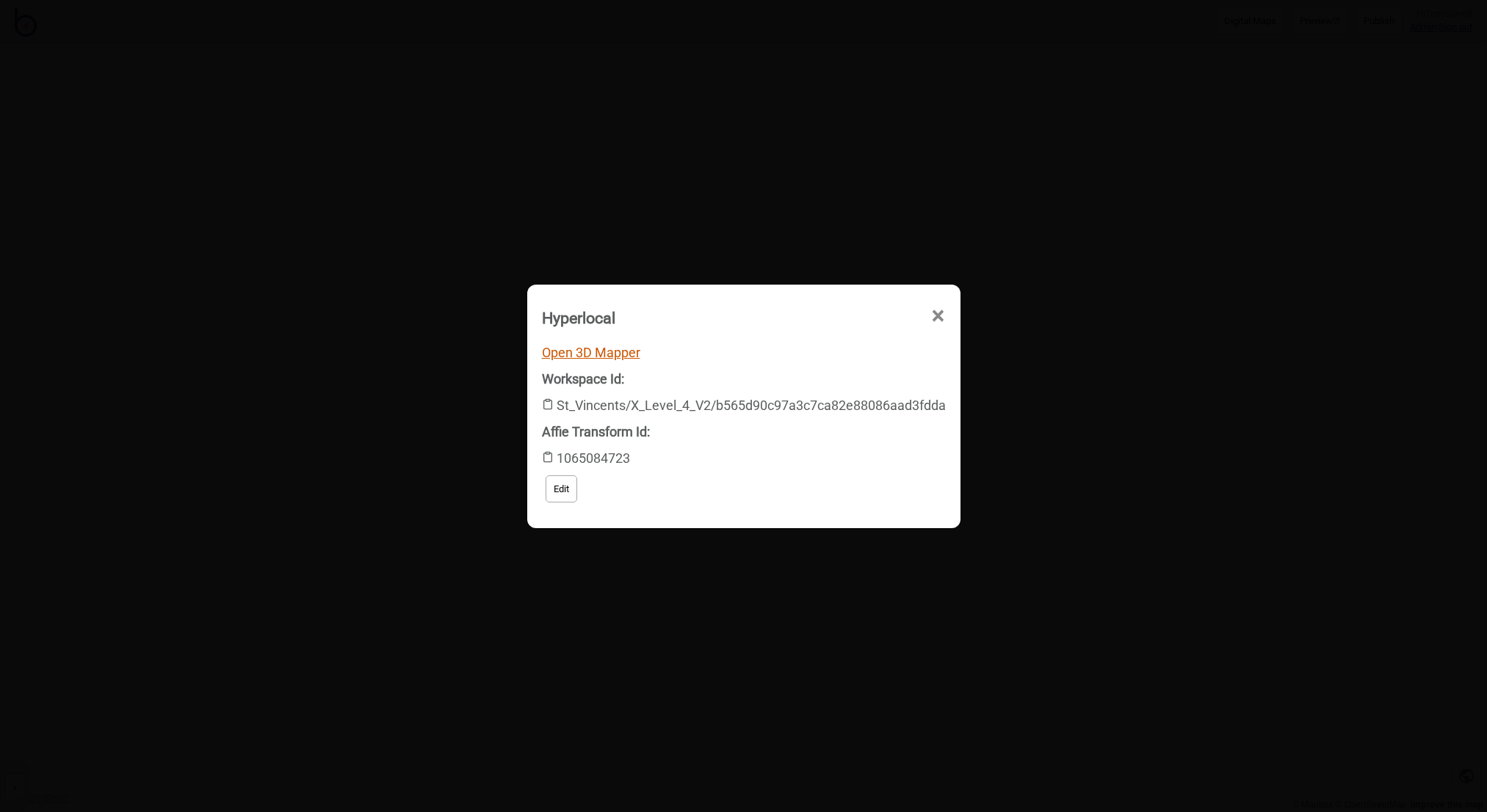
click at [576, 350] on link "Open 3D Mapper" at bounding box center [591, 353] width 99 height 16
click at [807, 375] on span "×" at bounding box center [799, 399] width 16 height 48
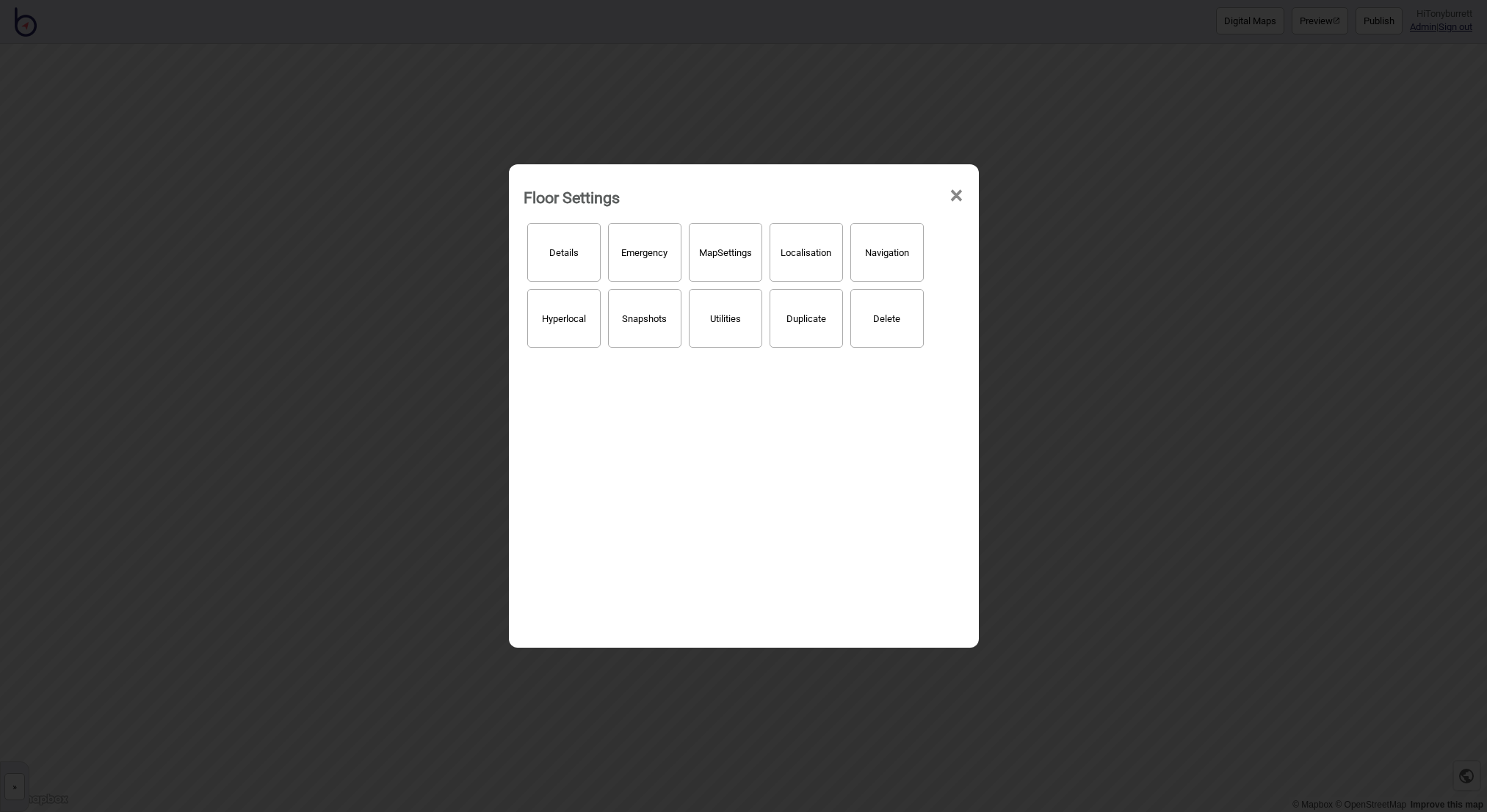
click at [953, 188] on span "×" at bounding box center [956, 196] width 16 height 48
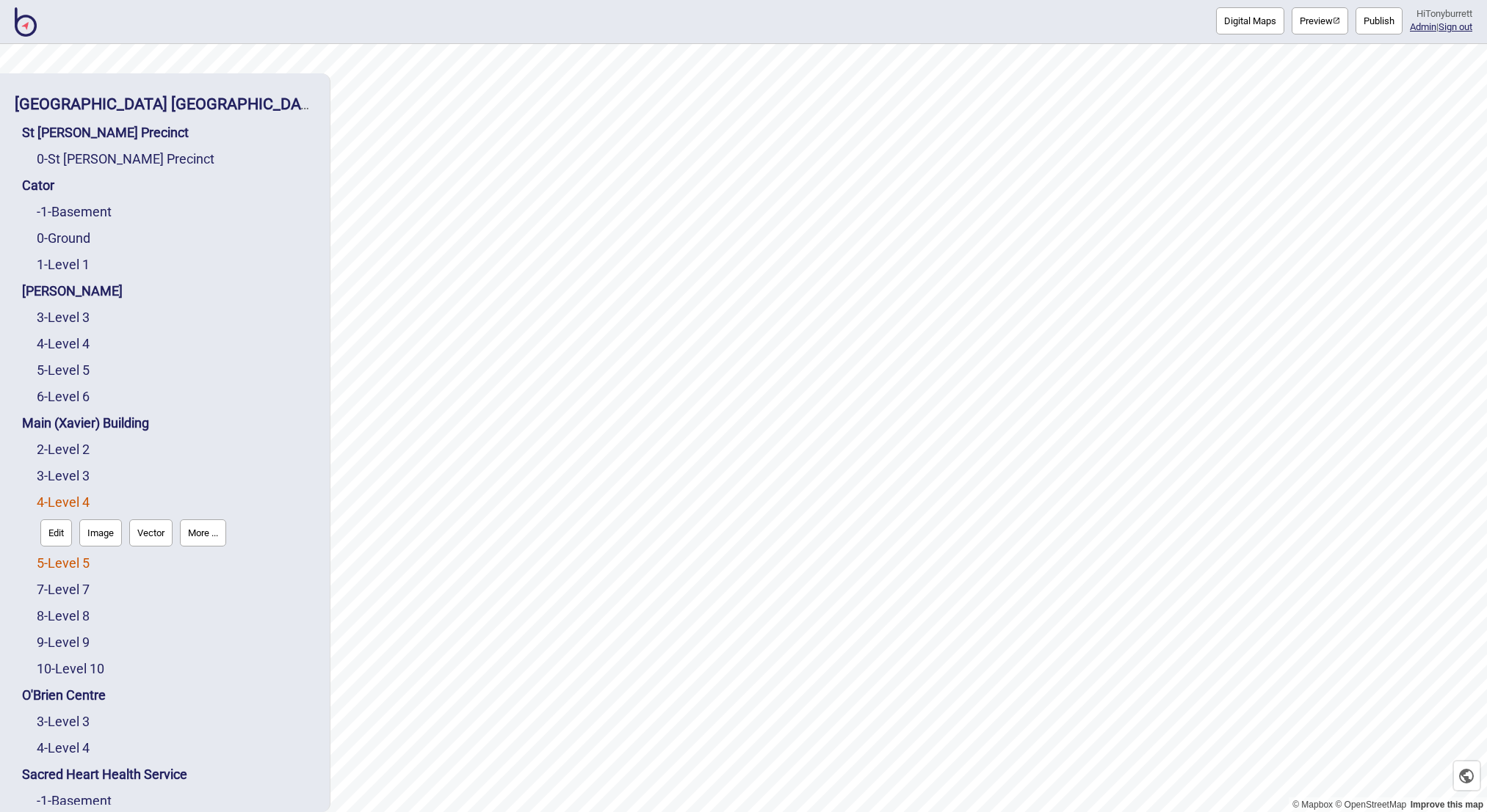
click at [71, 563] on link "5 - Level 5" at bounding box center [63, 563] width 53 height 16
click at [227, 563] on button "More ..." at bounding box center [203, 559] width 46 height 27
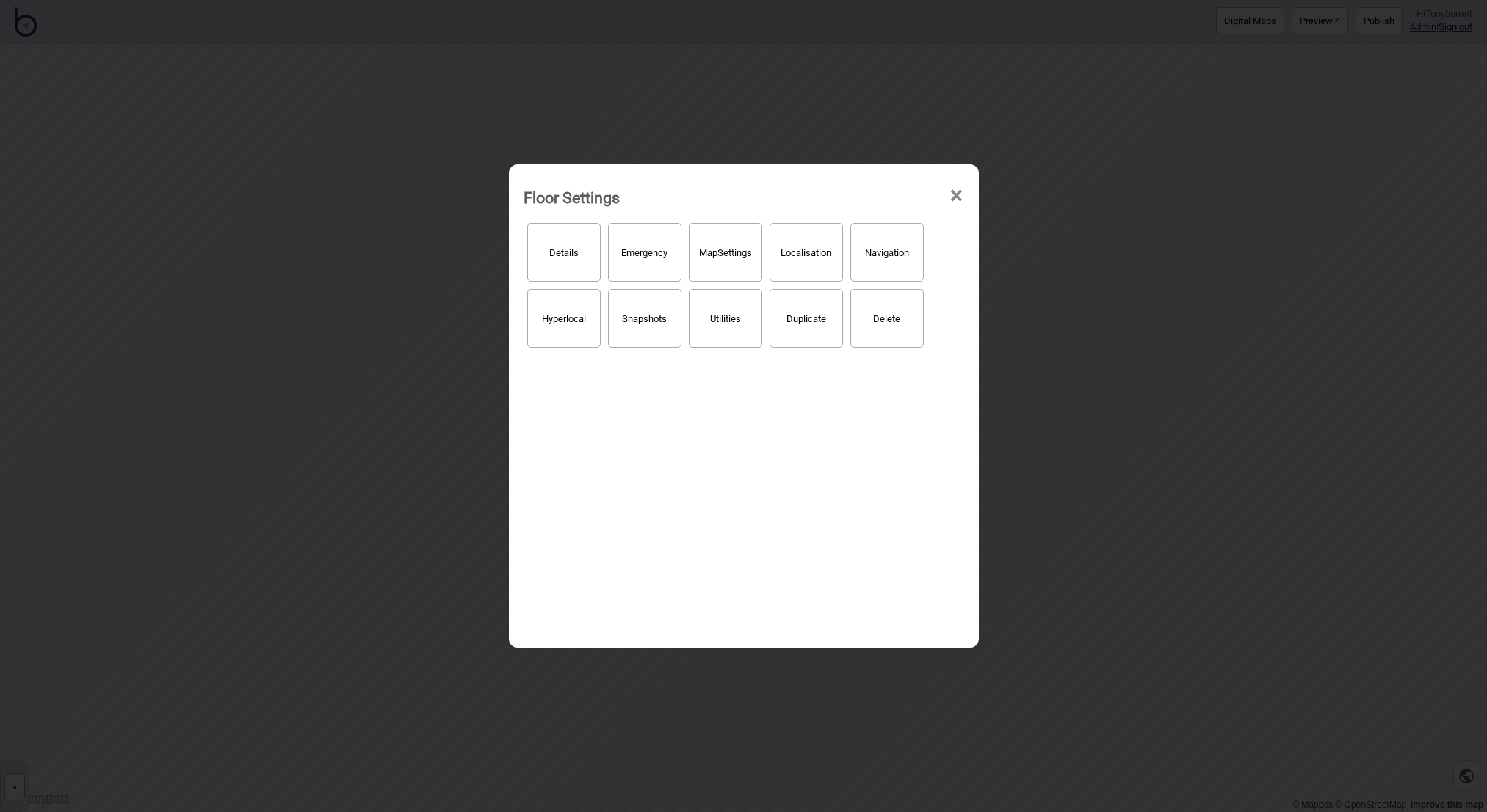
click at [563, 328] on button "Hyperlocal" at bounding box center [563, 318] width 73 height 59
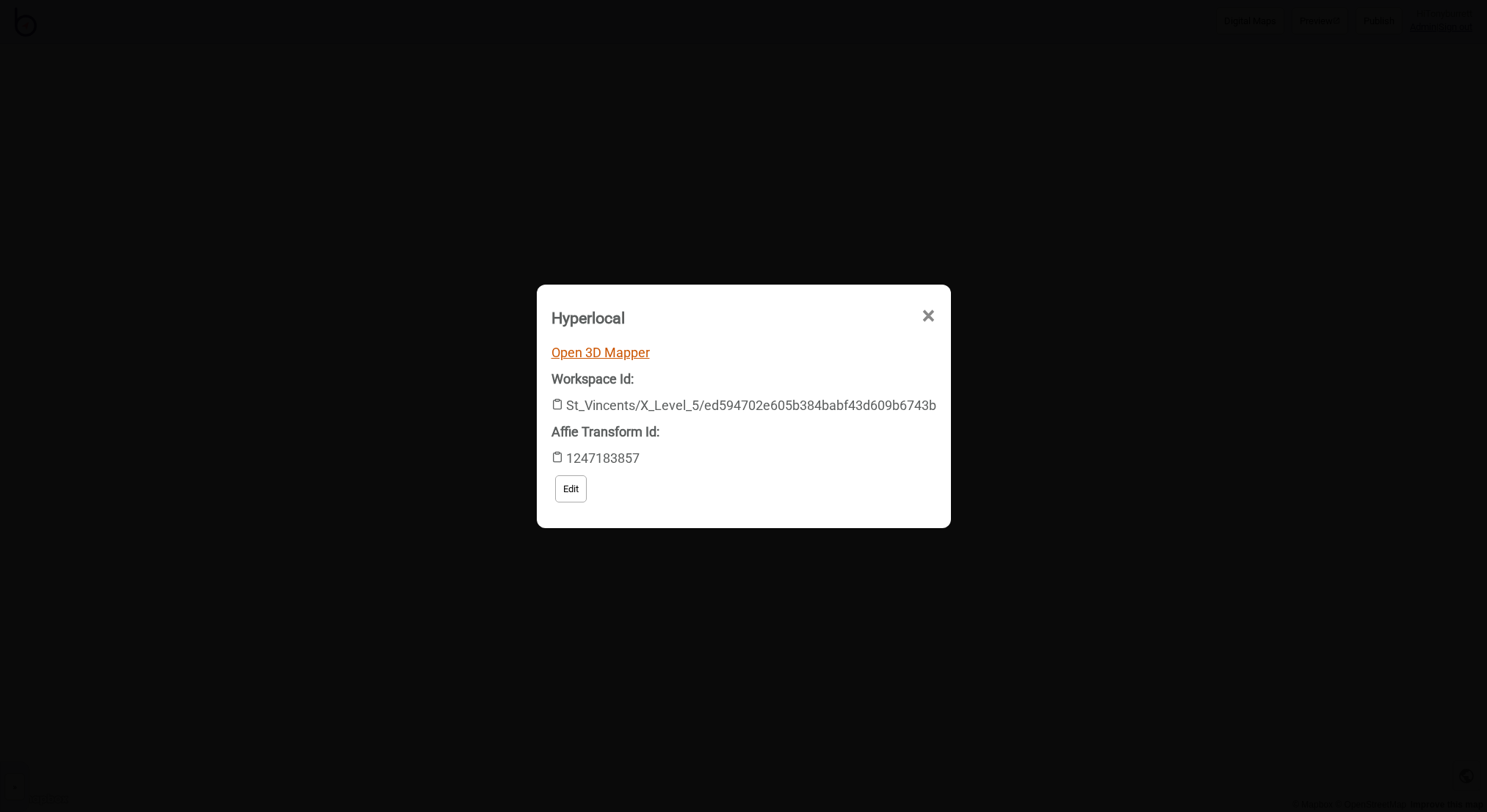
drag, startPoint x: 607, startPoint y: 347, endPoint x: 620, endPoint y: 348, distance: 13.0
click at [609, 347] on link "Open 3D Mapper" at bounding box center [600, 353] width 99 height 16
click at [807, 375] on span "×" at bounding box center [799, 399] width 16 height 48
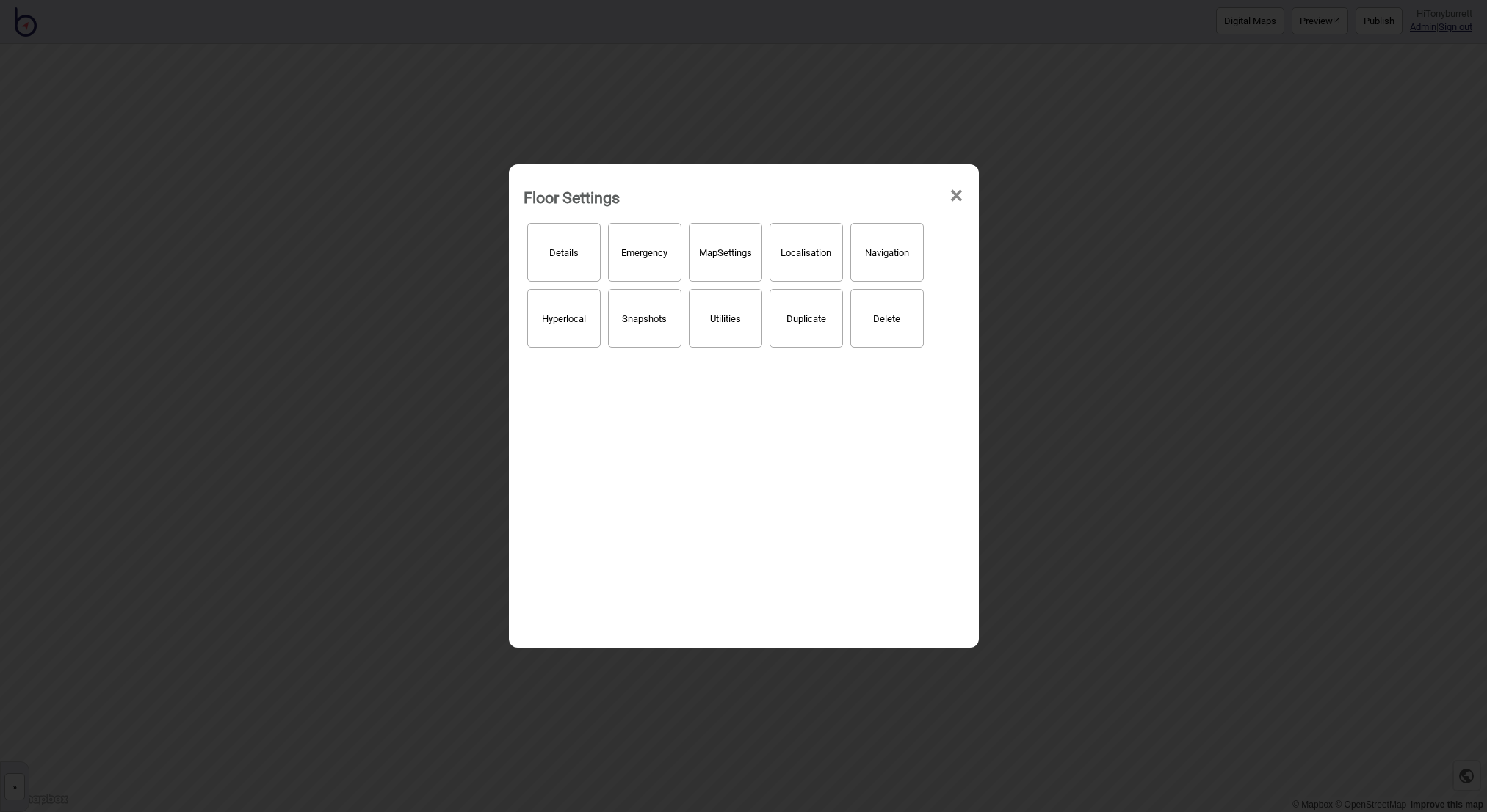
click at [956, 190] on span "×" at bounding box center [956, 196] width 16 height 48
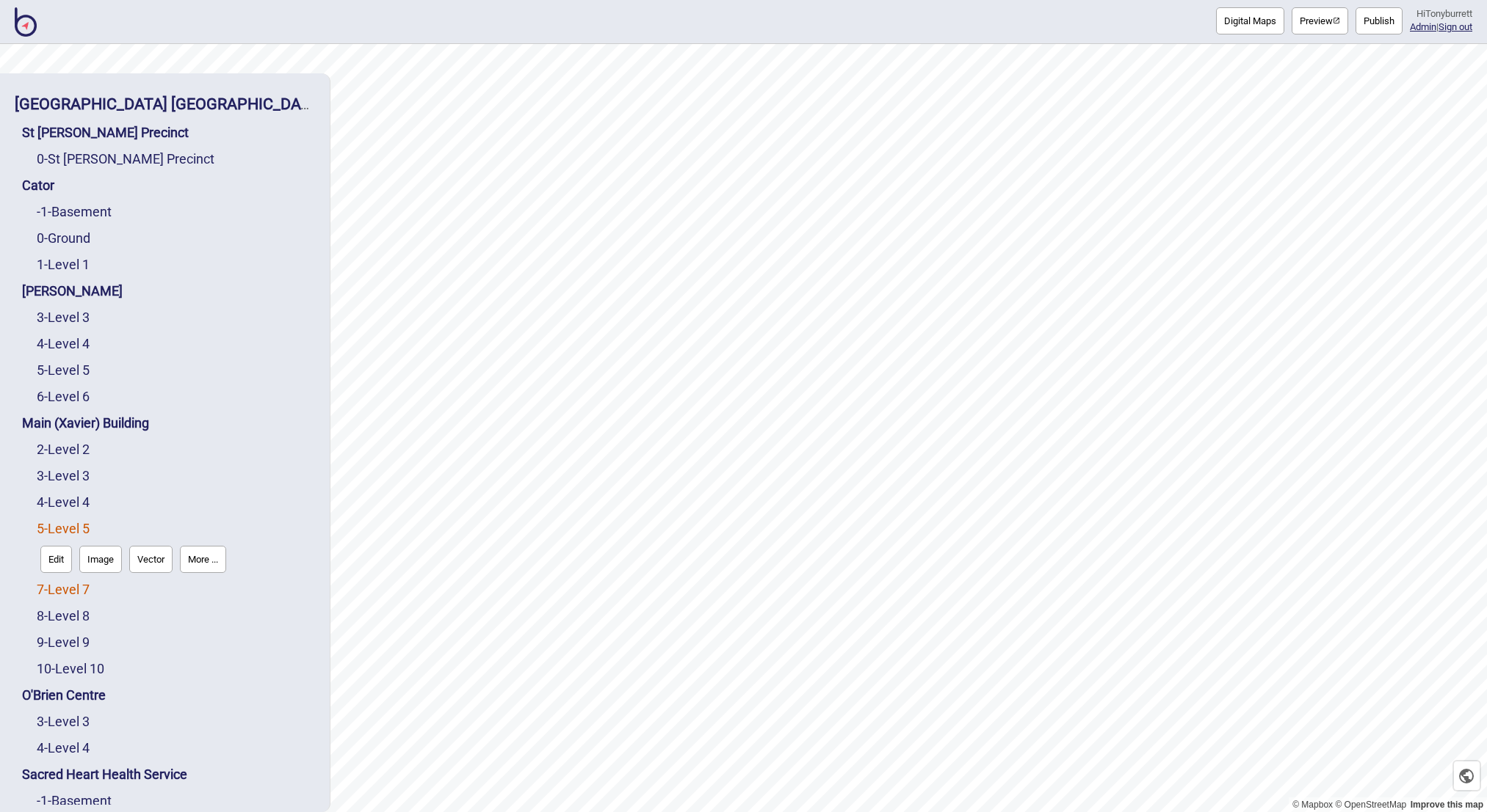
click at [75, 595] on link "7 - Level 7" at bounding box center [63, 590] width 53 height 16
click at [195, 588] on button "More ..." at bounding box center [203, 586] width 46 height 27
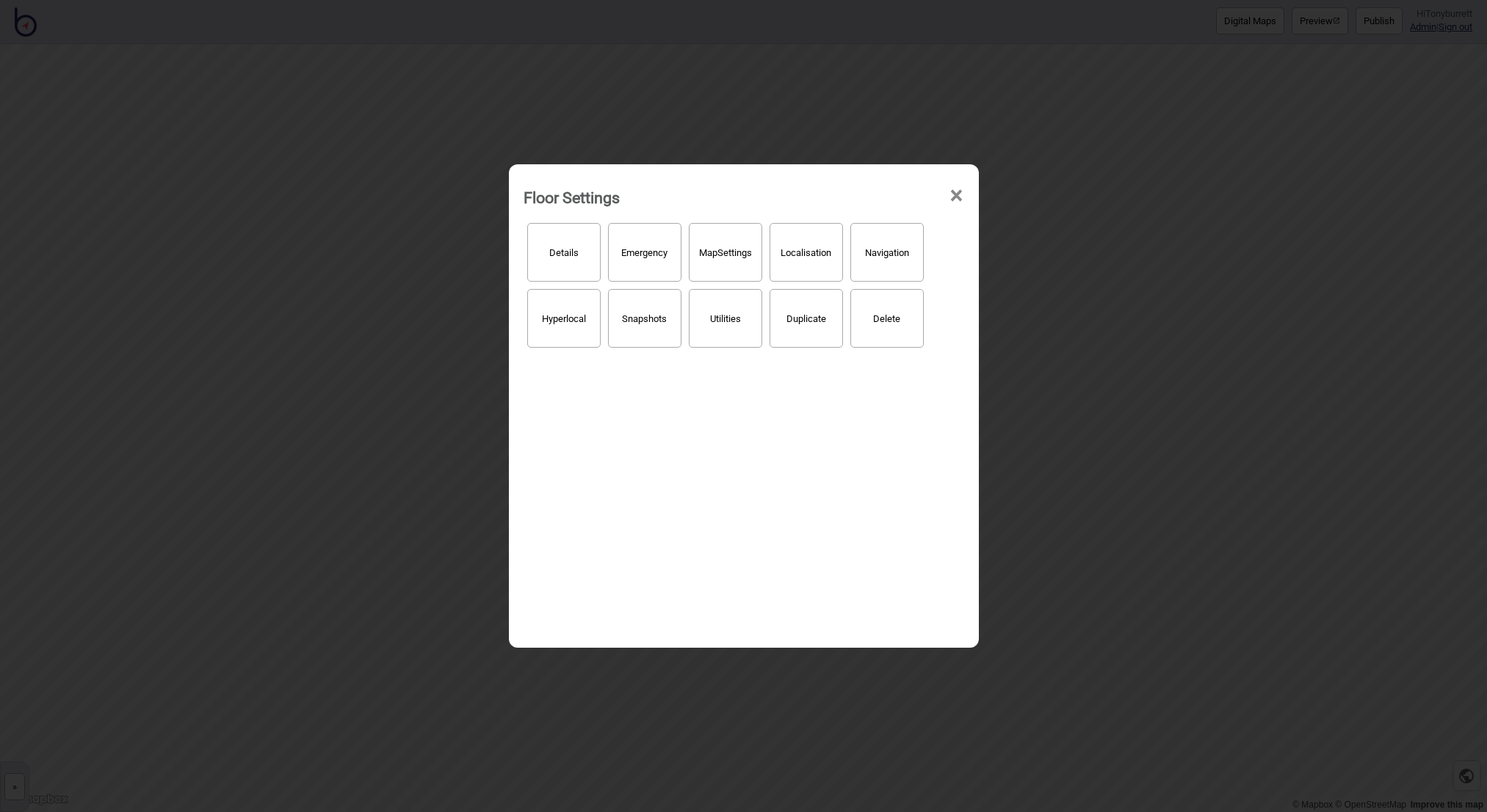
click at [555, 330] on button "Hyperlocal" at bounding box center [563, 318] width 73 height 59
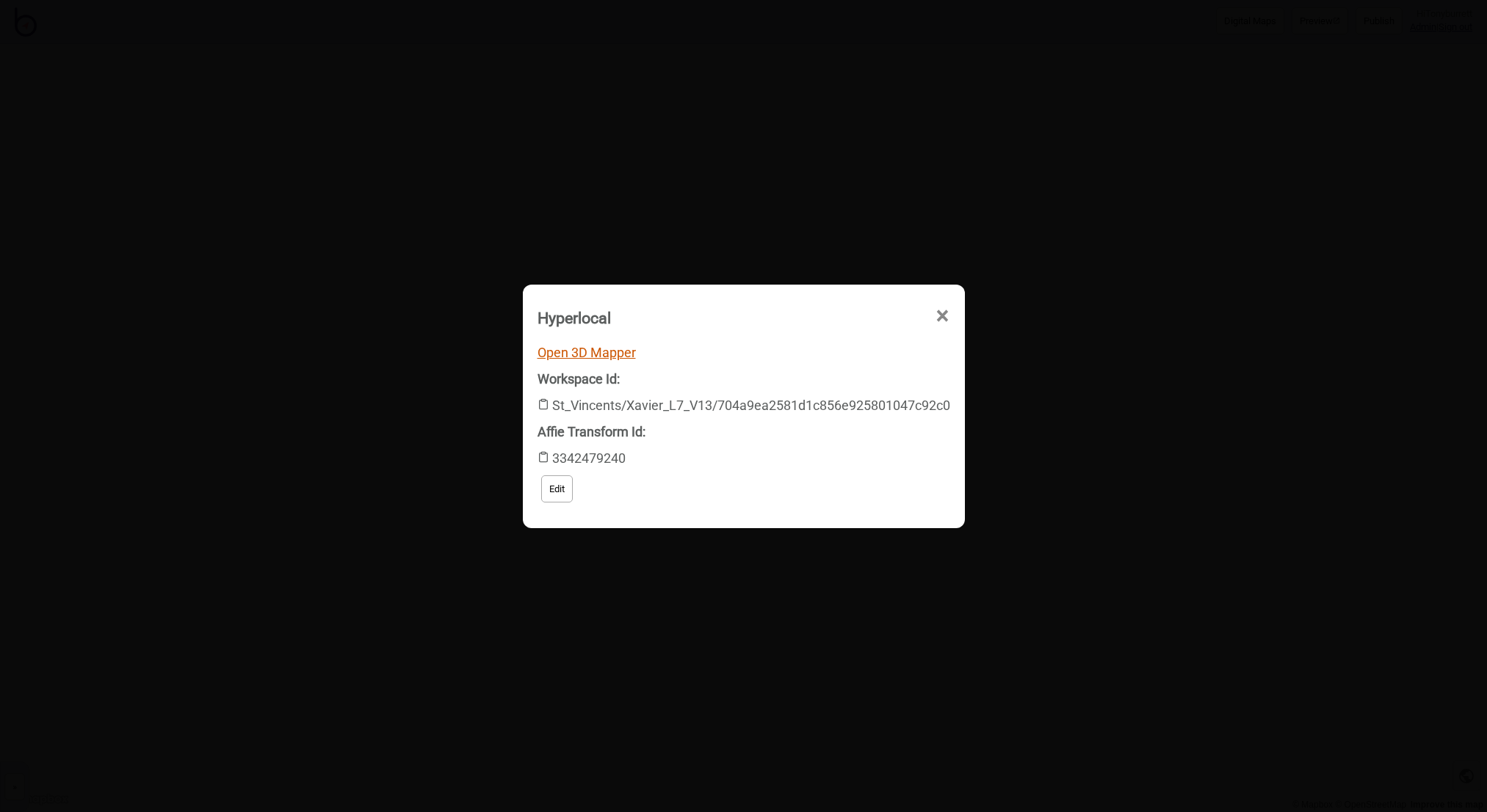
click at [596, 356] on link "Open 3D Mapper" at bounding box center [587, 353] width 99 height 16
click at [807, 375] on span "×" at bounding box center [799, 399] width 16 height 48
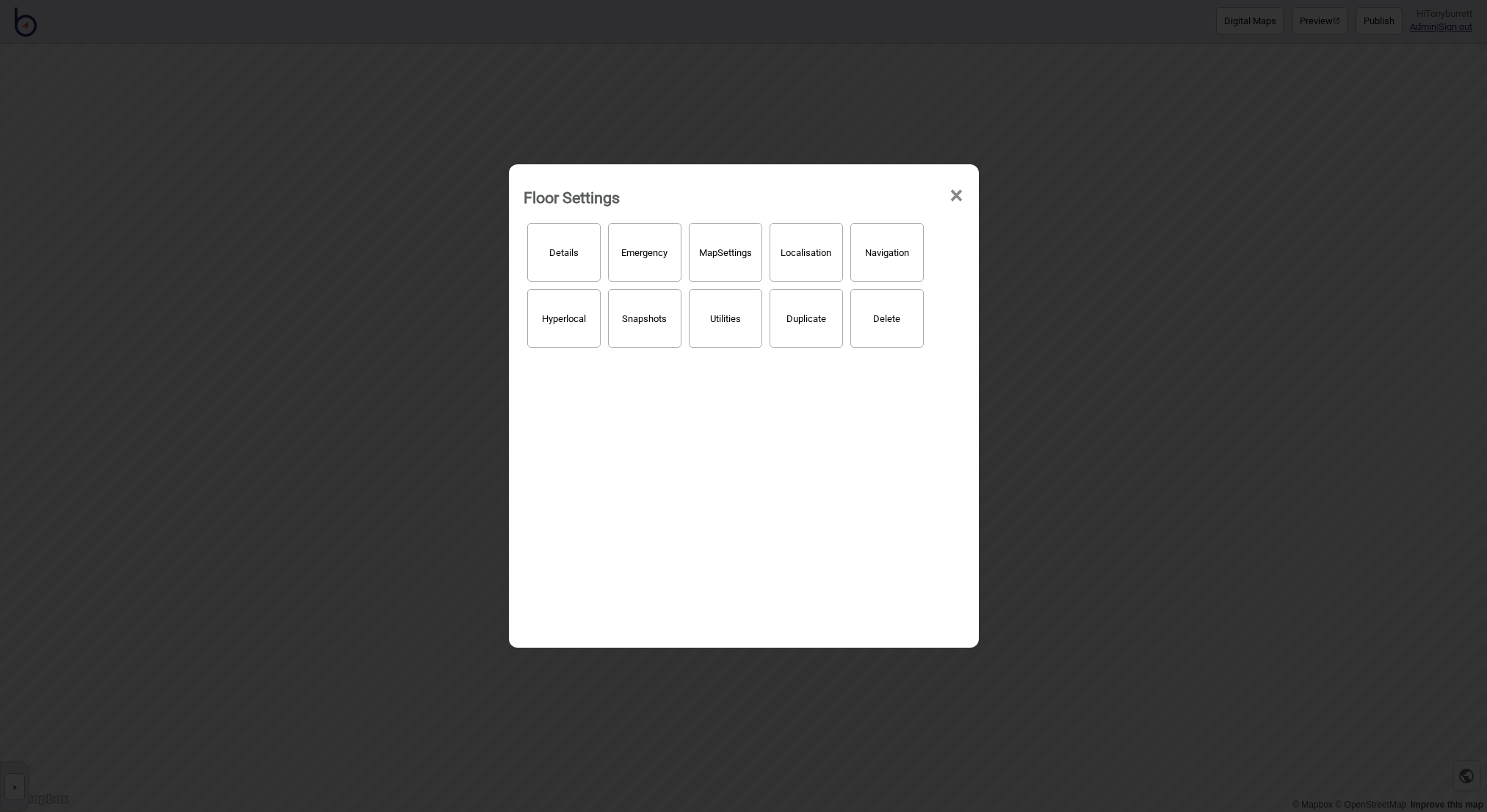
click at [951, 196] on span "×" at bounding box center [956, 196] width 16 height 48
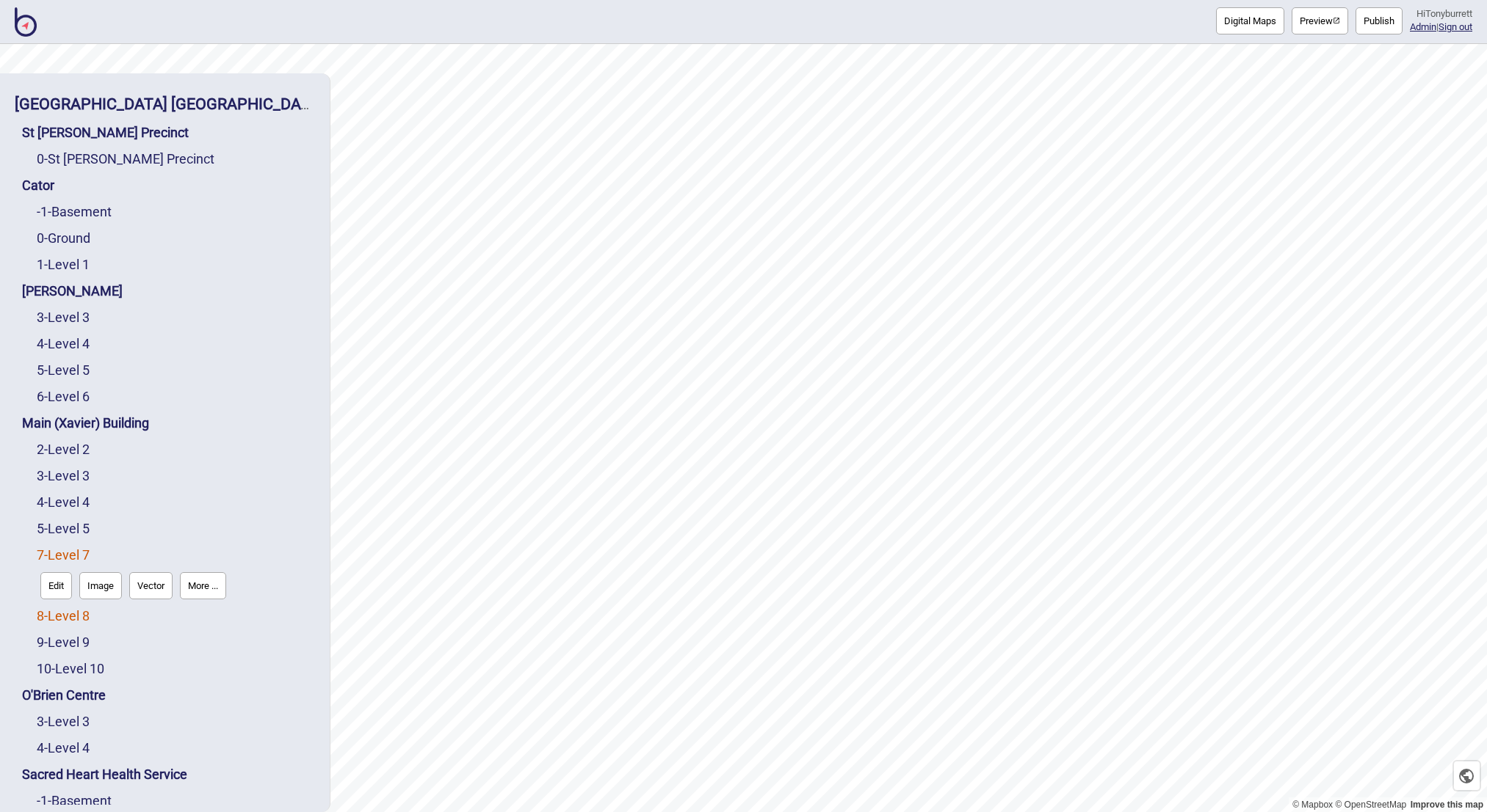
click at [71, 620] on link "8 - Level 8" at bounding box center [63, 615] width 53 height 16
click at [194, 615] on button "More ..." at bounding box center [203, 612] width 46 height 27
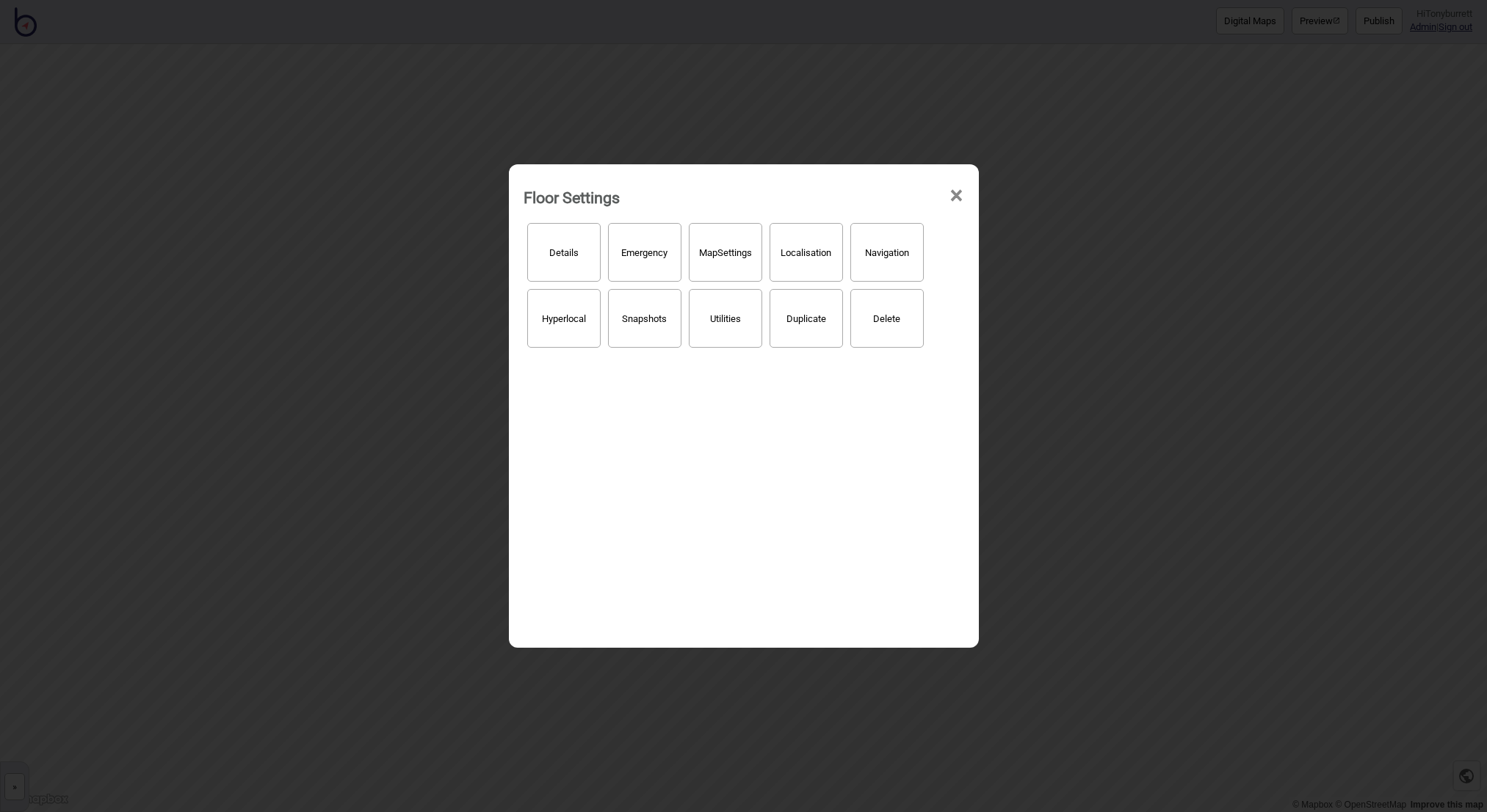
click at [550, 319] on button "Hyperlocal" at bounding box center [563, 318] width 73 height 59
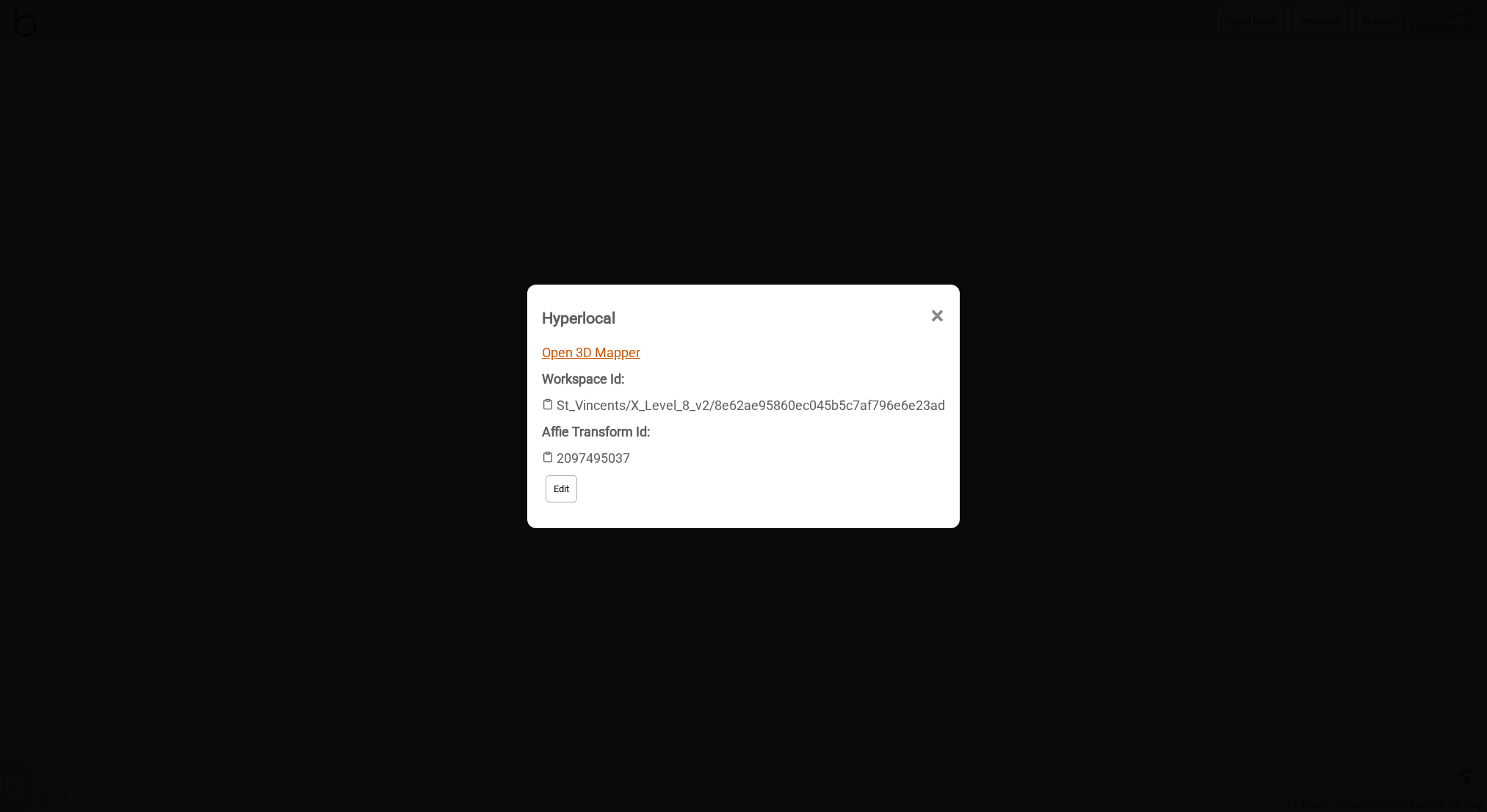
click at [597, 353] on link "Open 3D Mapper" at bounding box center [591, 353] width 99 height 16
click at [807, 375] on span "×" at bounding box center [799, 399] width 16 height 48
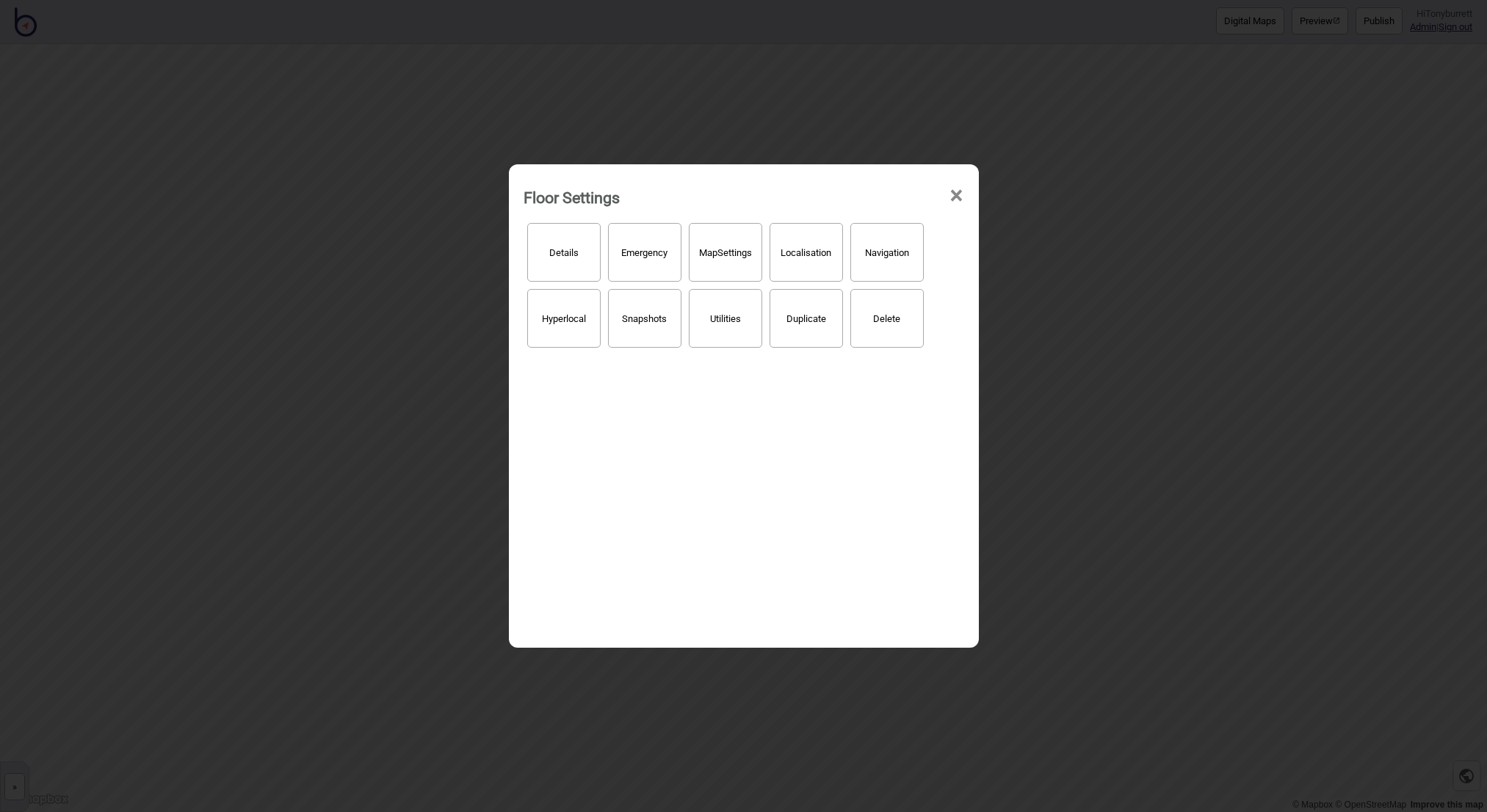
click at [951, 191] on span "×" at bounding box center [956, 196] width 16 height 48
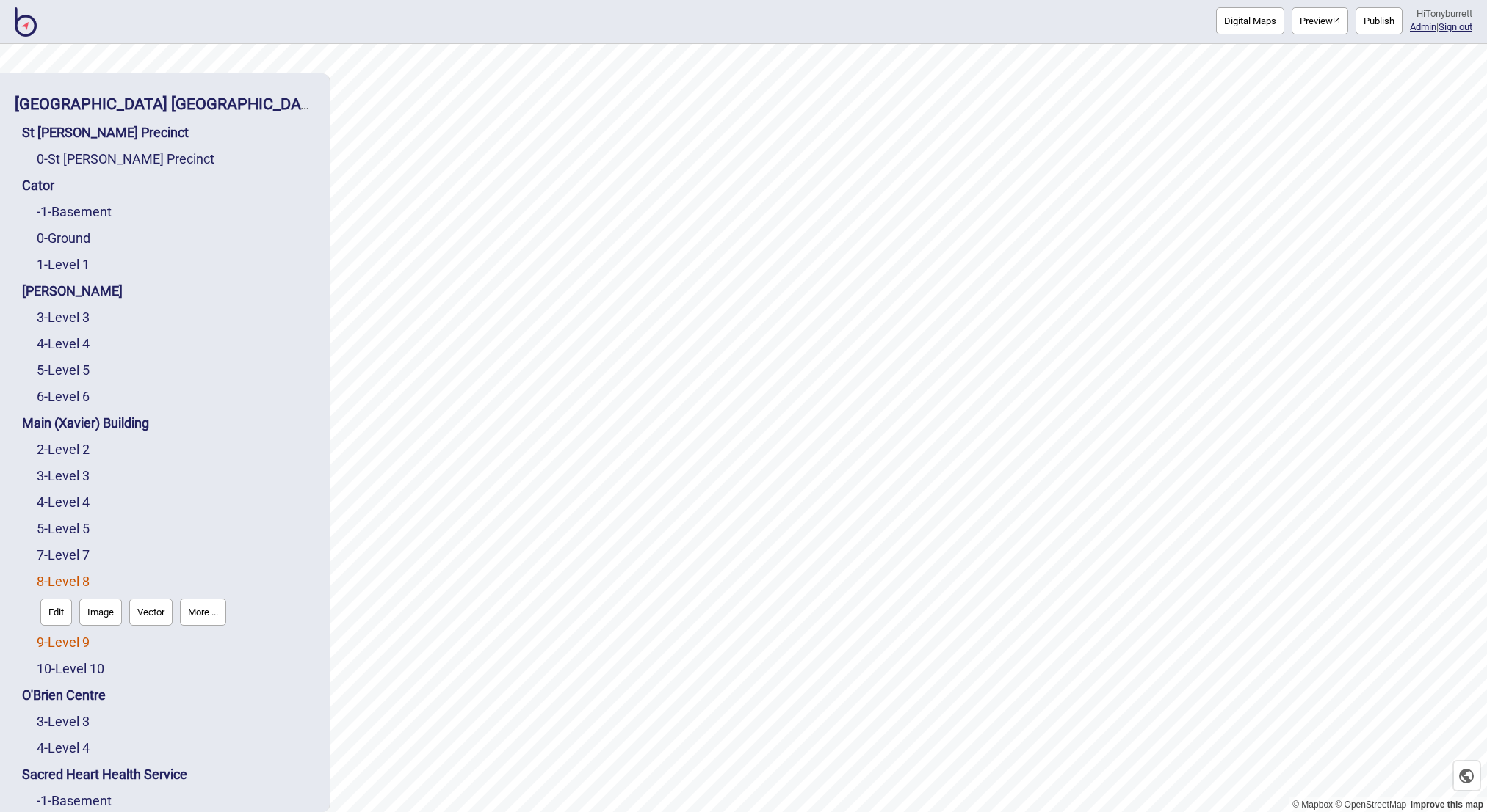
click at [83, 639] on link "9 - Level 9" at bounding box center [63, 642] width 53 height 16
click at [217, 628] on button "More ..." at bounding box center [203, 639] width 46 height 27
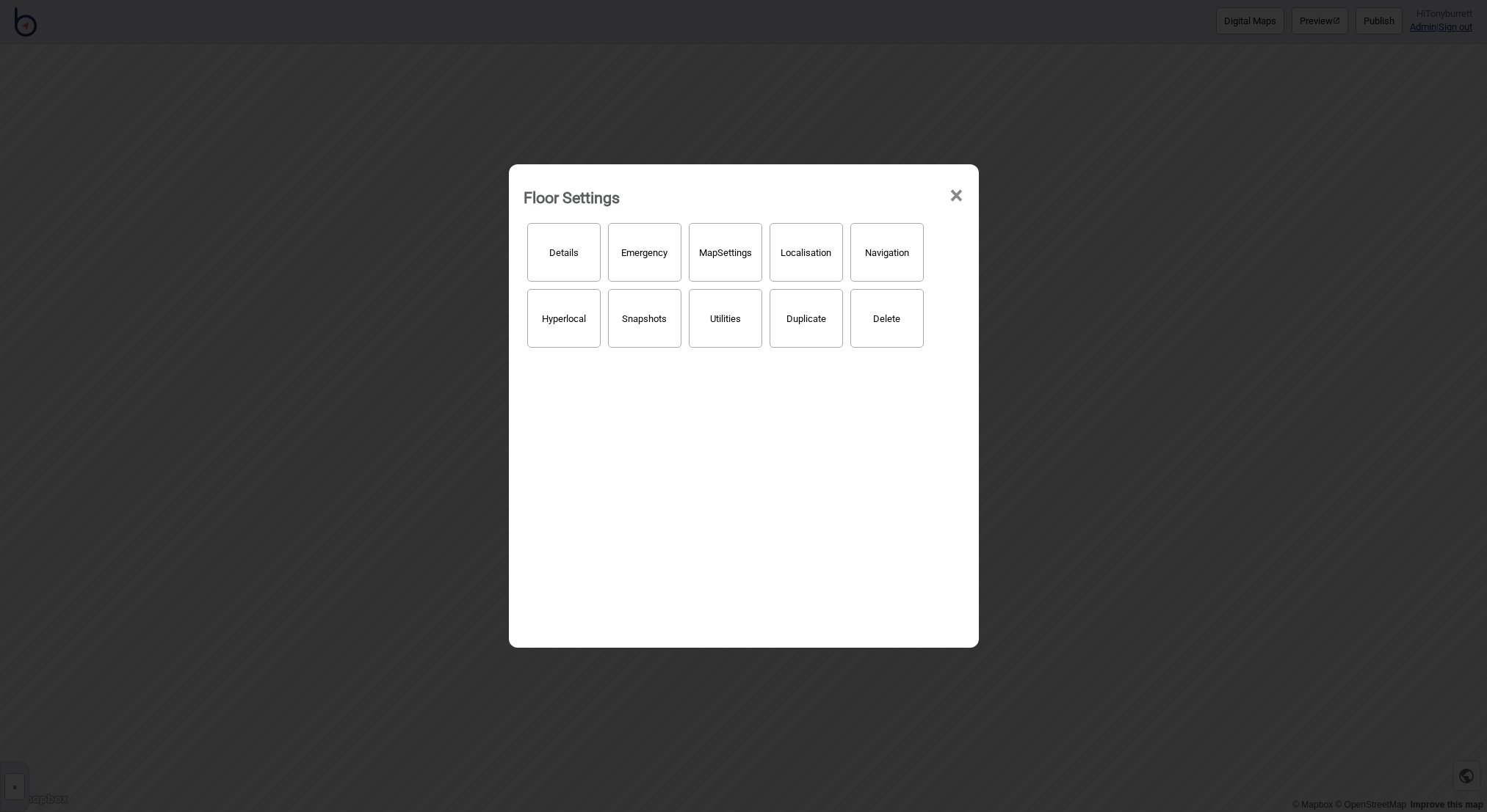
click at [534, 327] on button "Hyperlocal" at bounding box center [563, 318] width 73 height 59
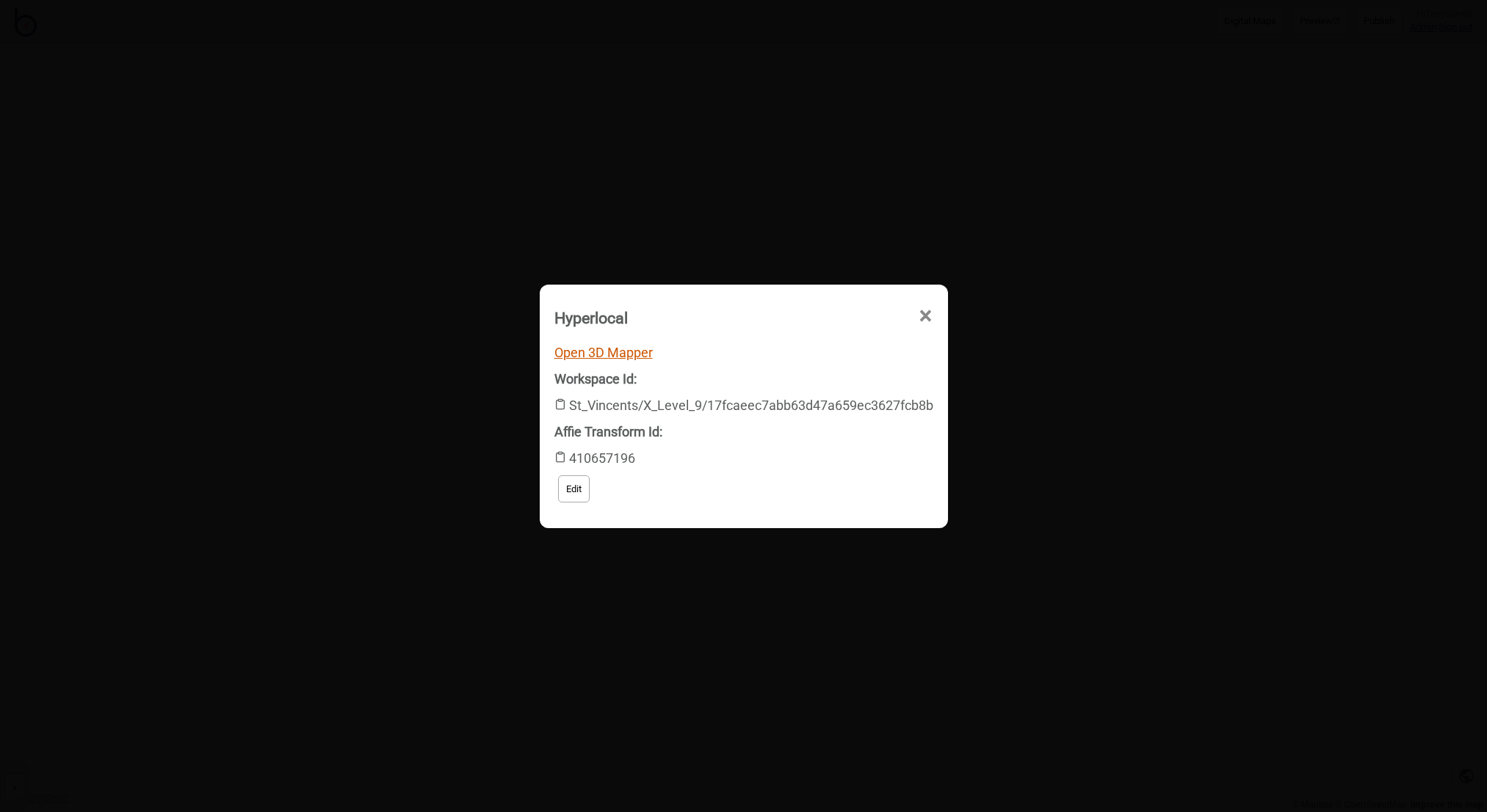
click at [580, 350] on link "Open 3D Mapper" at bounding box center [603, 353] width 99 height 16
click at [807, 375] on span "×" at bounding box center [799, 399] width 16 height 48
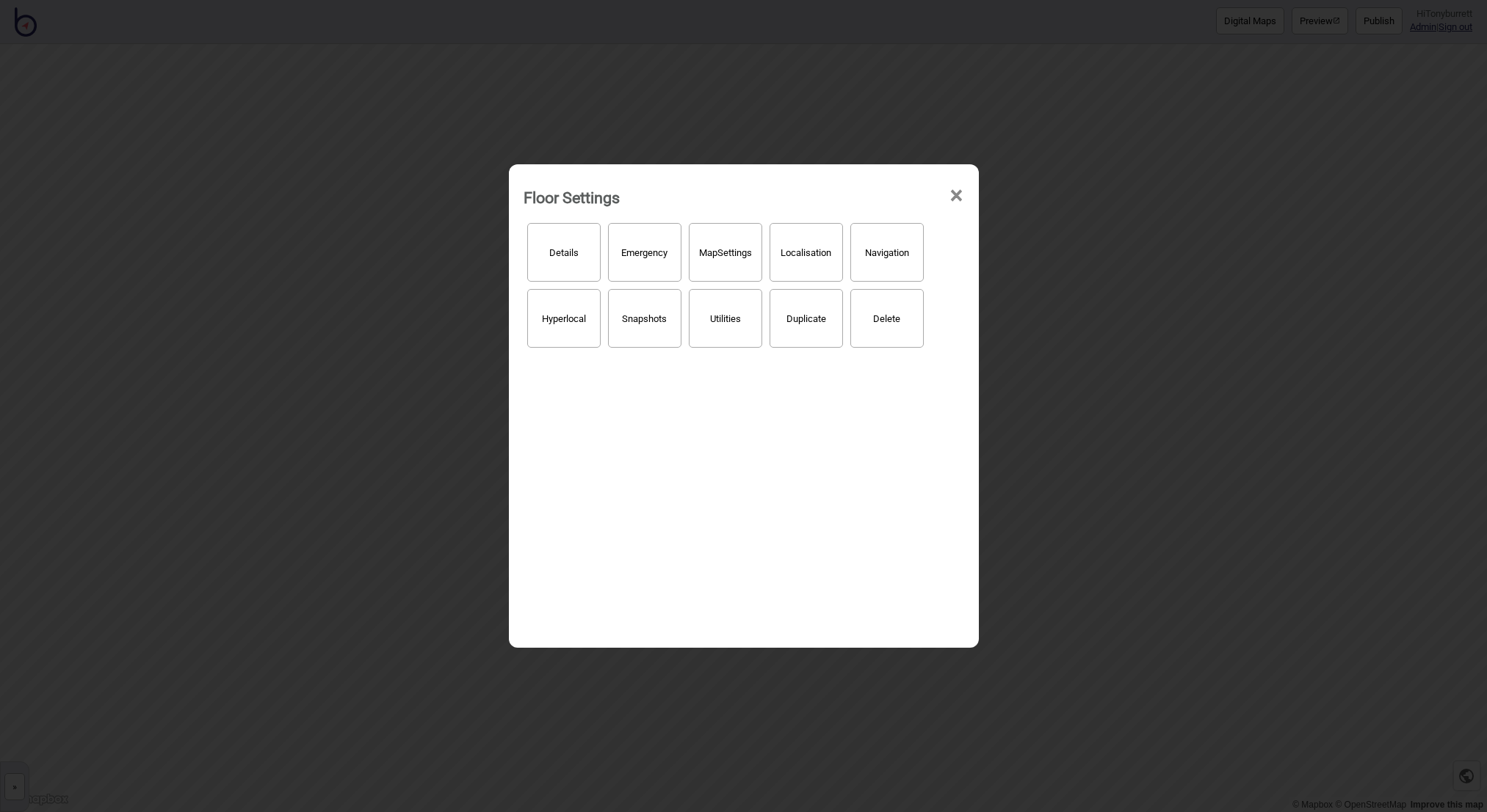
click at [955, 198] on span "×" at bounding box center [956, 196] width 16 height 48
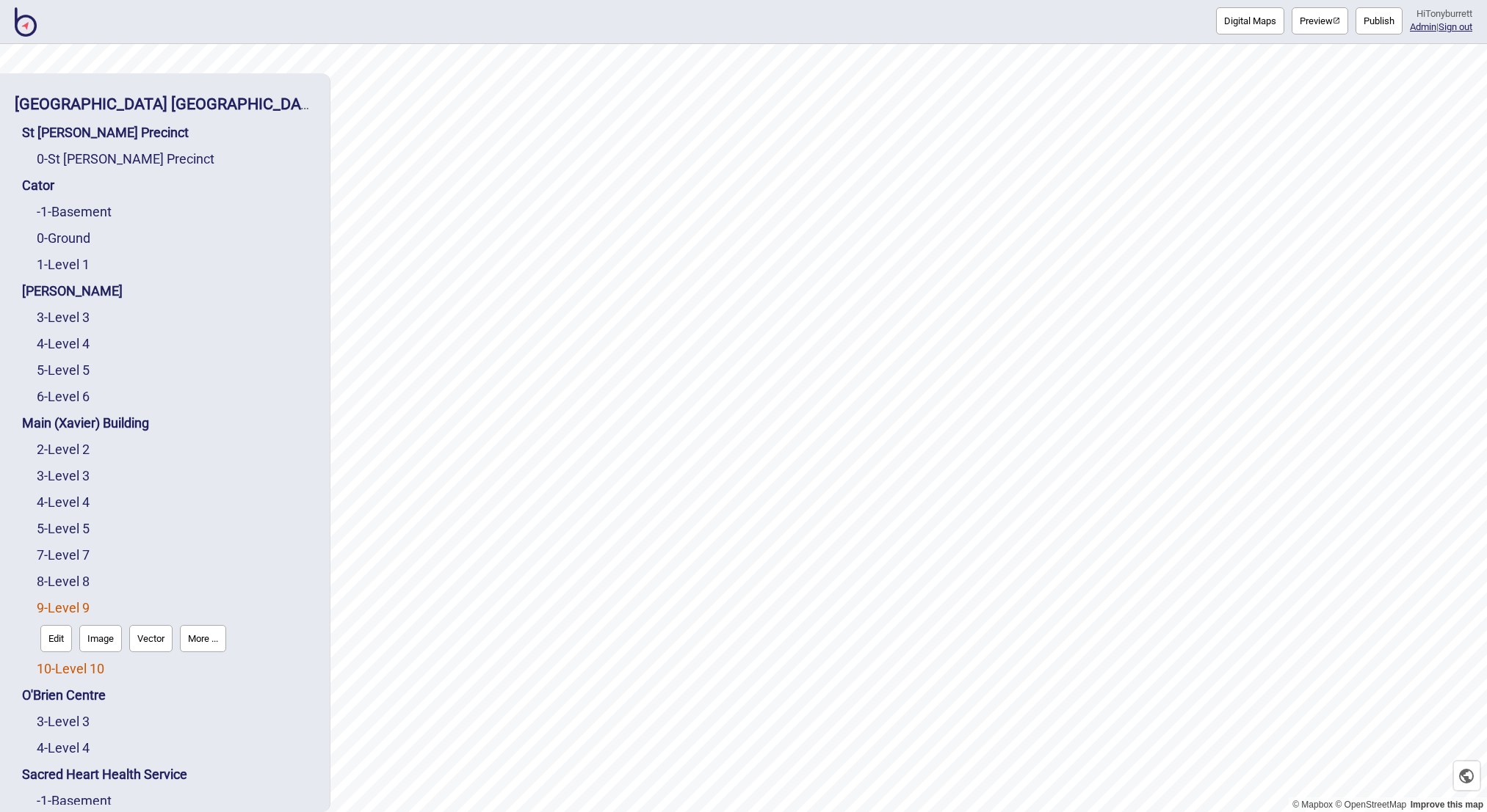
click at [84, 668] on link "10 - Level 10" at bounding box center [70, 669] width 67 height 16
click at [207, 671] on button "More ..." at bounding box center [203, 665] width 46 height 27
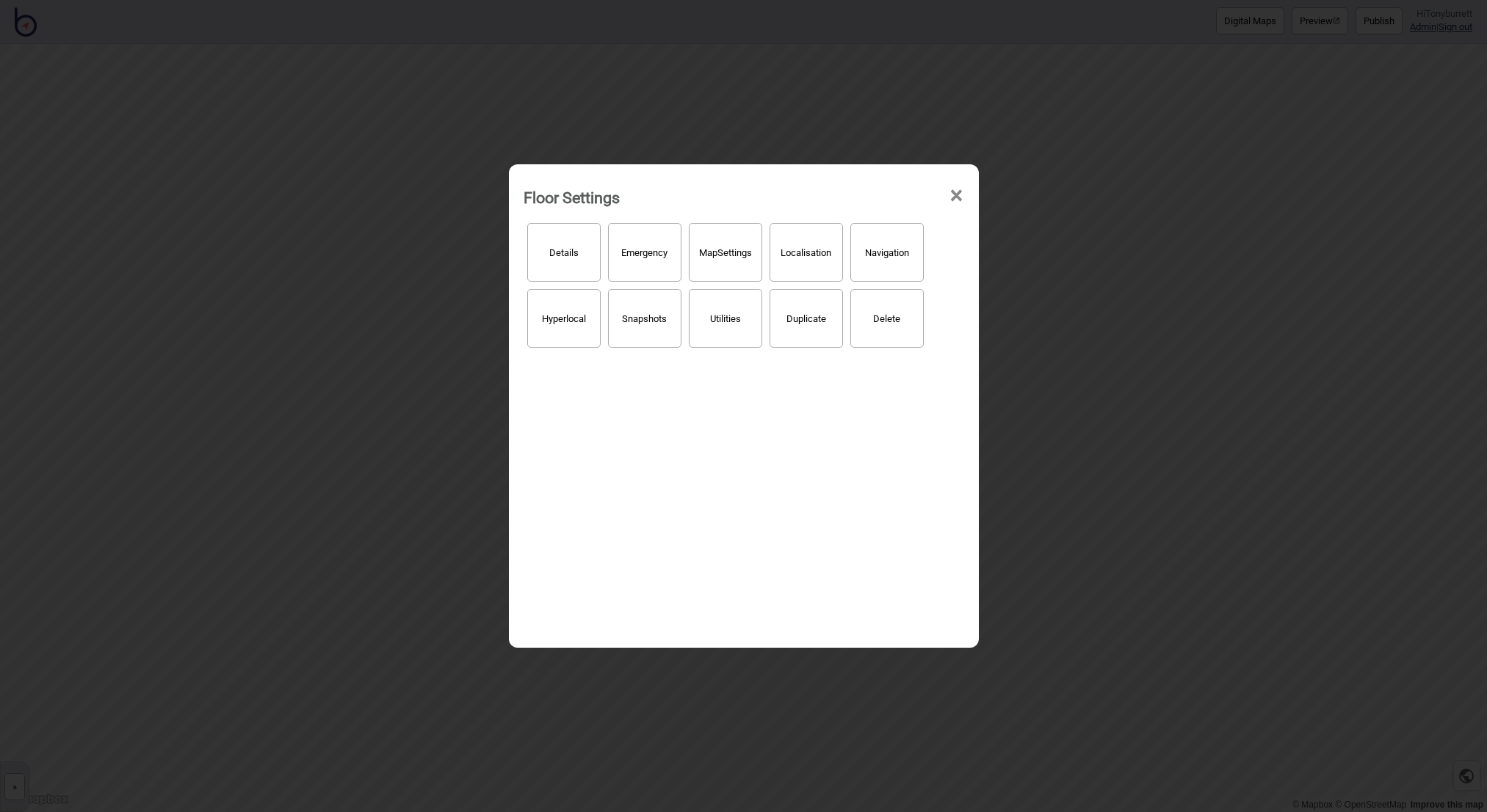
click at [538, 310] on button "Hyperlocal" at bounding box center [563, 318] width 73 height 59
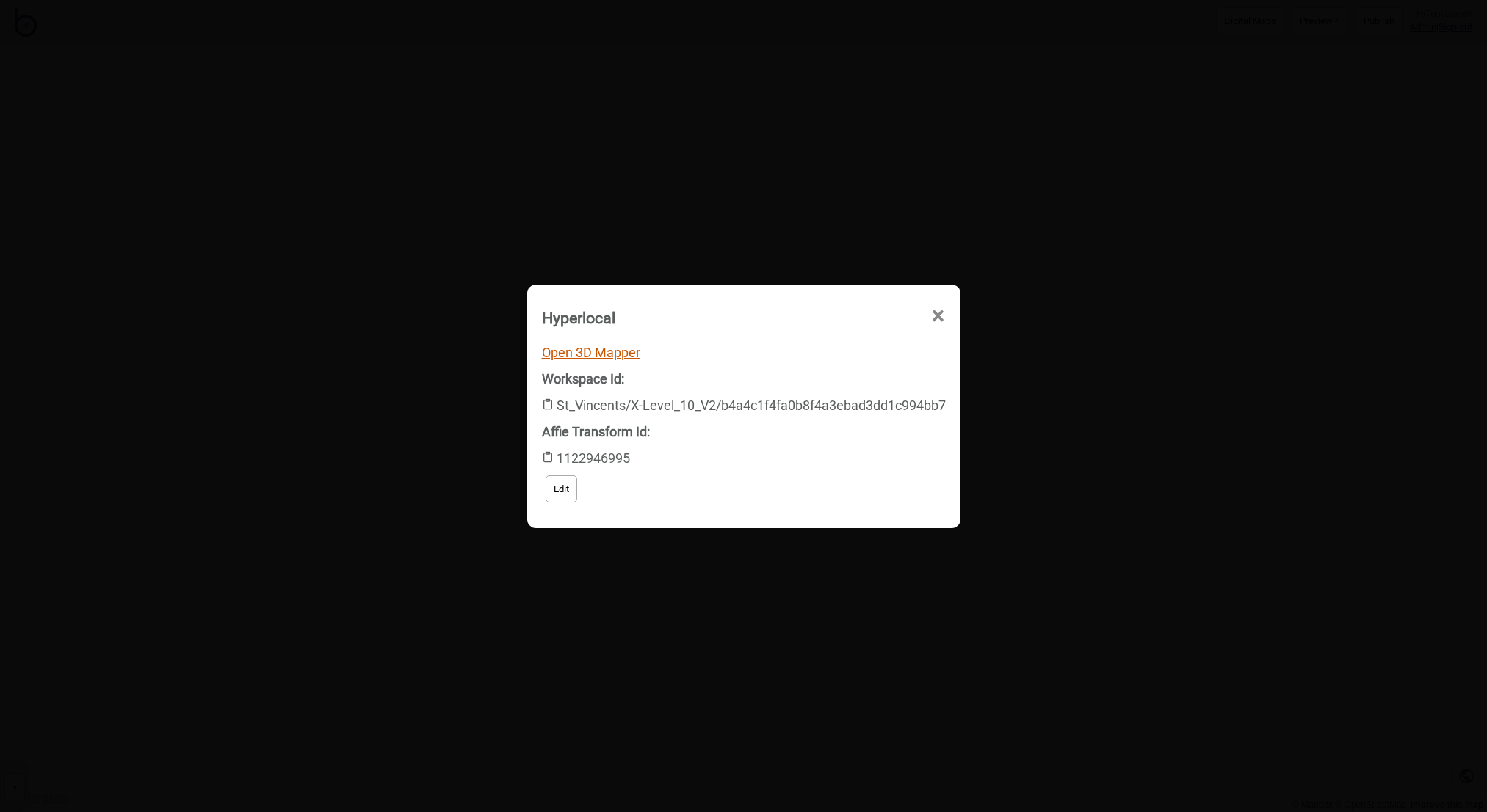
click at [583, 356] on link "Open 3D Mapper" at bounding box center [591, 353] width 99 height 16
click at [807, 375] on span "×" at bounding box center [799, 399] width 16 height 48
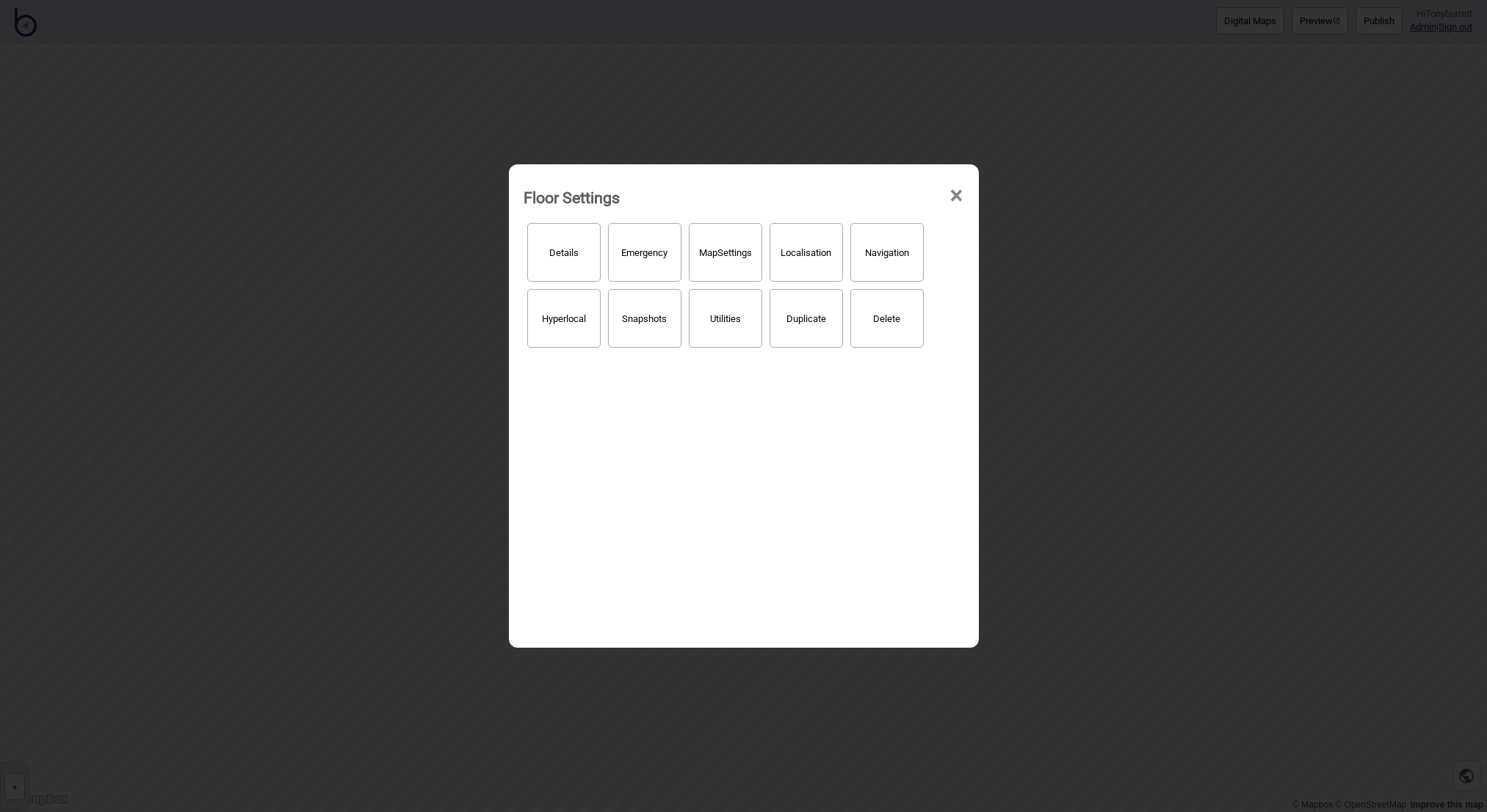
click at [955, 189] on span "×" at bounding box center [956, 196] width 16 height 48
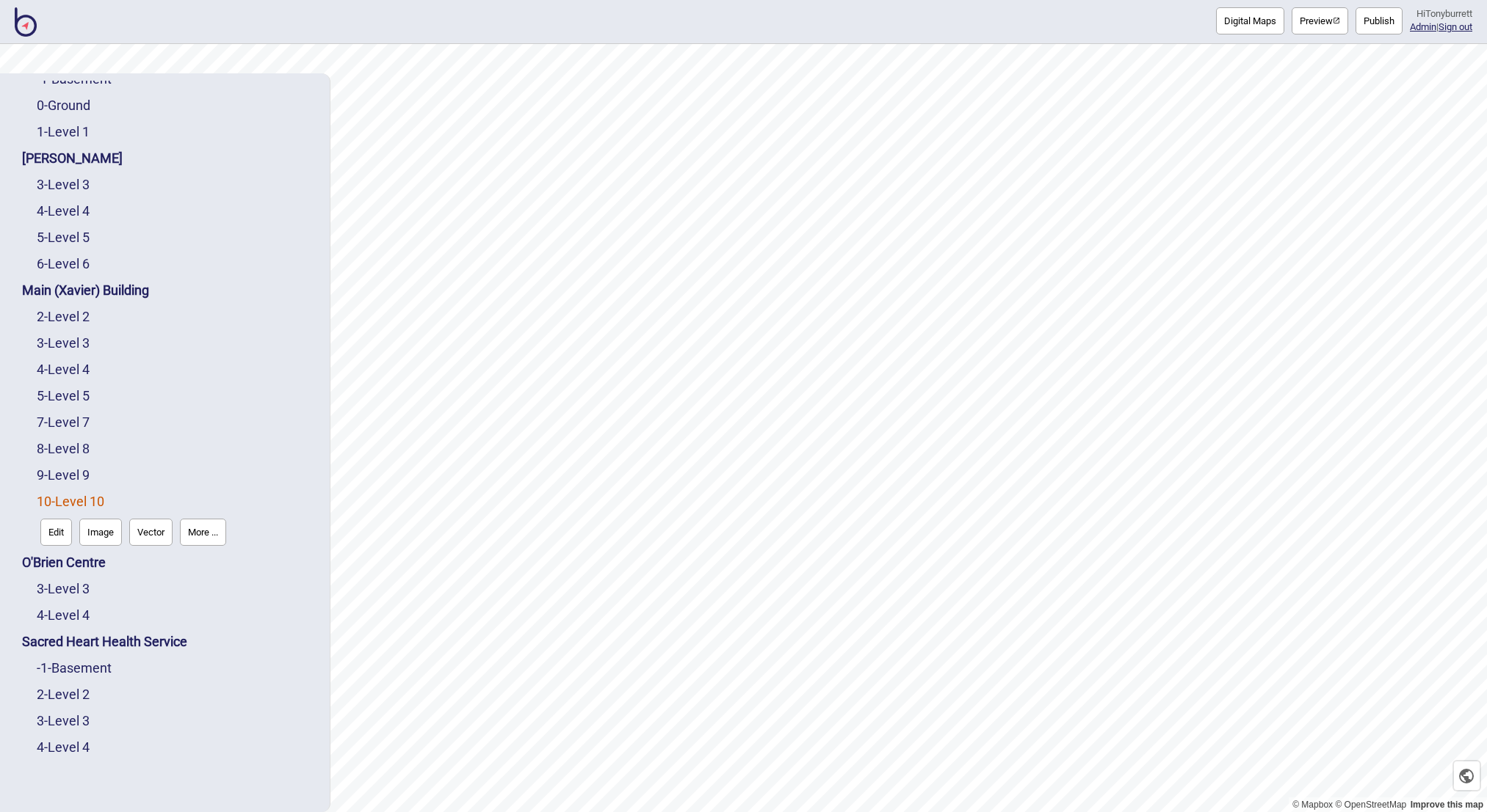
scroll to position [133, 0]
click at [66, 589] on link "3 - Level 3" at bounding box center [63, 589] width 53 height 16
click at [212, 588] on button "More ..." at bounding box center [203, 585] width 46 height 27
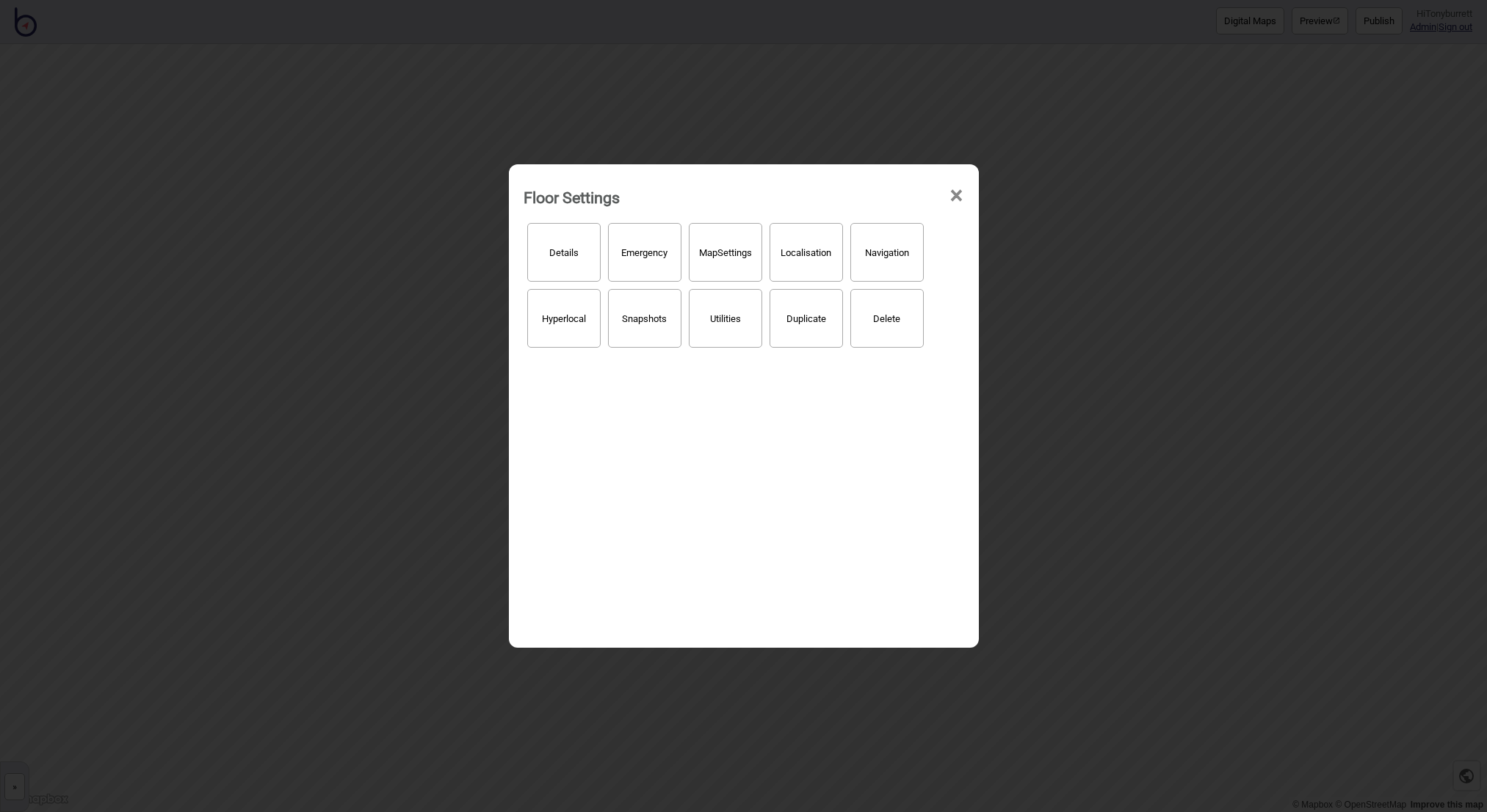
click at [551, 340] on button "Hyperlocal" at bounding box center [563, 318] width 73 height 59
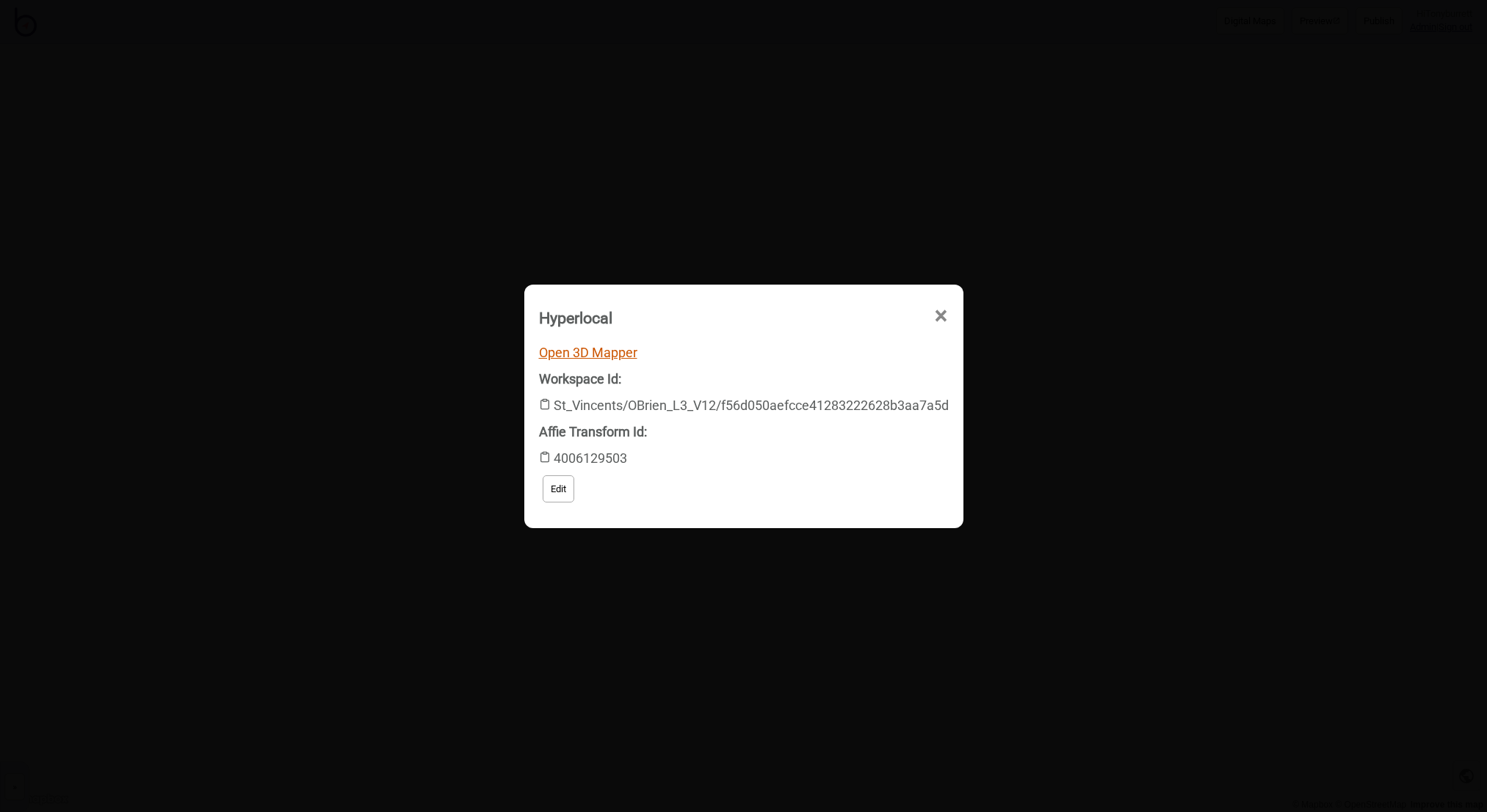
click at [551, 348] on link "Open 3D Mapper" at bounding box center [587, 353] width 99 height 16
click at [807, 375] on span "×" at bounding box center [799, 399] width 16 height 48
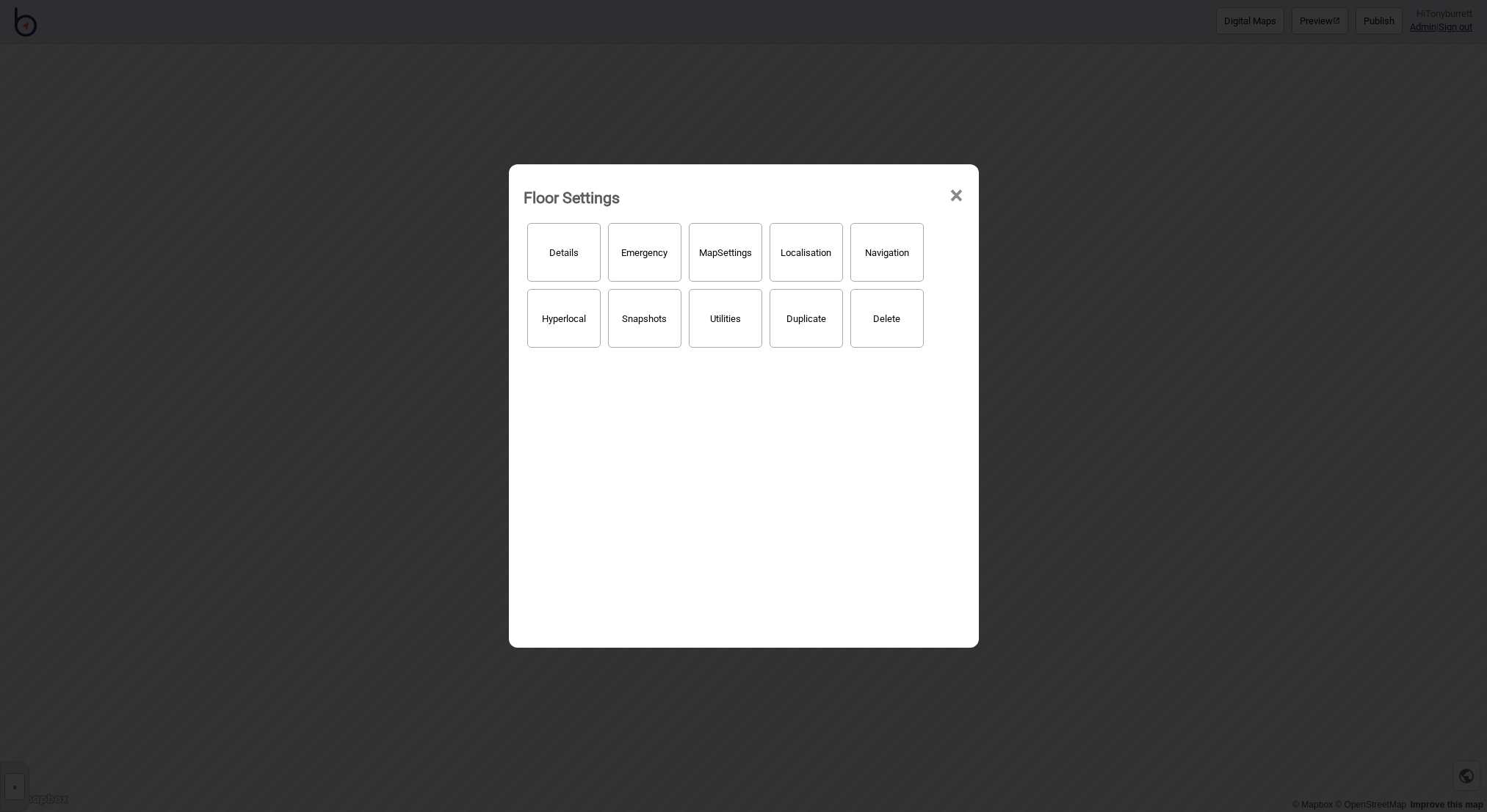
click at [956, 197] on span "×" at bounding box center [956, 196] width 16 height 48
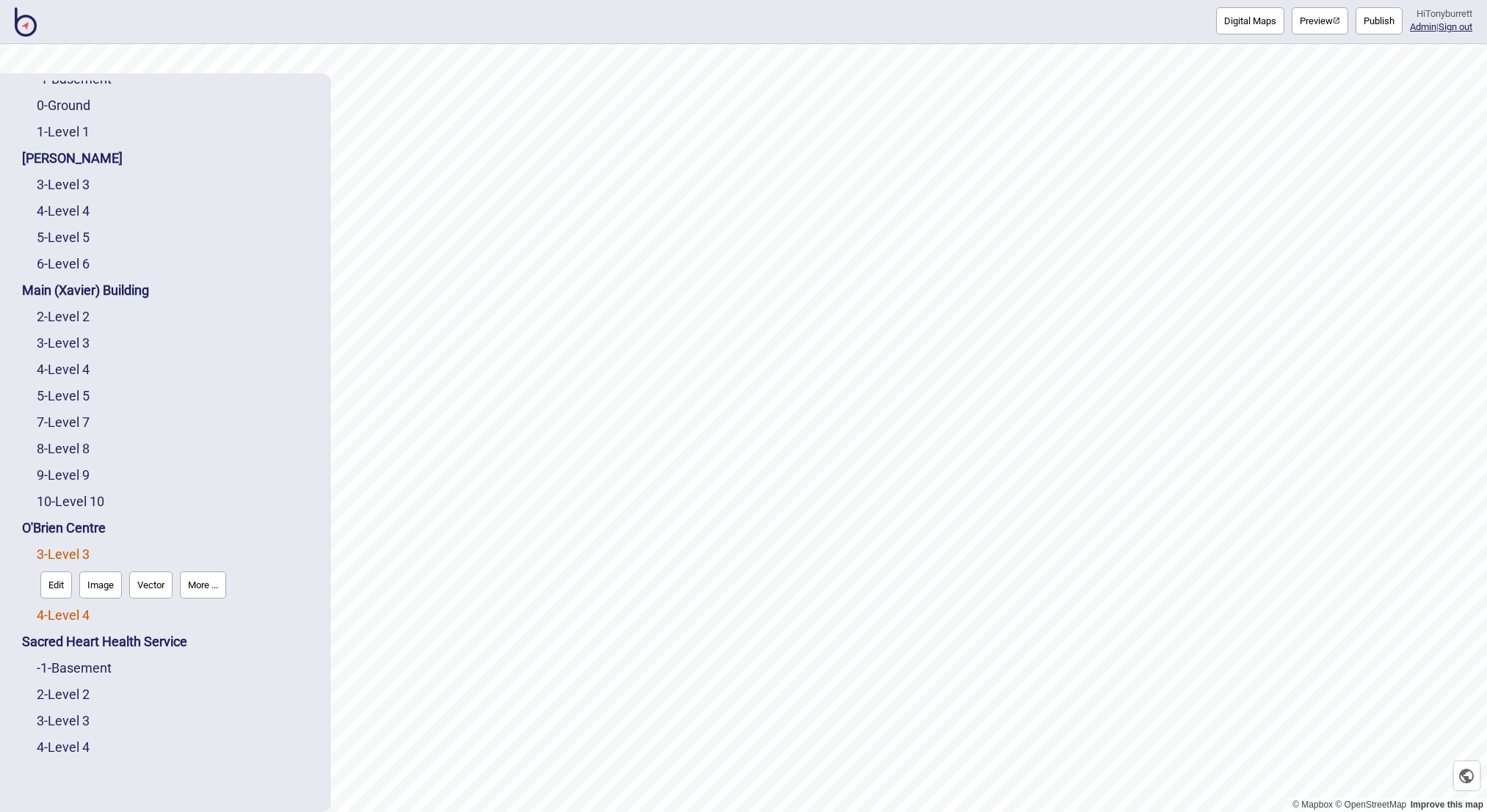
click at [87, 617] on link "4 - Level 4" at bounding box center [63, 615] width 53 height 16
click at [211, 617] on button "More ..." at bounding box center [203, 611] width 46 height 27
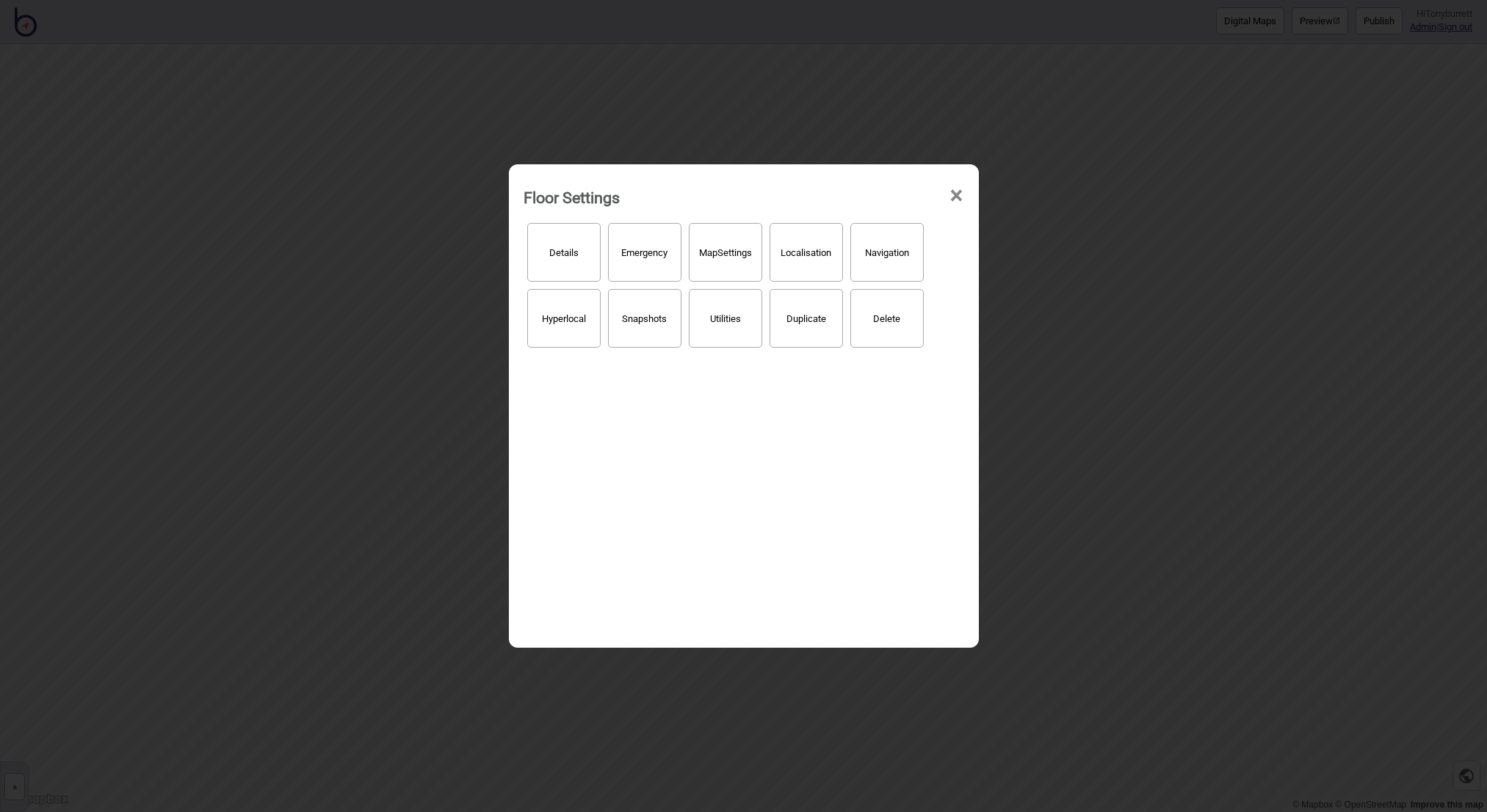
click at [562, 334] on button "Hyperlocal" at bounding box center [563, 318] width 73 height 59
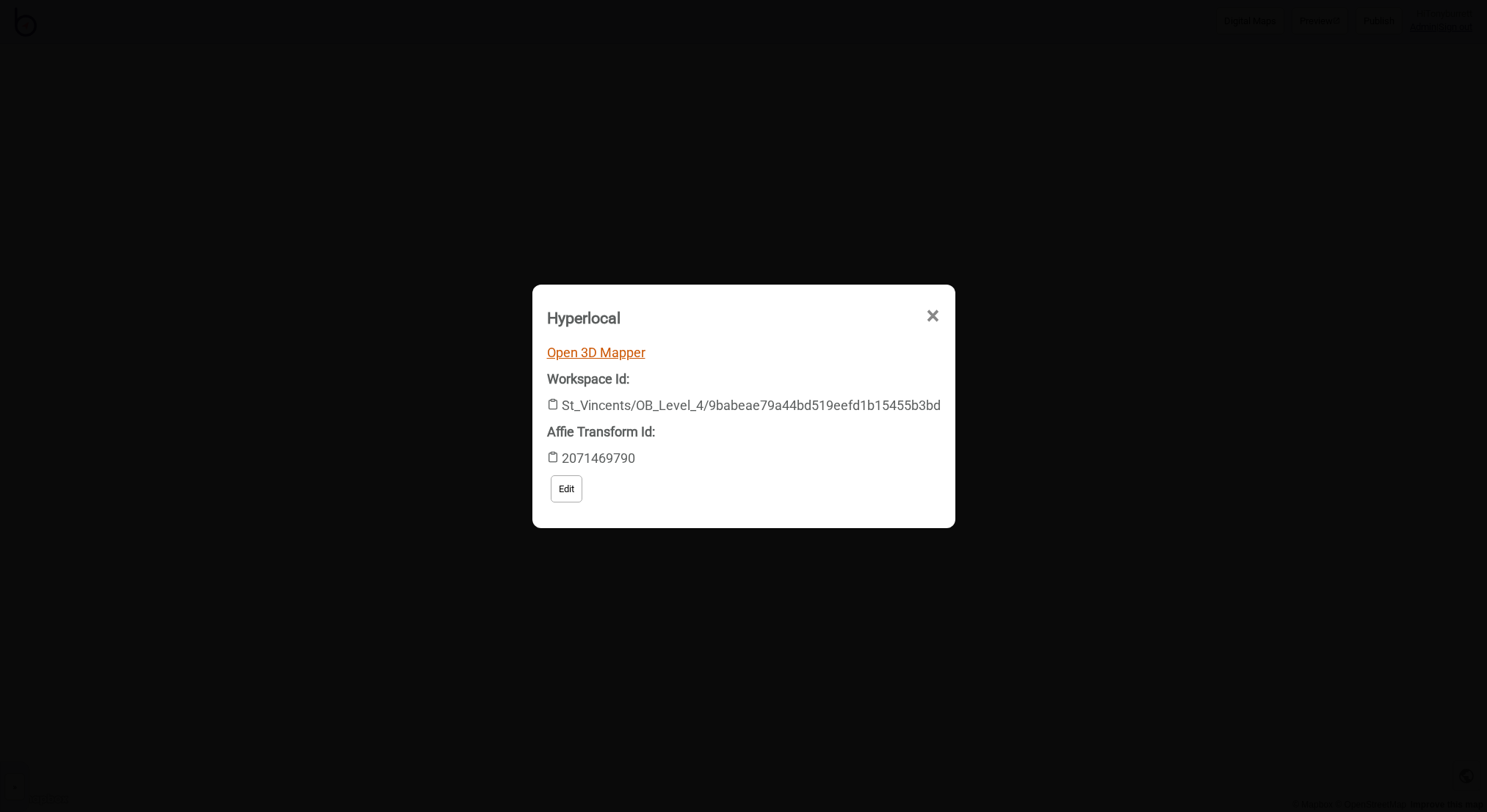
click at [600, 357] on link "Open 3D Mapper" at bounding box center [596, 353] width 99 height 16
click at [807, 375] on span "×" at bounding box center [799, 399] width 16 height 48
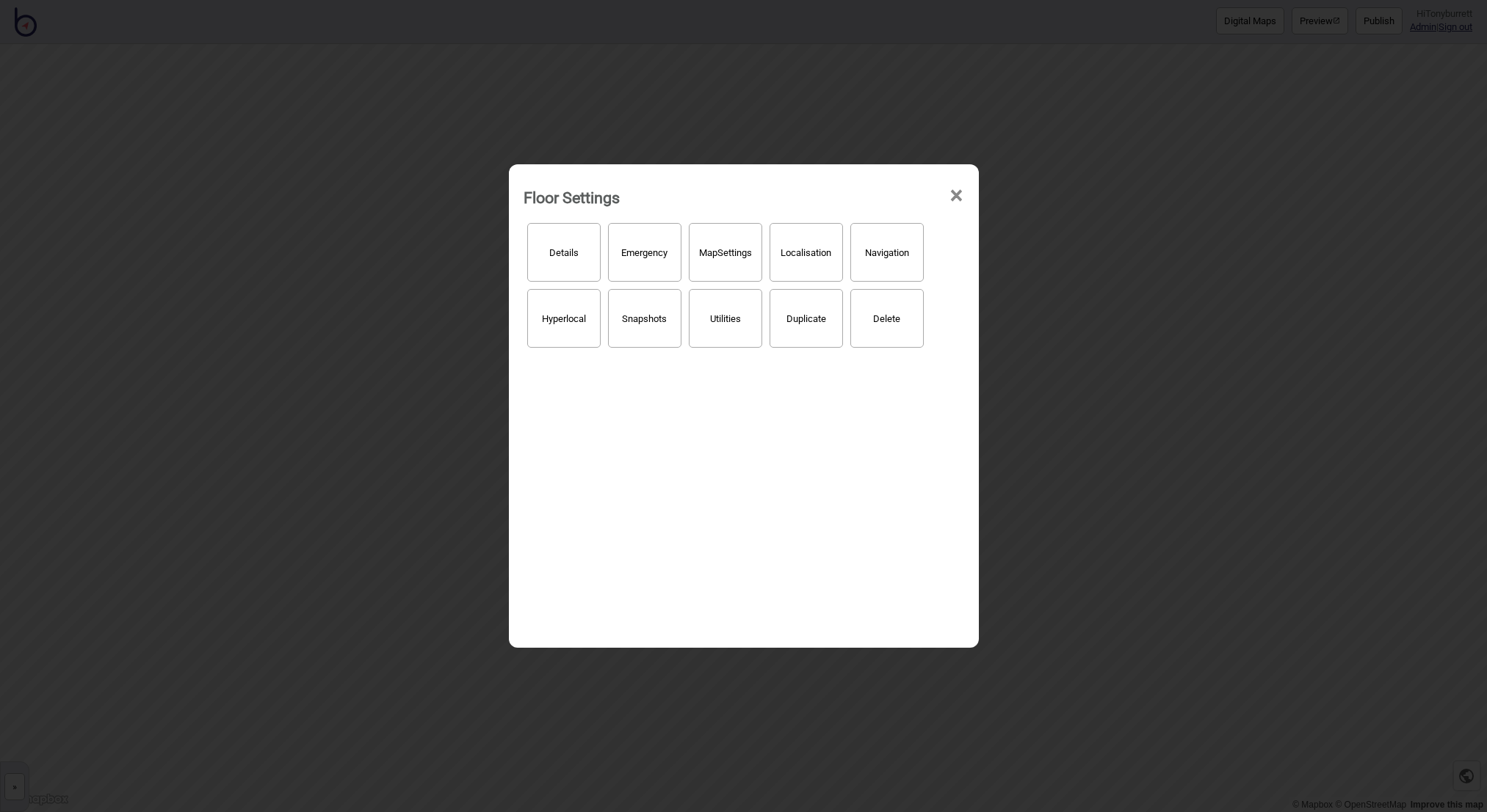
click at [958, 194] on span "×" at bounding box center [956, 196] width 16 height 48
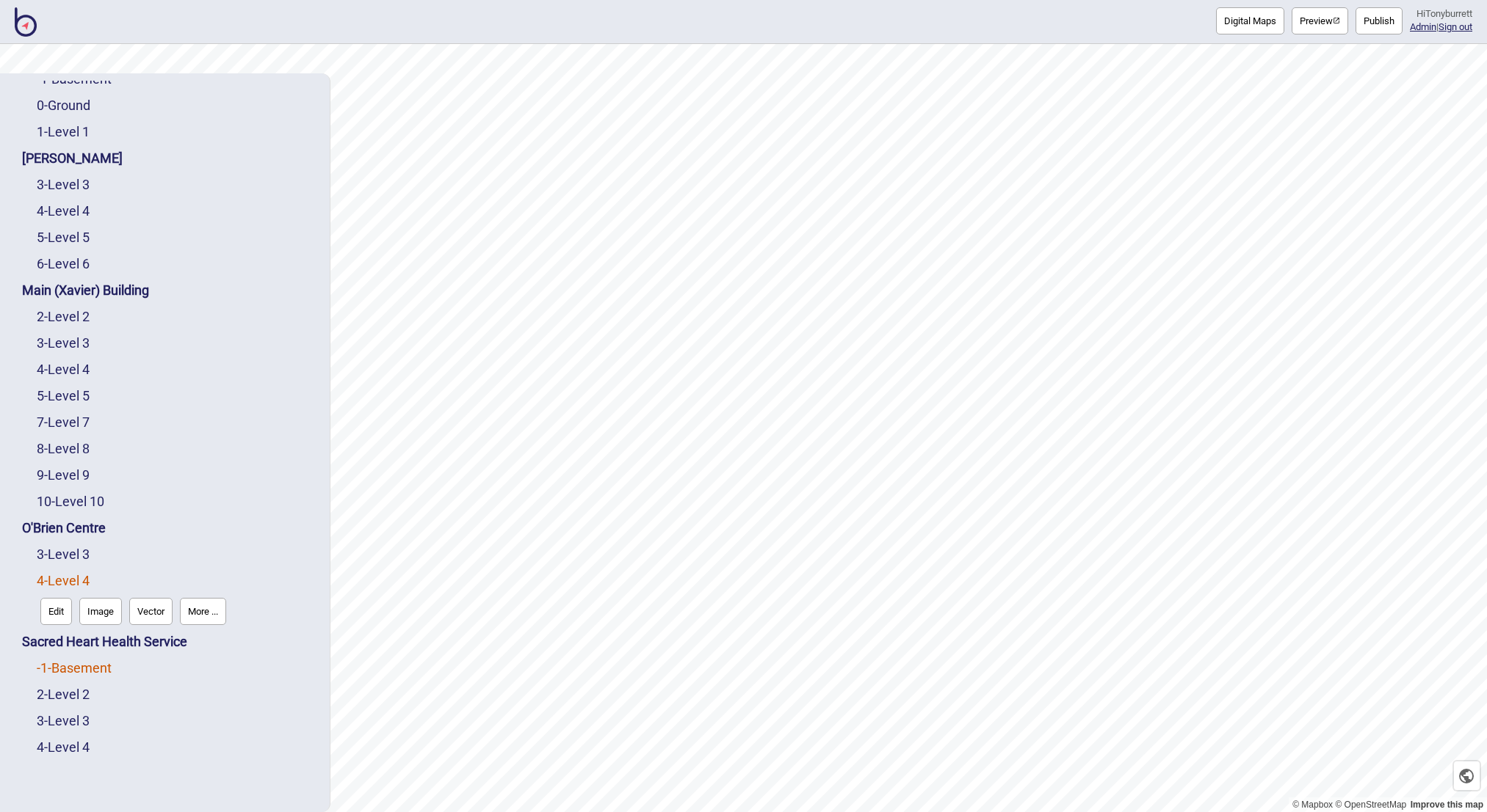
click at [67, 672] on link "-1 - Basement" at bounding box center [74, 668] width 75 height 16
click at [207, 667] on button "More ..." at bounding box center [203, 664] width 46 height 27
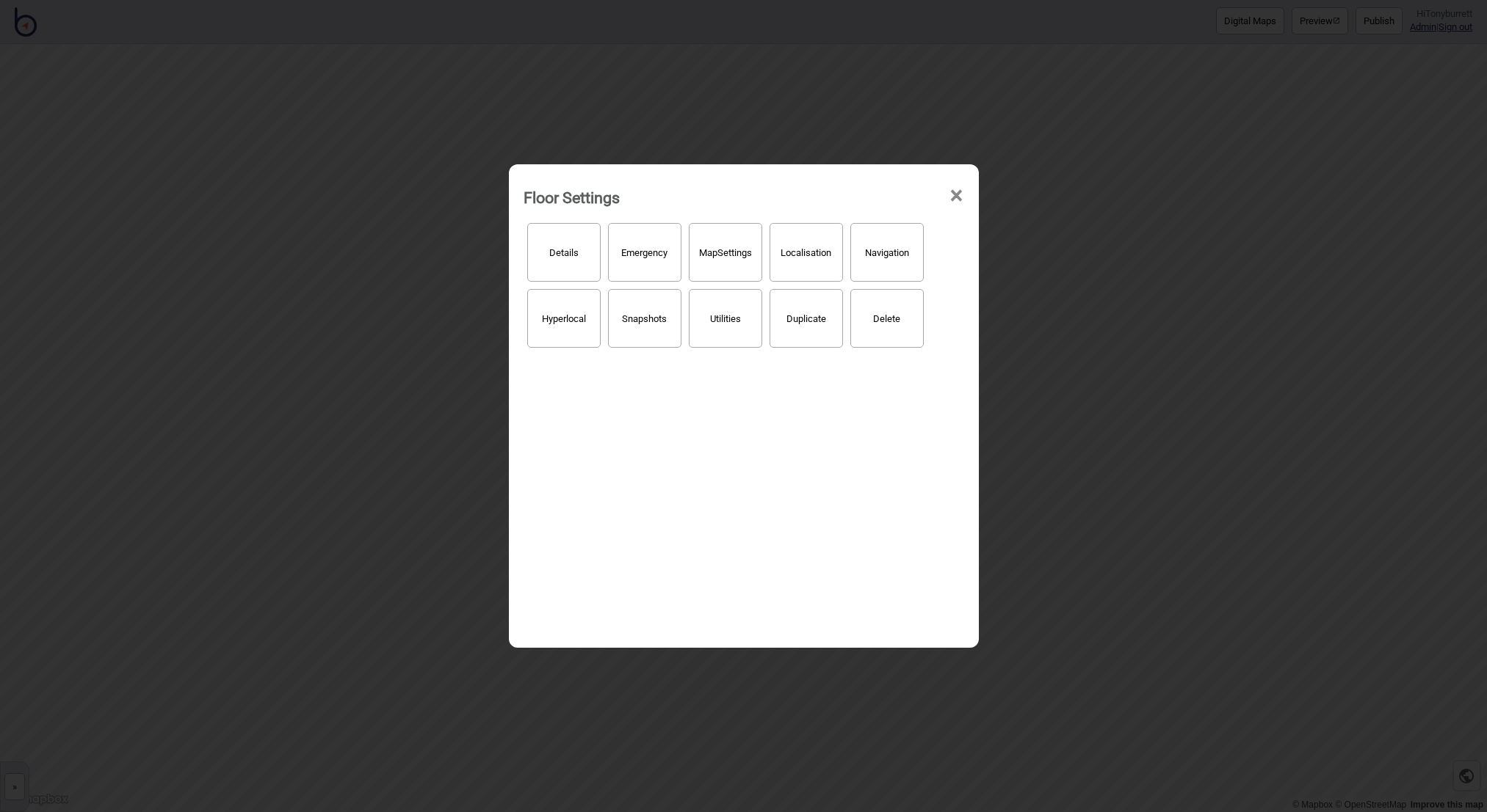
click at [568, 331] on button "Hyperlocal" at bounding box center [563, 318] width 73 height 59
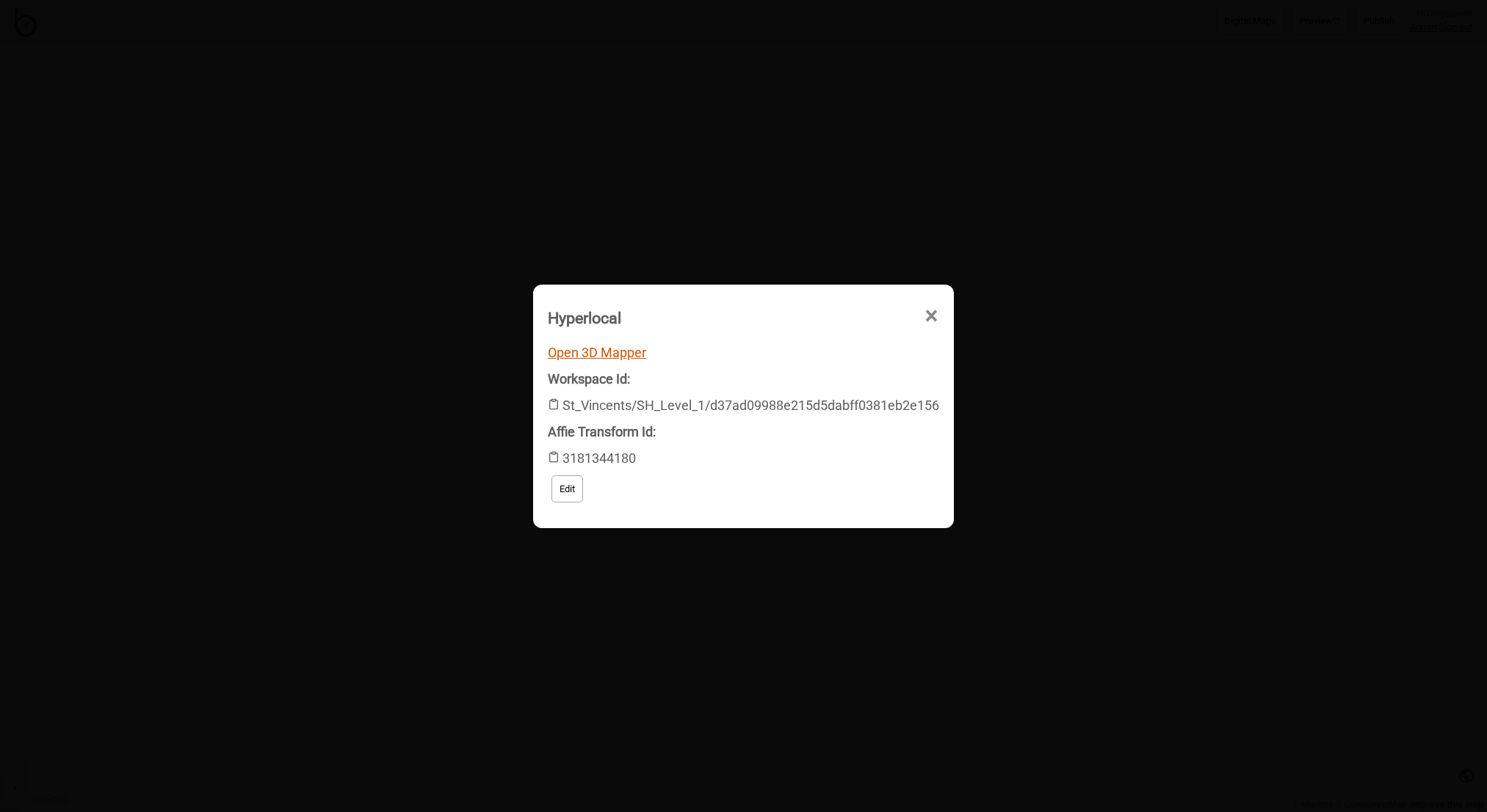
click at [584, 353] on link "Open 3D Mapper" at bounding box center [597, 353] width 99 height 16
click at [807, 375] on span "×" at bounding box center [799, 399] width 16 height 48
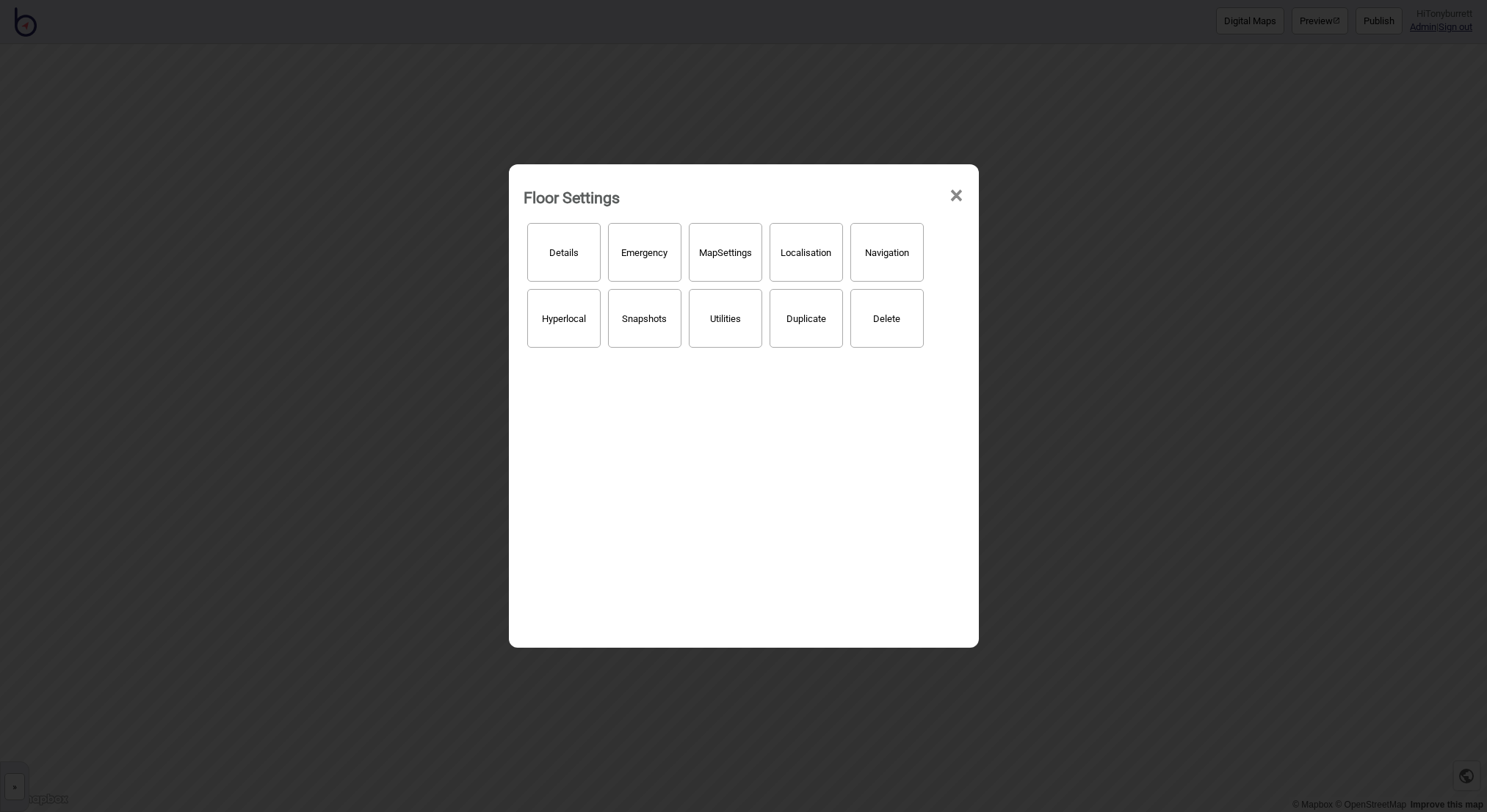
click at [953, 192] on span "×" at bounding box center [956, 196] width 16 height 48
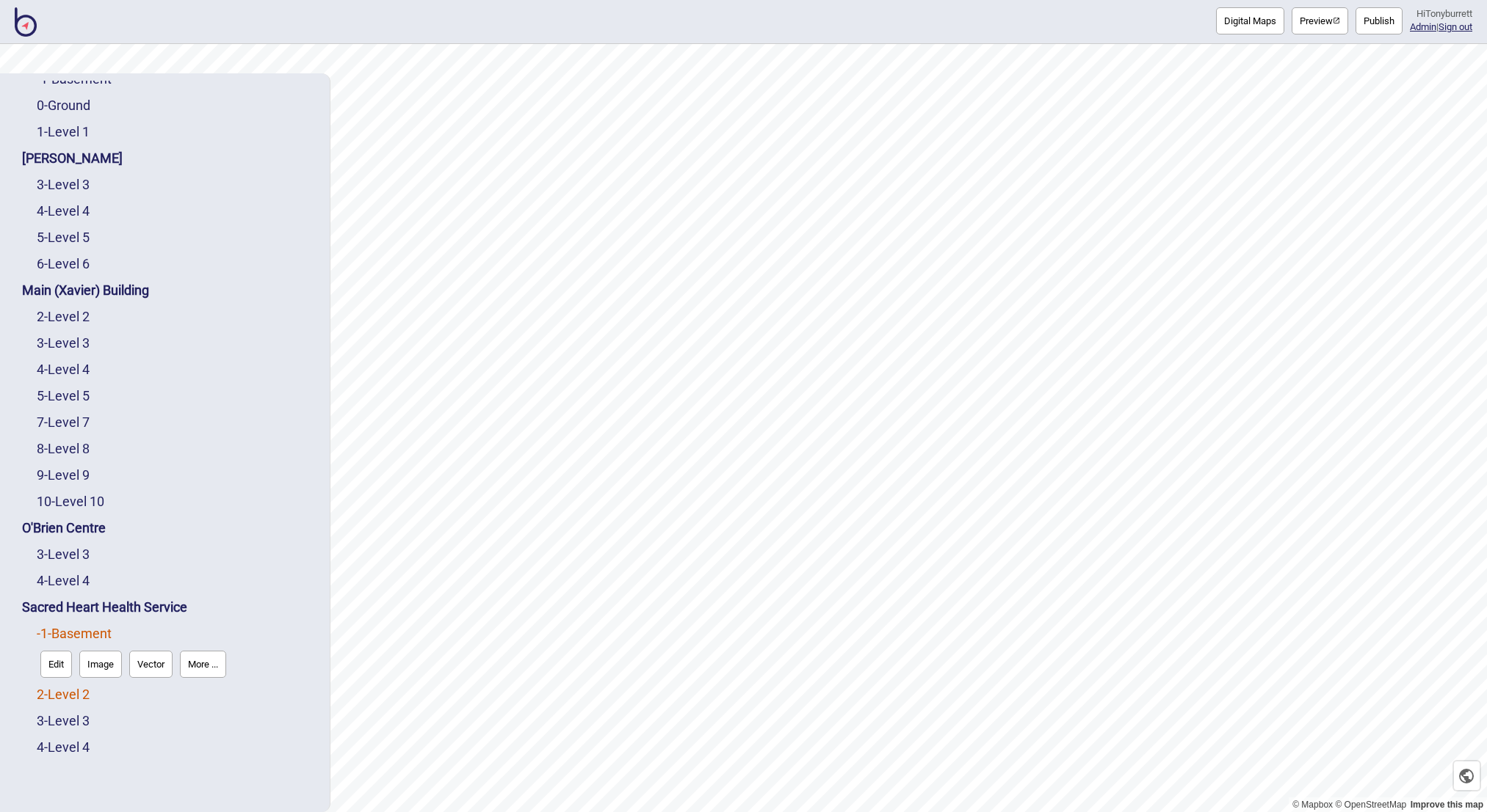
click at [50, 698] on link "2 - Level 2" at bounding box center [63, 694] width 53 height 16
click at [227, 697] on button "More ..." at bounding box center [203, 691] width 46 height 27
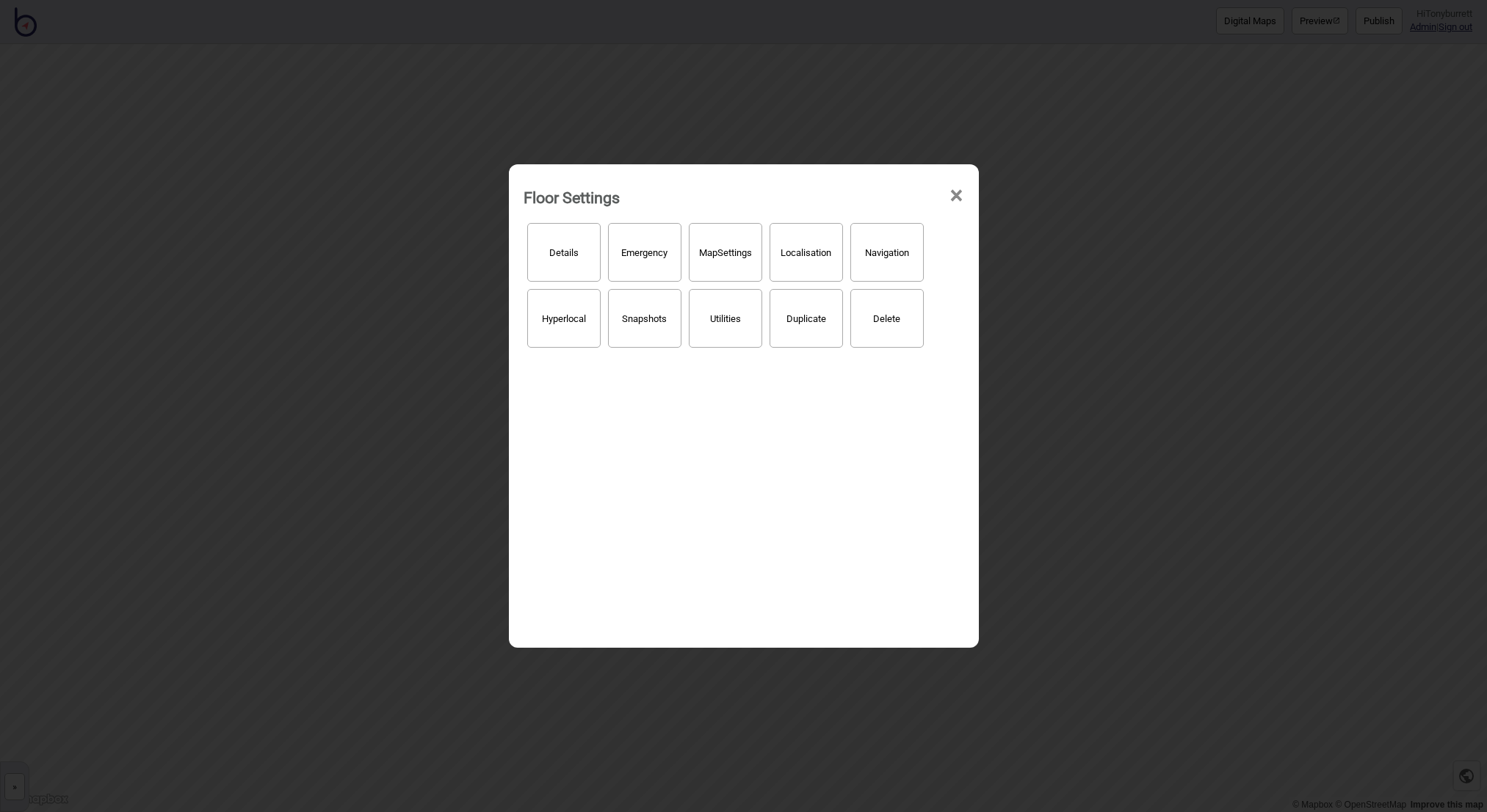
click at [568, 336] on button "Hyperlocal" at bounding box center [563, 318] width 73 height 59
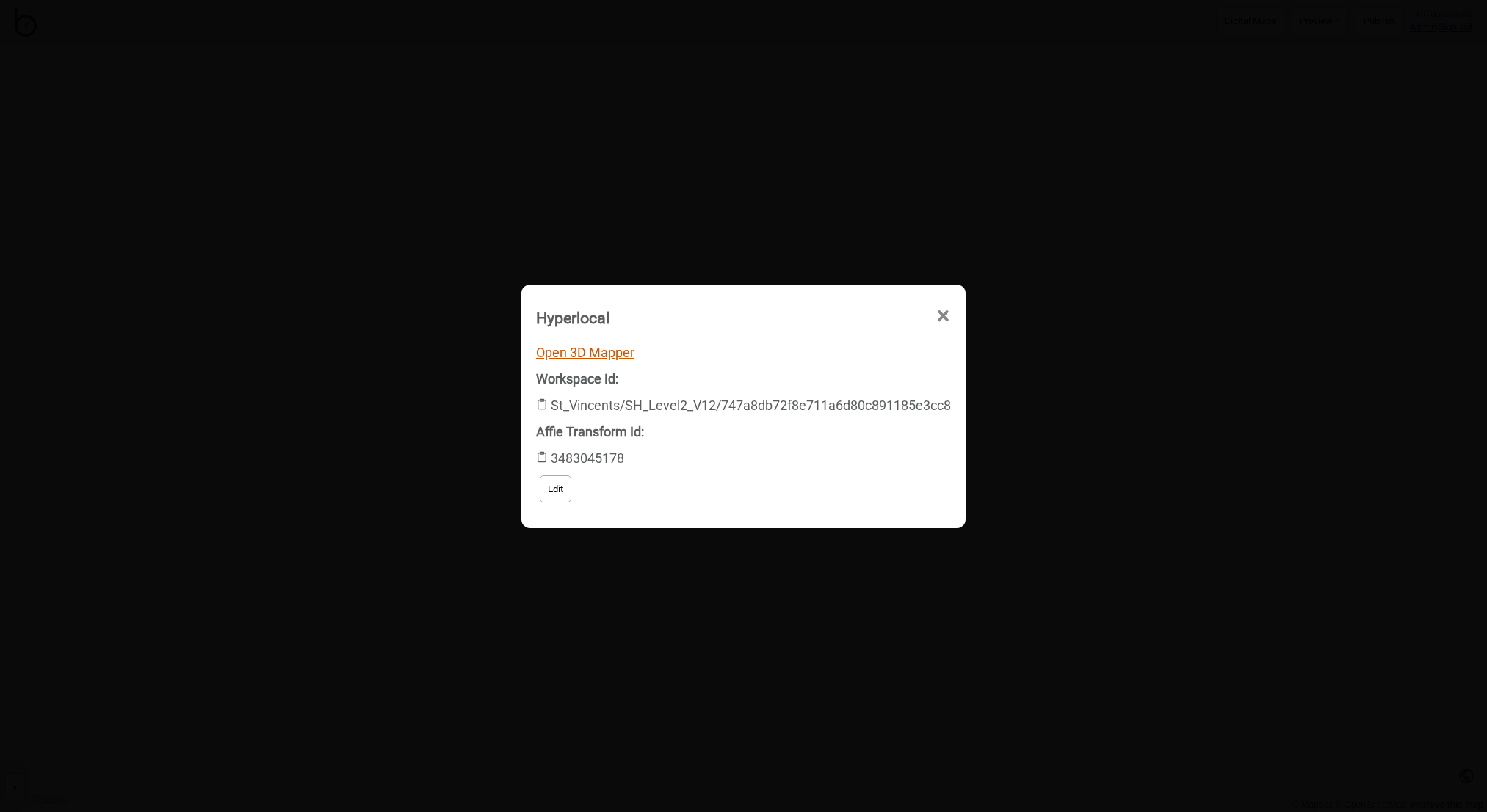
click at [608, 355] on link "Open 3D Mapper" at bounding box center [585, 353] width 99 height 16
click at [807, 375] on span "×" at bounding box center [799, 399] width 16 height 48
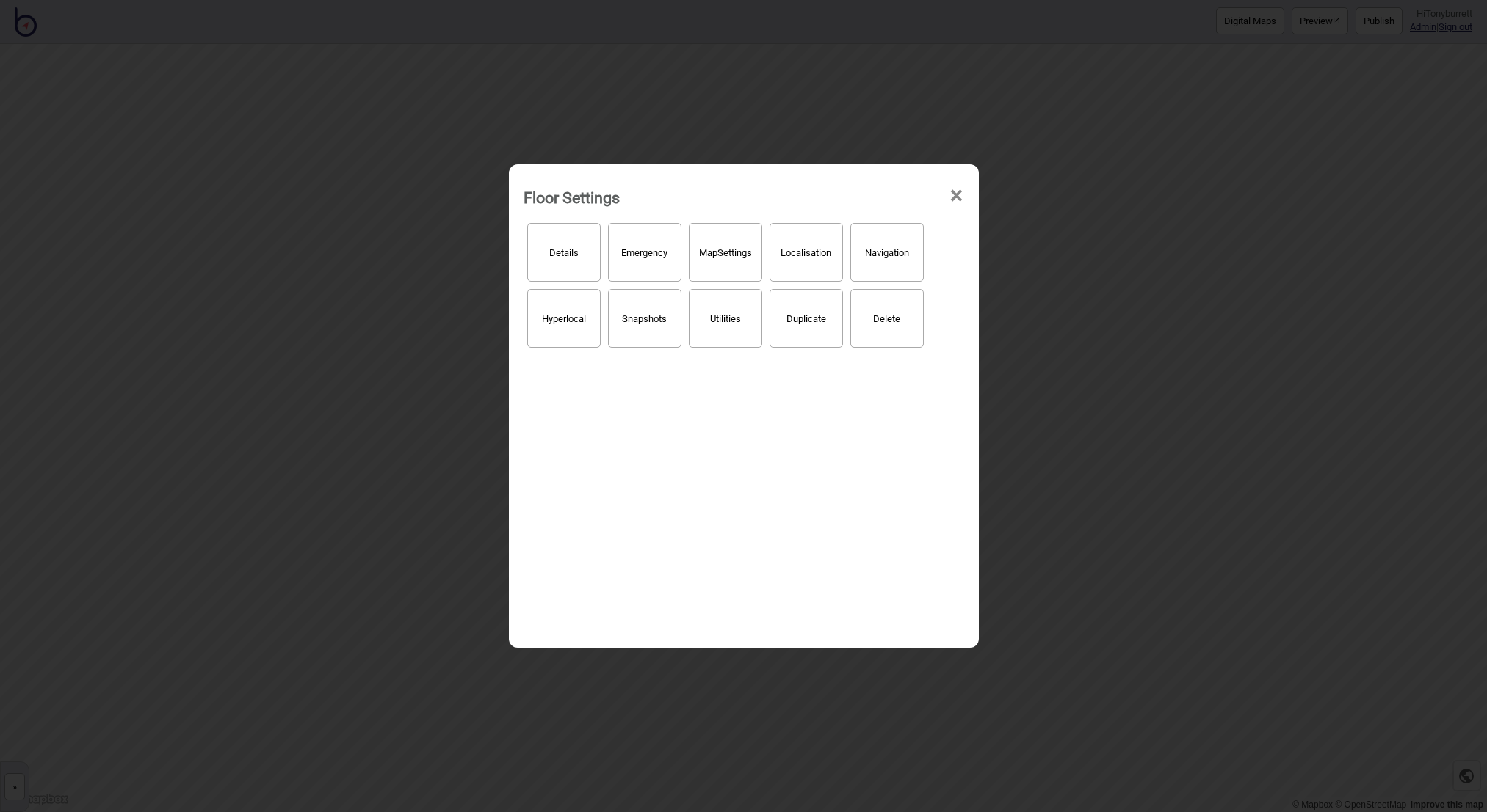
click at [957, 201] on span "×" at bounding box center [956, 196] width 16 height 48
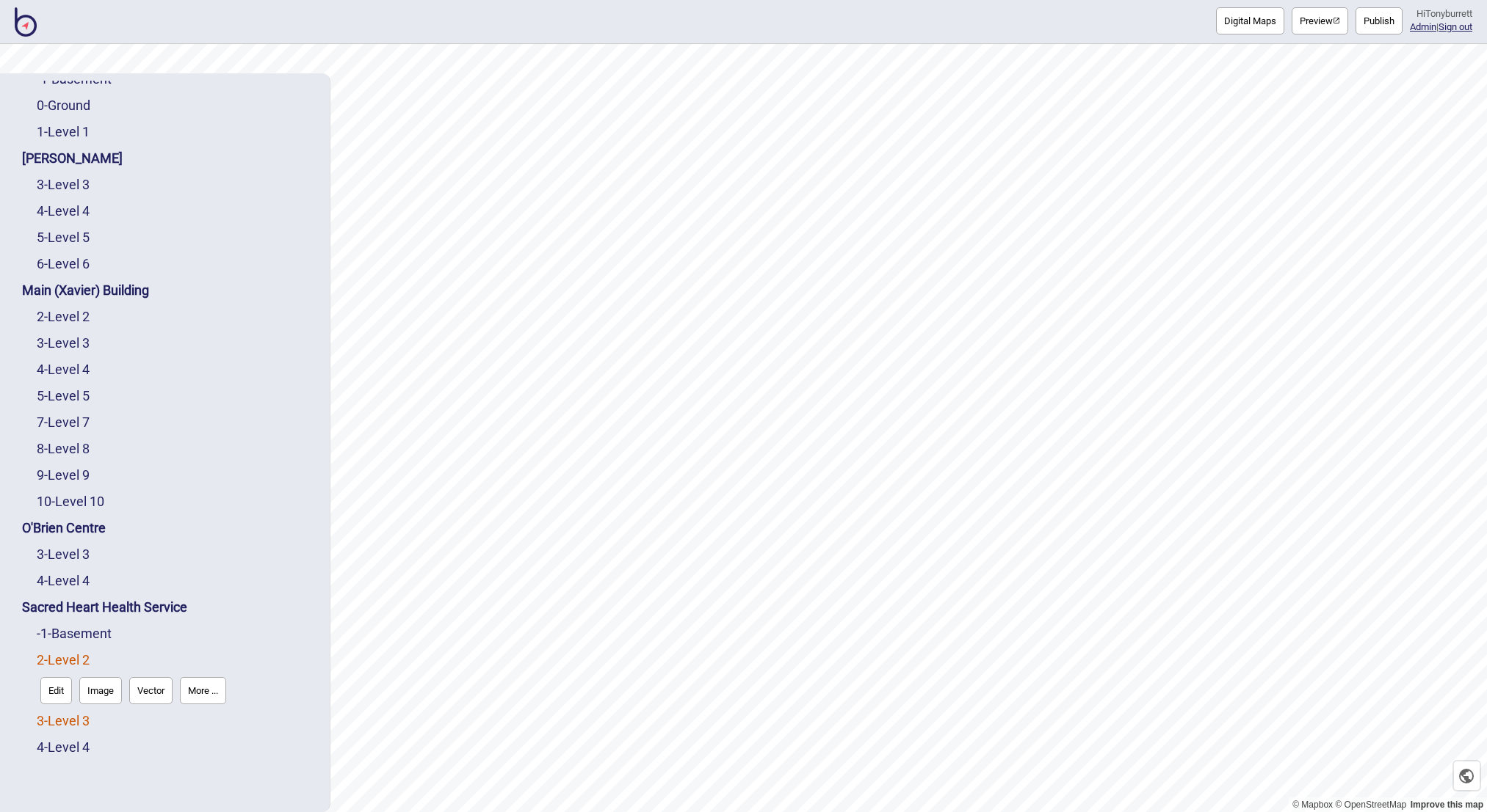
click at [87, 722] on link "3 - Level 3" at bounding box center [63, 721] width 53 height 16
click at [195, 716] on button "More ..." at bounding box center [203, 717] width 46 height 27
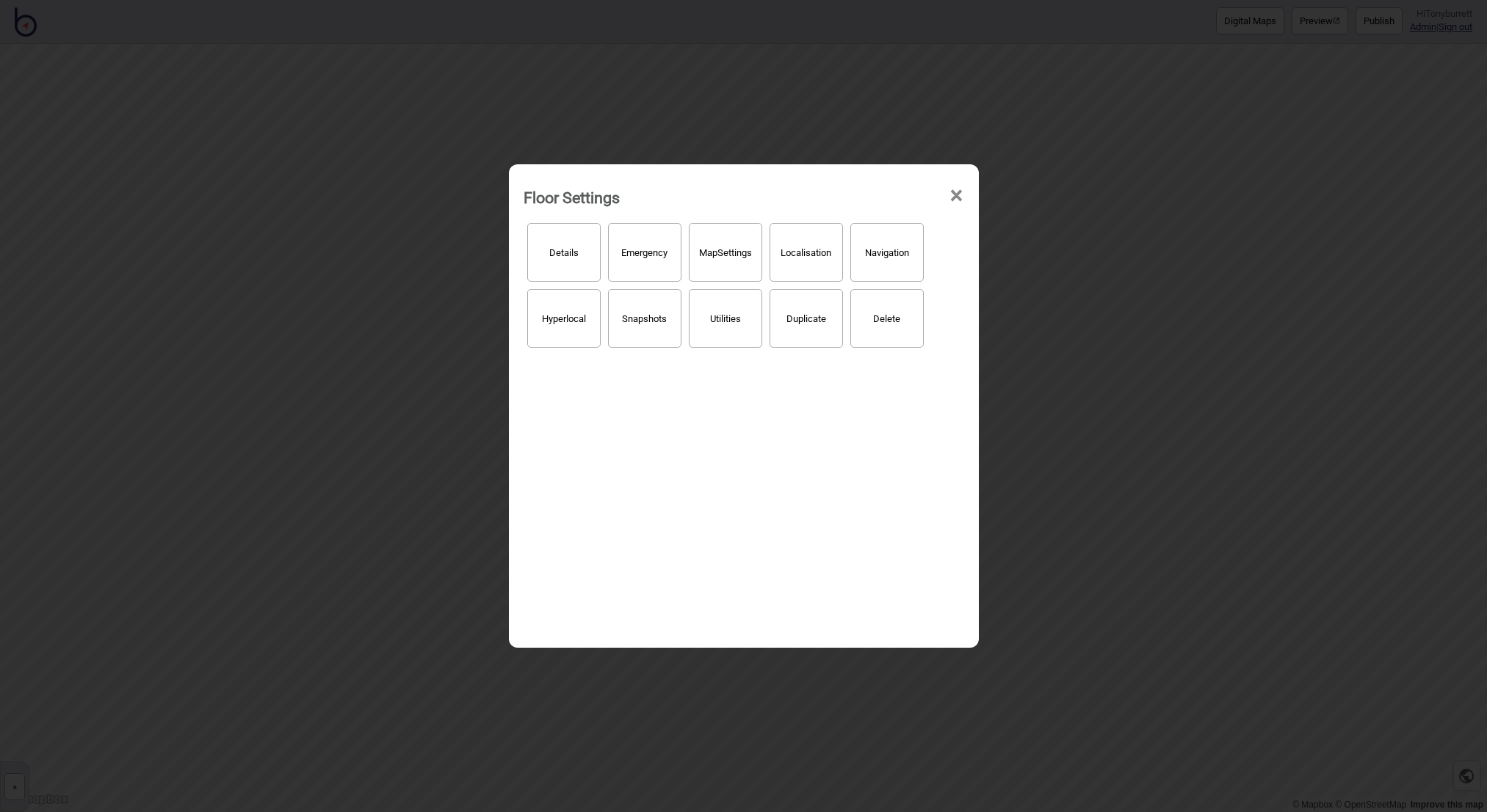
click at [568, 327] on button "Hyperlocal" at bounding box center [563, 318] width 73 height 59
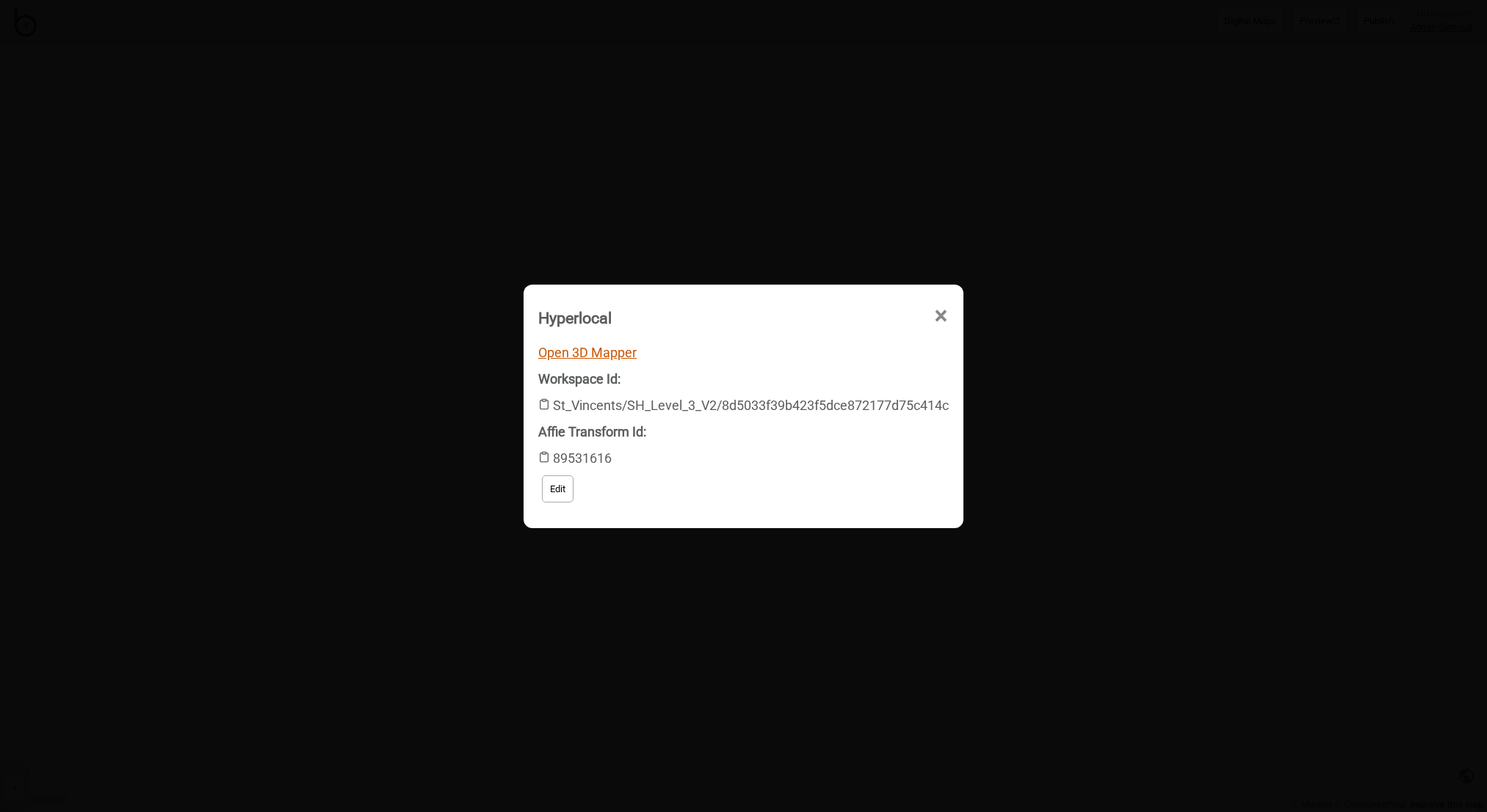
click at [593, 348] on link "Open 3D Mapper" at bounding box center [587, 353] width 99 height 16
click at [807, 375] on span "×" at bounding box center [799, 399] width 16 height 48
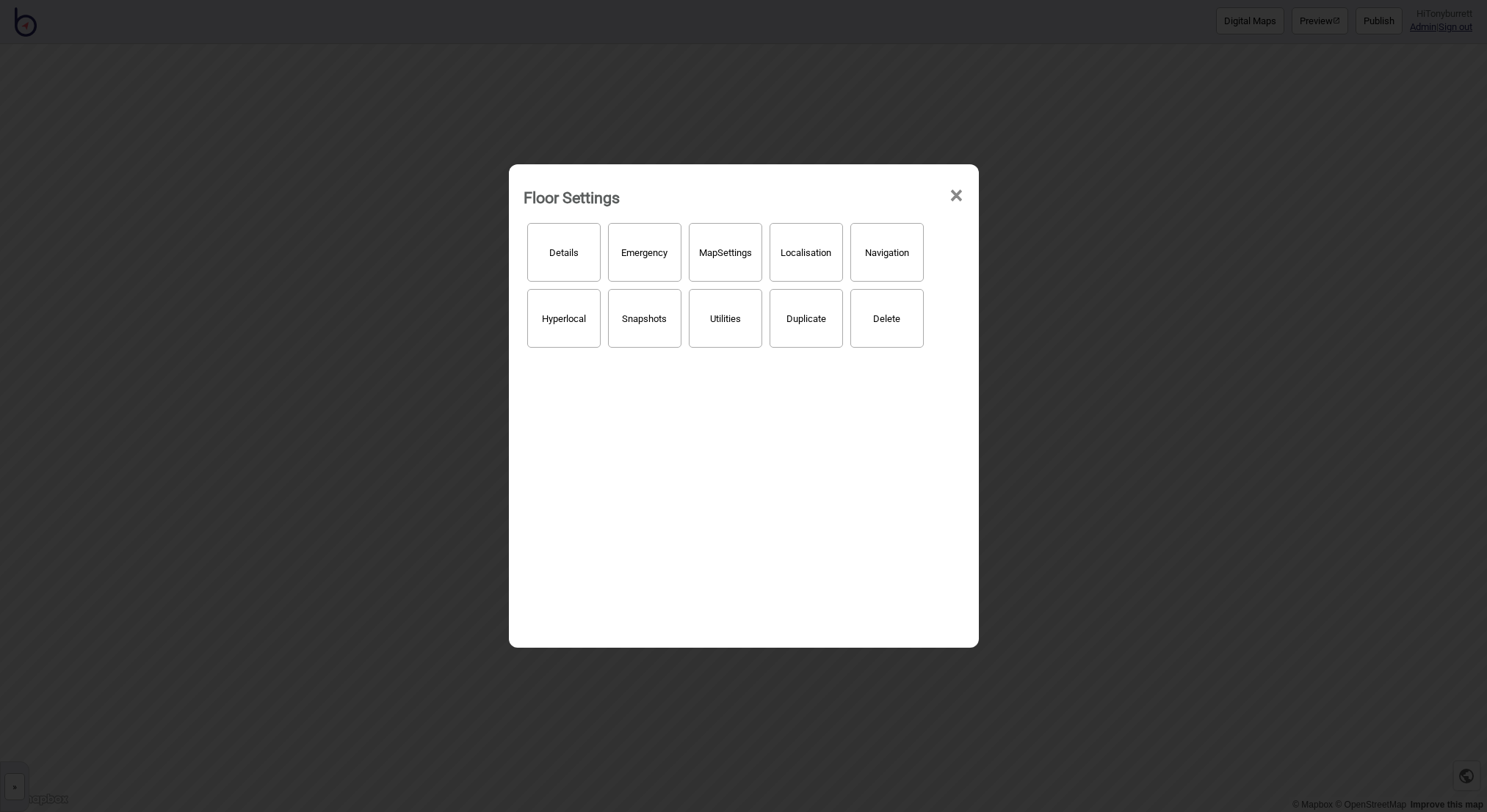
click at [960, 194] on span "×" at bounding box center [956, 196] width 16 height 48
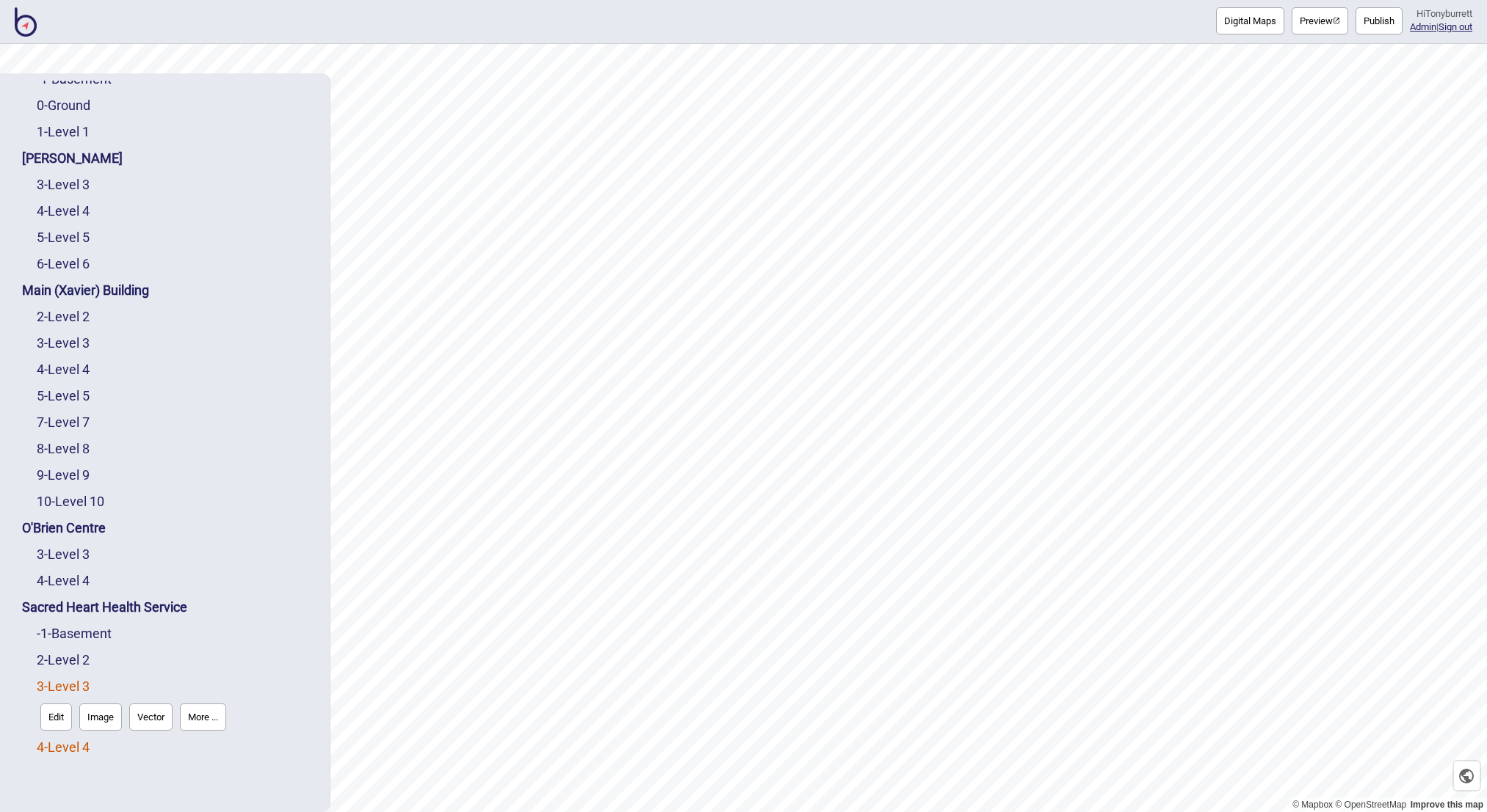
click at [62, 746] on link "4 - Level 4" at bounding box center [63, 747] width 53 height 16
click at [204, 739] on button "More ..." at bounding box center [203, 743] width 46 height 27
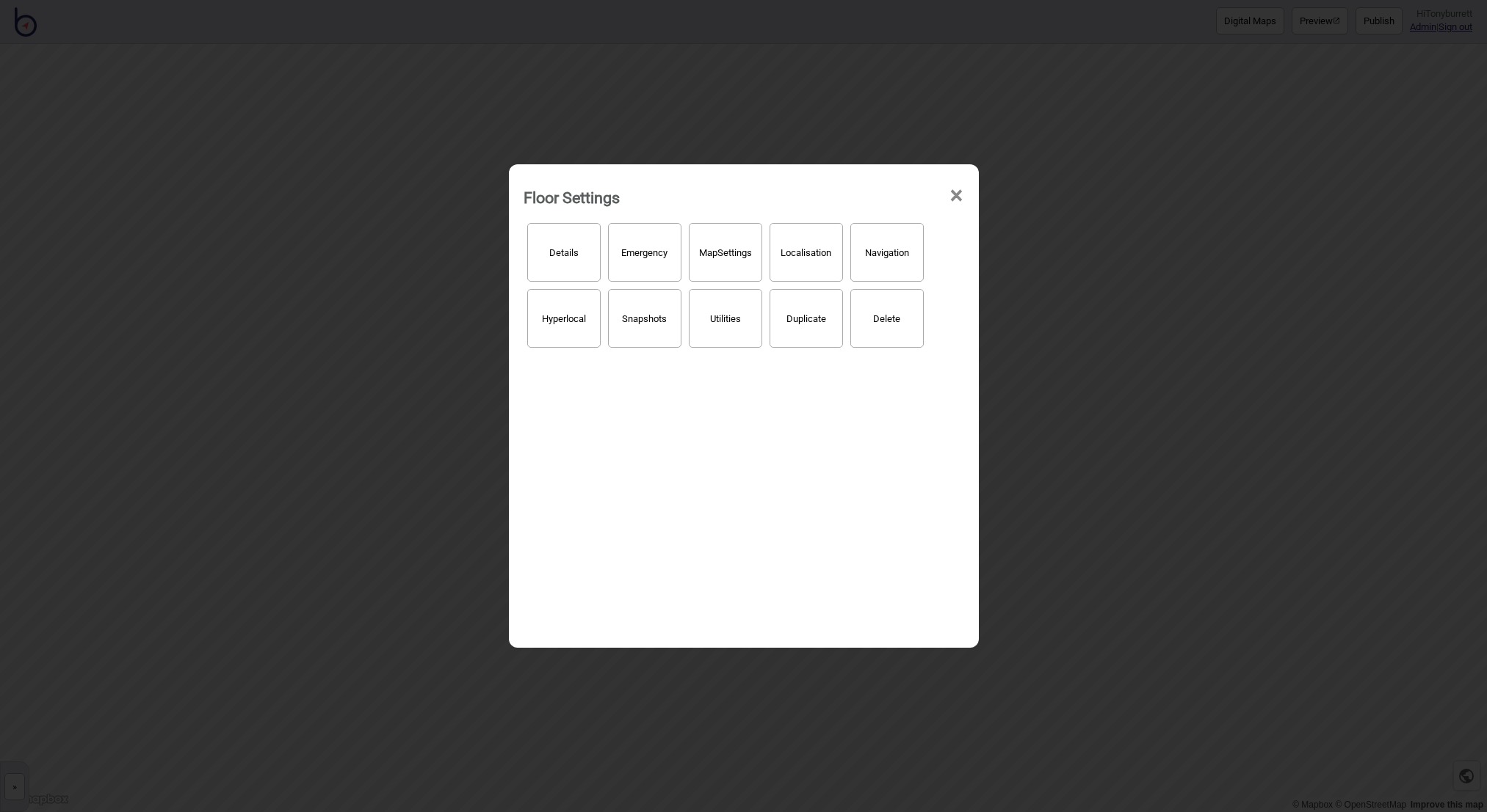
click at [562, 305] on button "Hyperlocal" at bounding box center [563, 318] width 73 height 59
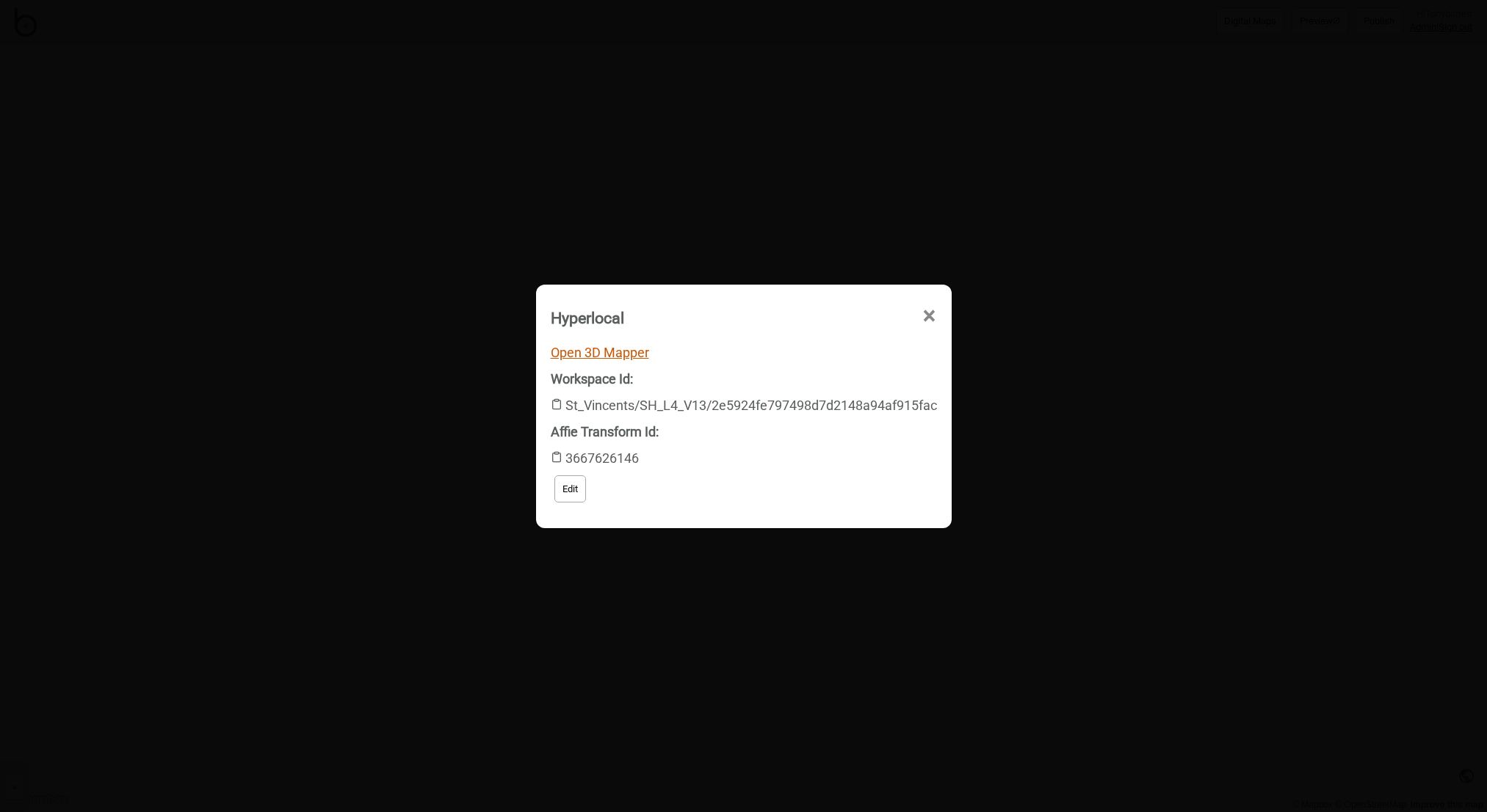
click at [602, 349] on link "Open 3D Mapper" at bounding box center [600, 353] width 99 height 16
drag, startPoint x: 934, startPoint y: 310, endPoint x: 685, endPoint y: 201, distance: 271.8
click at [807, 375] on span "×" at bounding box center [799, 399] width 16 height 48
